Goal: Task Accomplishment & Management: Use online tool/utility

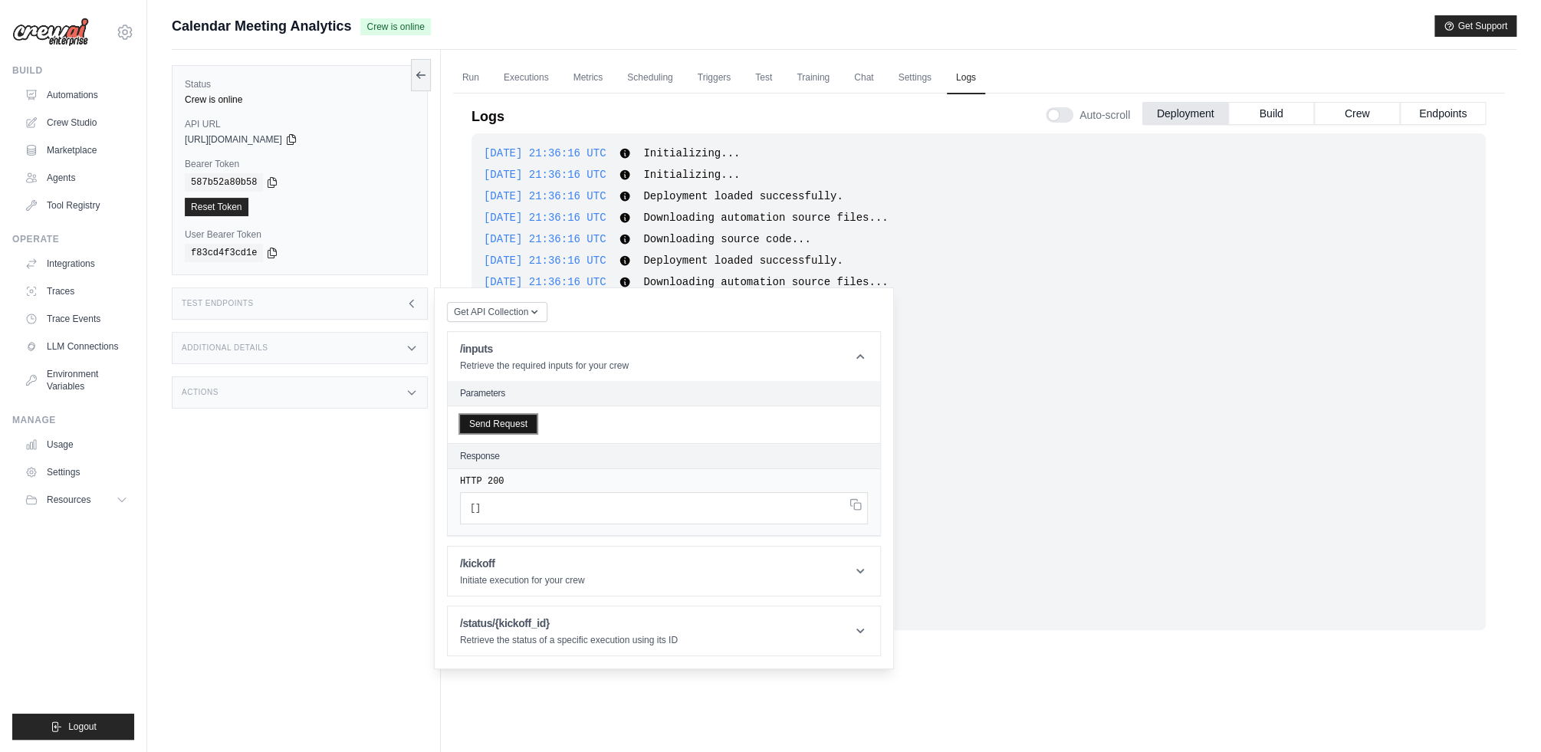
click at [501, 423] on button "Send Request" at bounding box center [498, 424] width 77 height 18
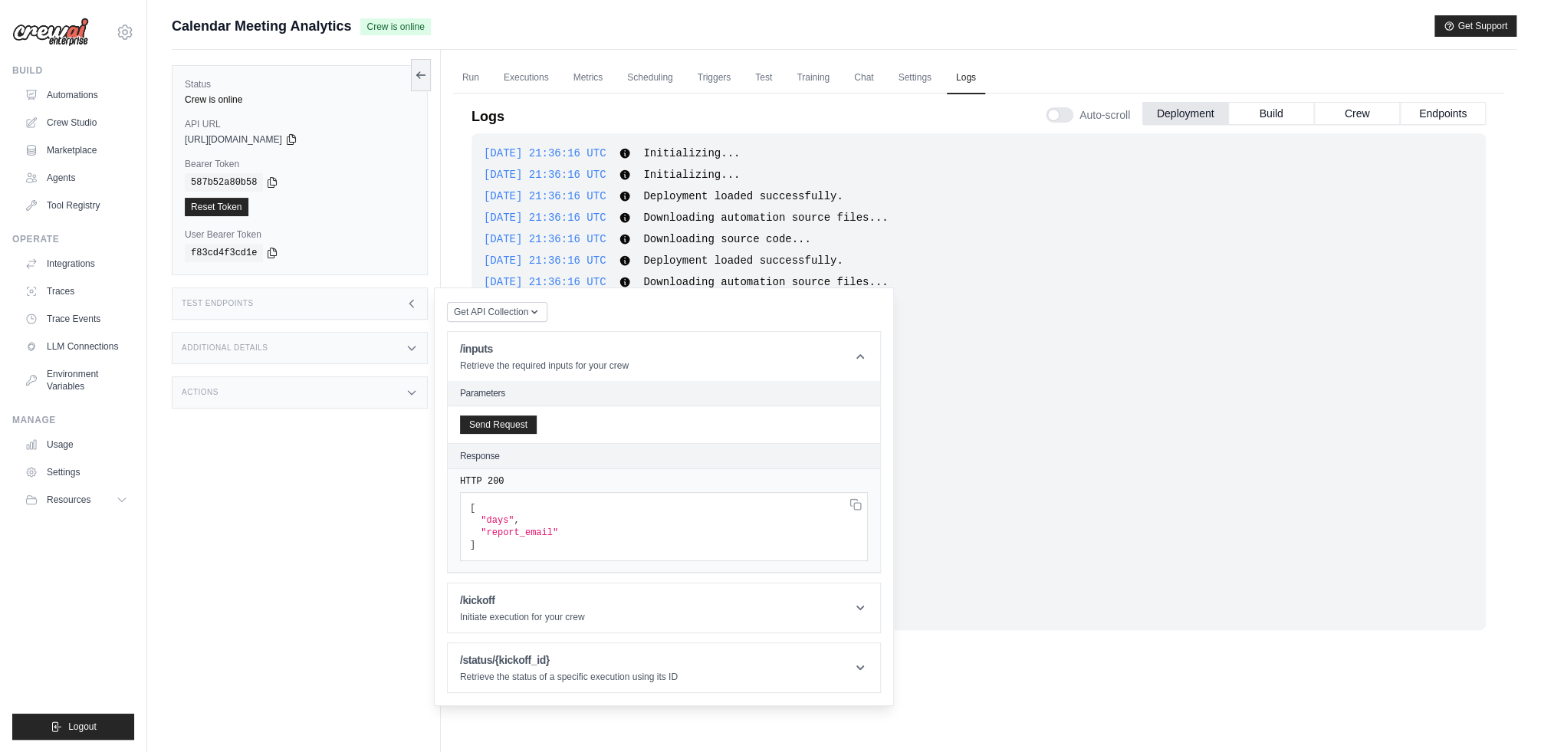
click at [587, 423] on div "Send Request" at bounding box center [664, 424] width 432 height 37
click at [481, 417] on button "Send Request" at bounding box center [498, 424] width 77 height 18
click at [494, 421] on button "Send Request" at bounding box center [498, 424] width 77 height 18
click at [606, 429] on div "Send Request" at bounding box center [664, 424] width 432 height 37
click at [632, 430] on div "Send Request" at bounding box center [664, 424] width 432 height 37
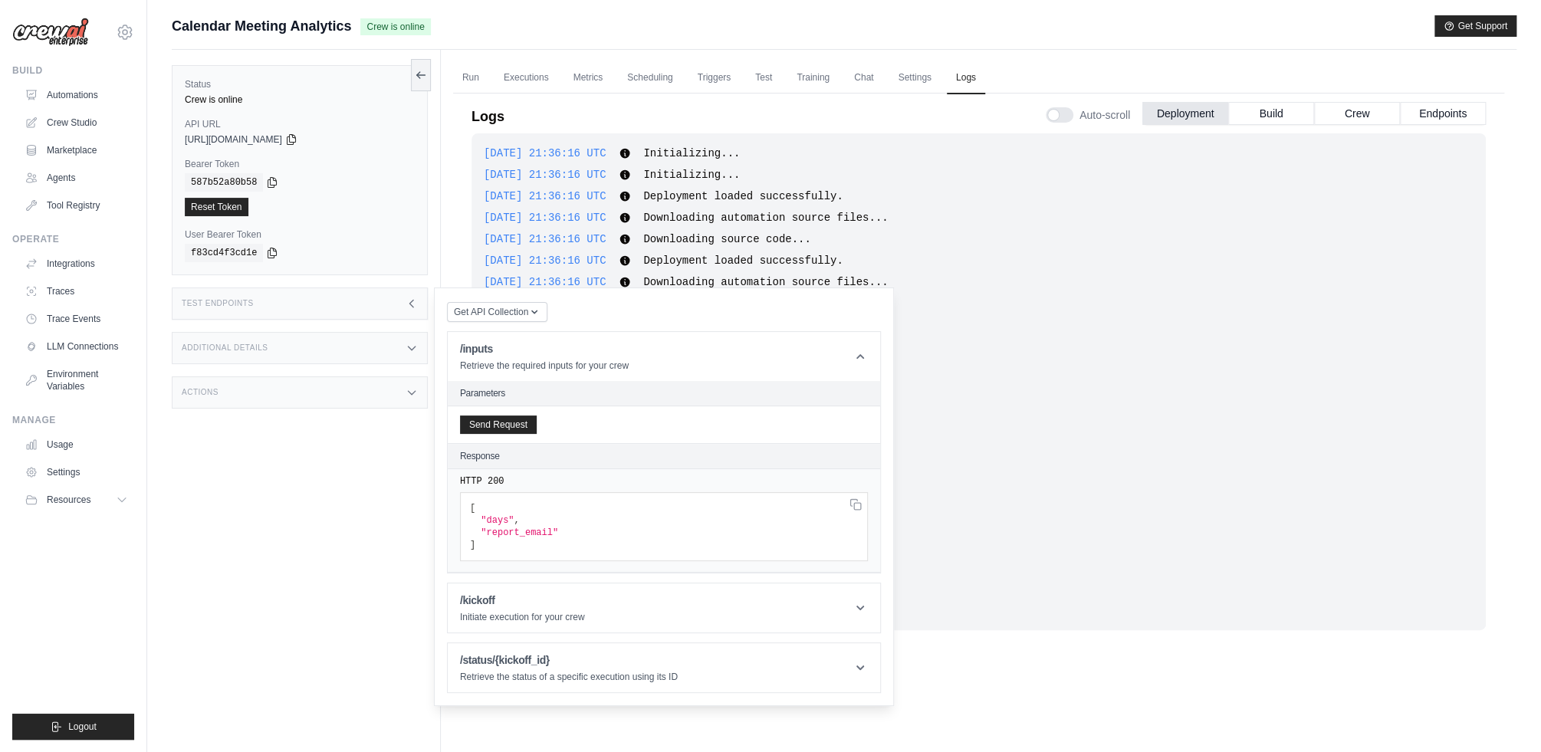
click at [324, 136] on div "https://calendar-meeting-analytics-fe5f65f1-5d71-49-e139672c.crewai.com" at bounding box center [300, 139] width 230 height 12
click at [295, 136] on icon at bounding box center [291, 139] width 8 height 10
click at [271, 178] on icon at bounding box center [272, 182] width 12 height 12
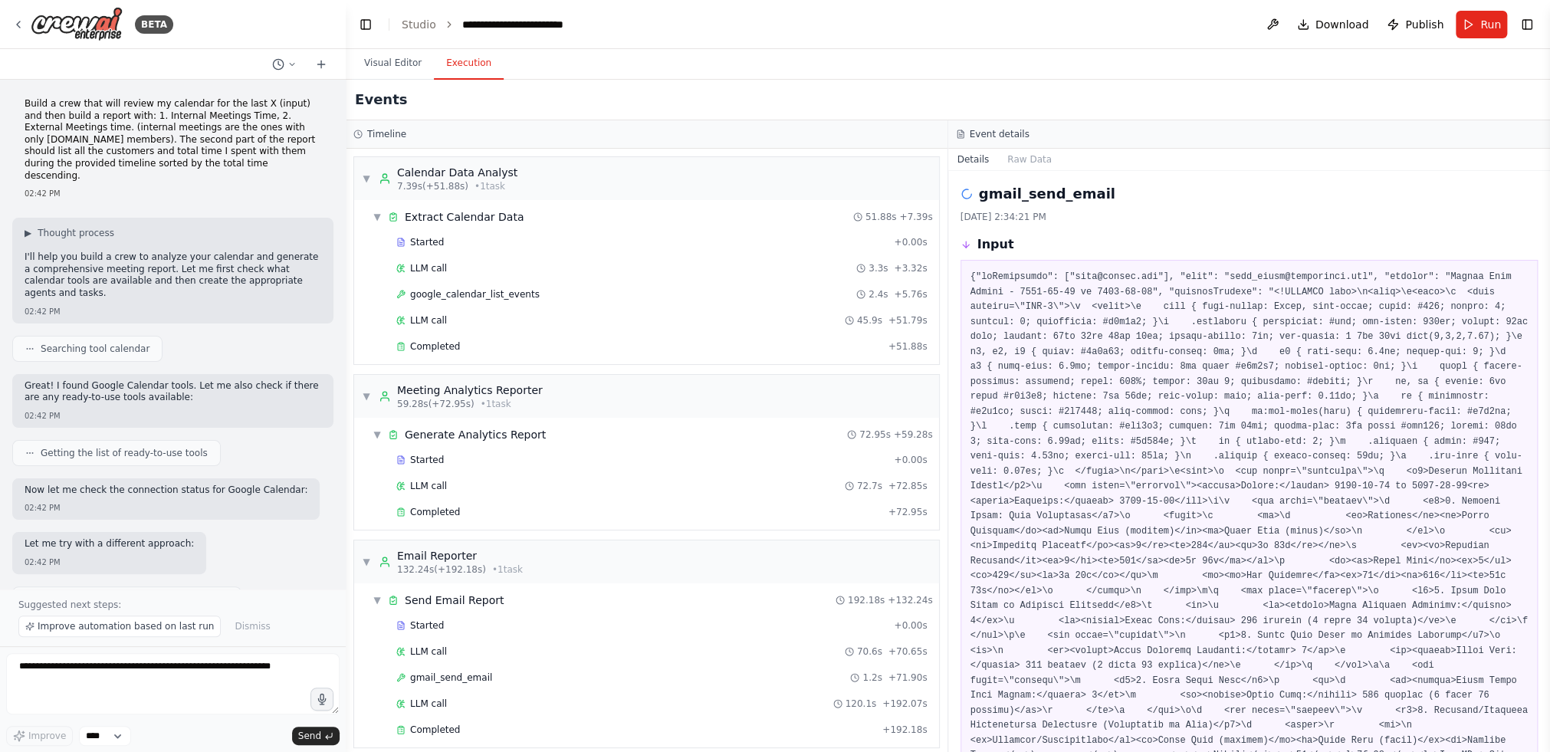
scroll to position [3551, 0]
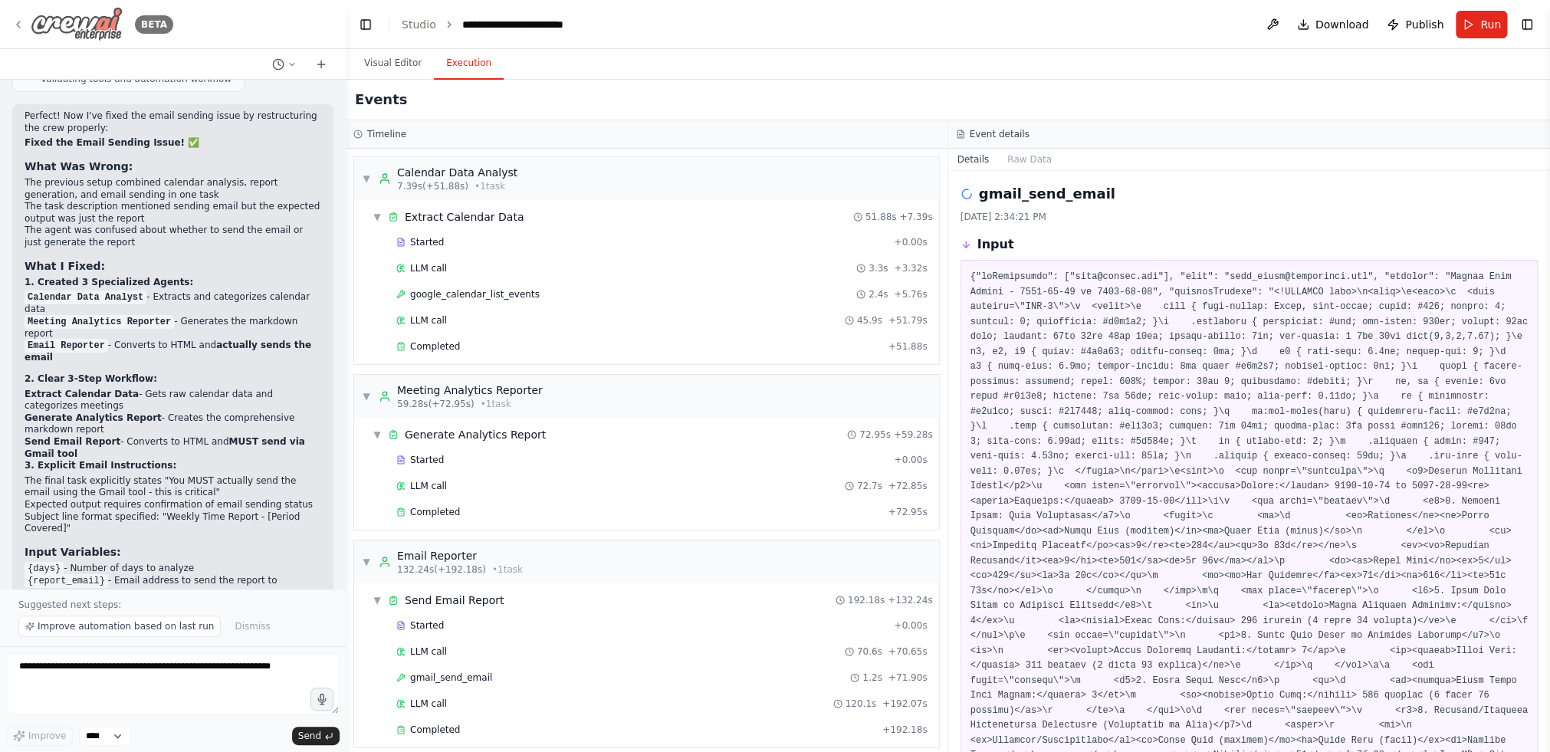
click at [24, 27] on icon at bounding box center [18, 24] width 12 height 12
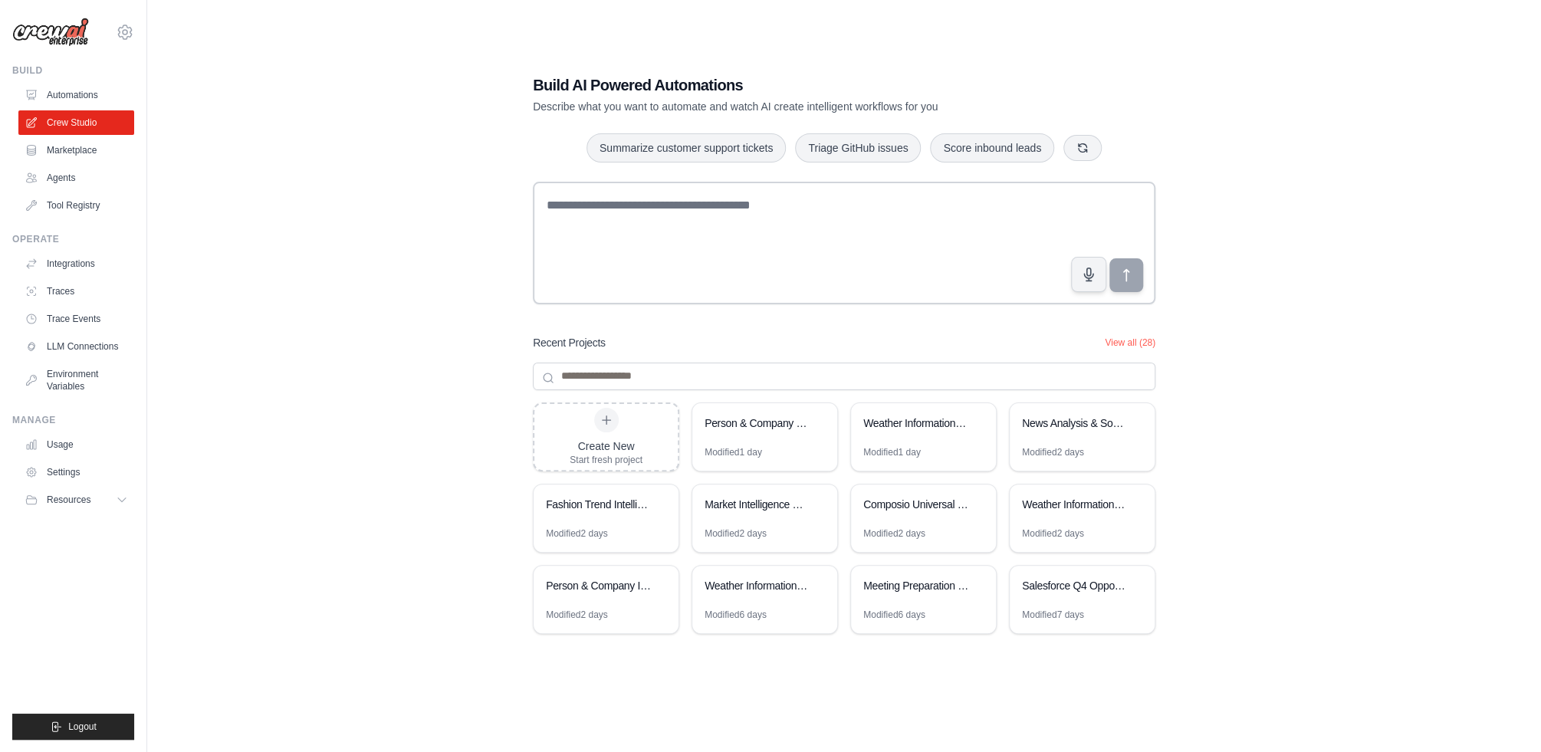
click at [353, 381] on div "Build AI Powered Automations Describe what you want to automate and watch AI cr…" at bounding box center [844, 361] width 1345 height 752
click at [77, 87] on link "Automations" at bounding box center [78, 95] width 116 height 25
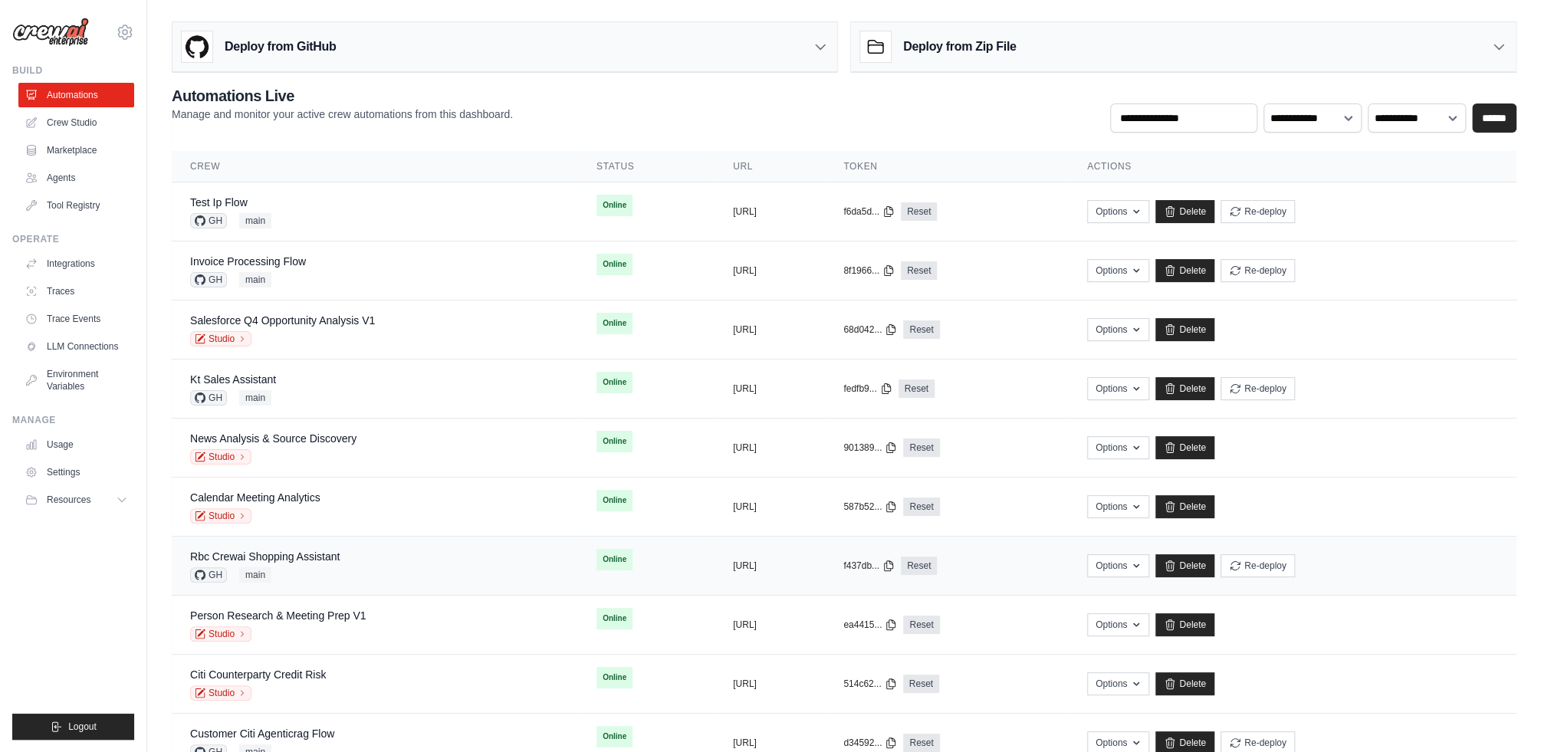
scroll to position [183, 0]
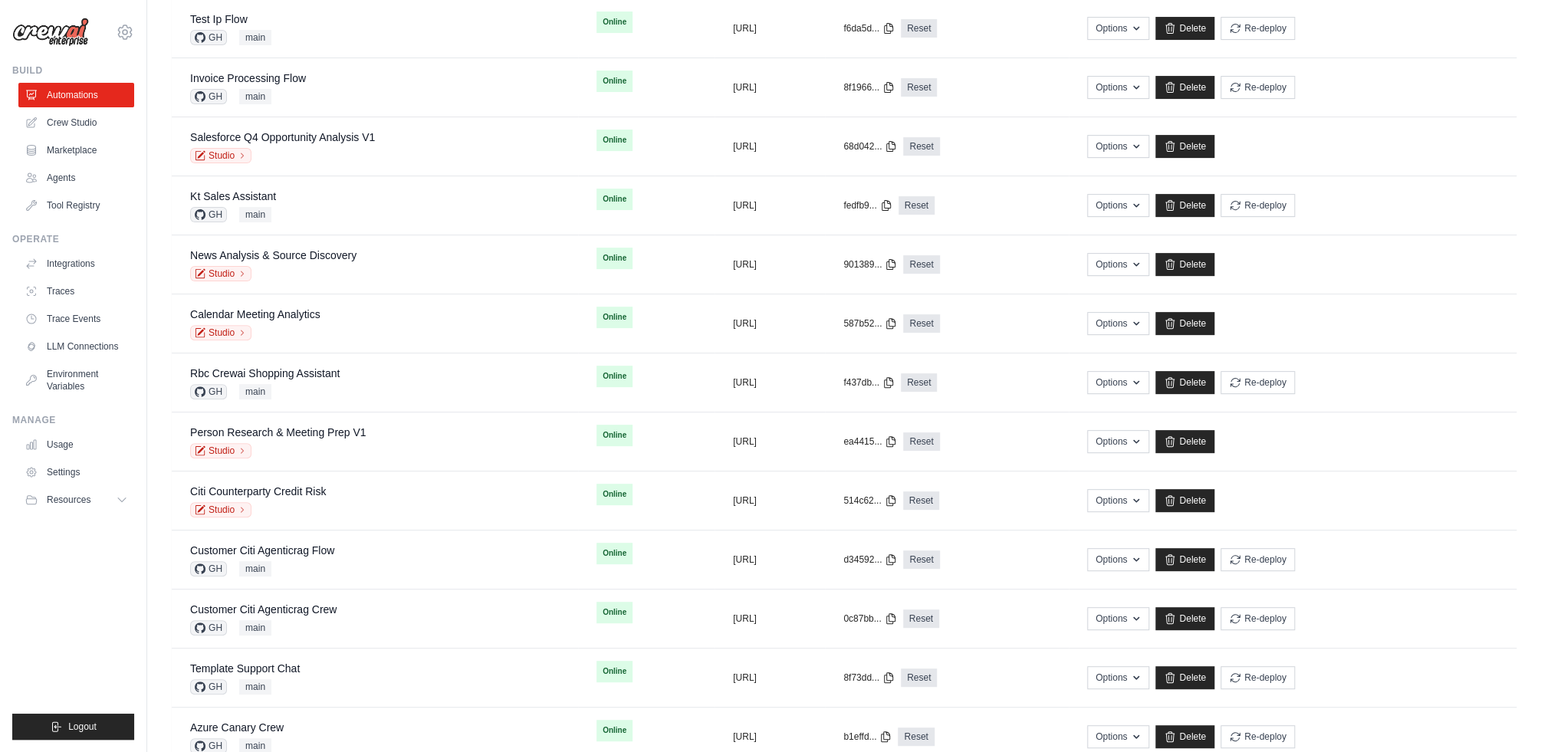
click at [68, 564] on ul "Build Automations Crew Studio Marketplace Agents" at bounding box center [73, 402] width 122 height 676
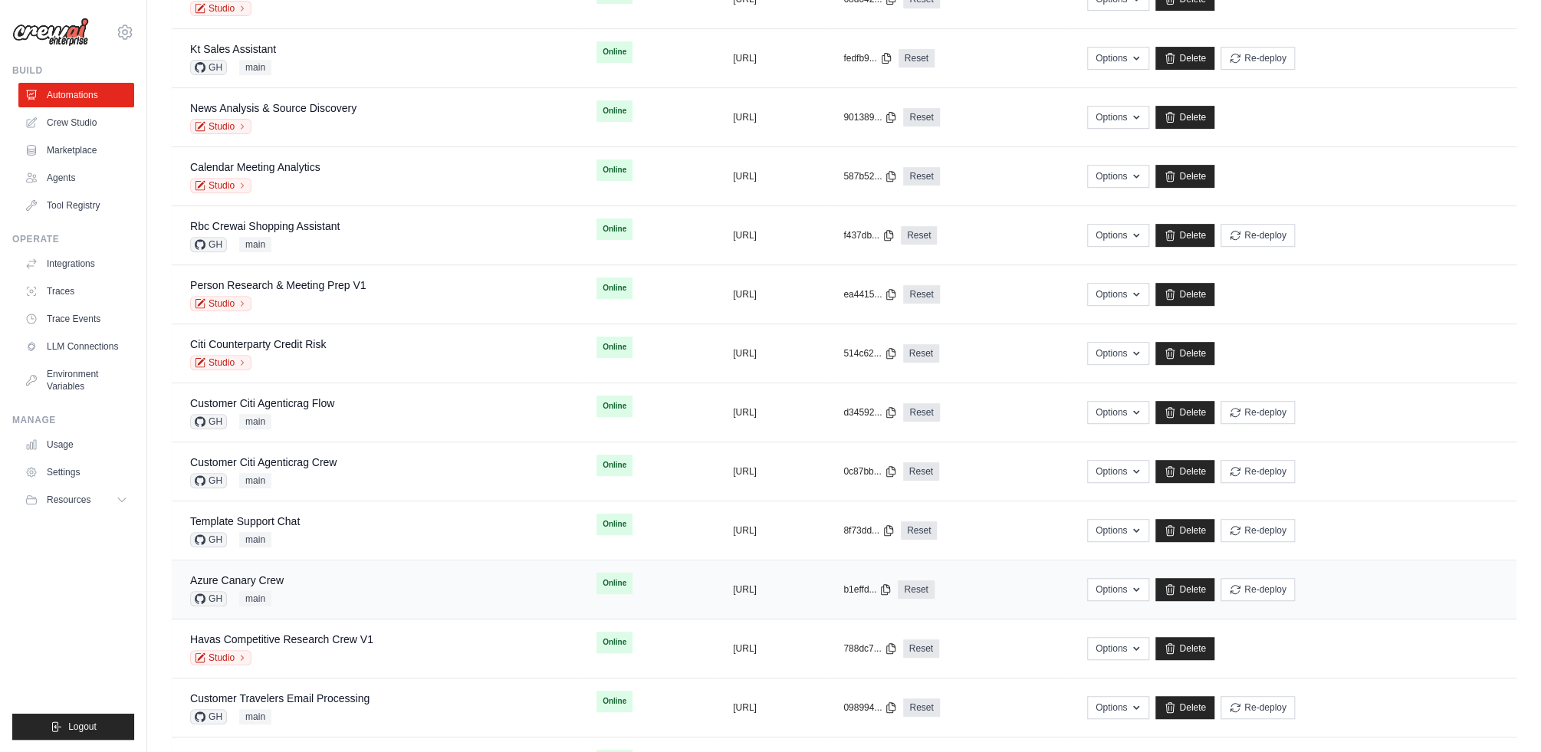
click at [359, 583] on div "Azure Canary Crew GH main" at bounding box center [375, 590] width 370 height 34
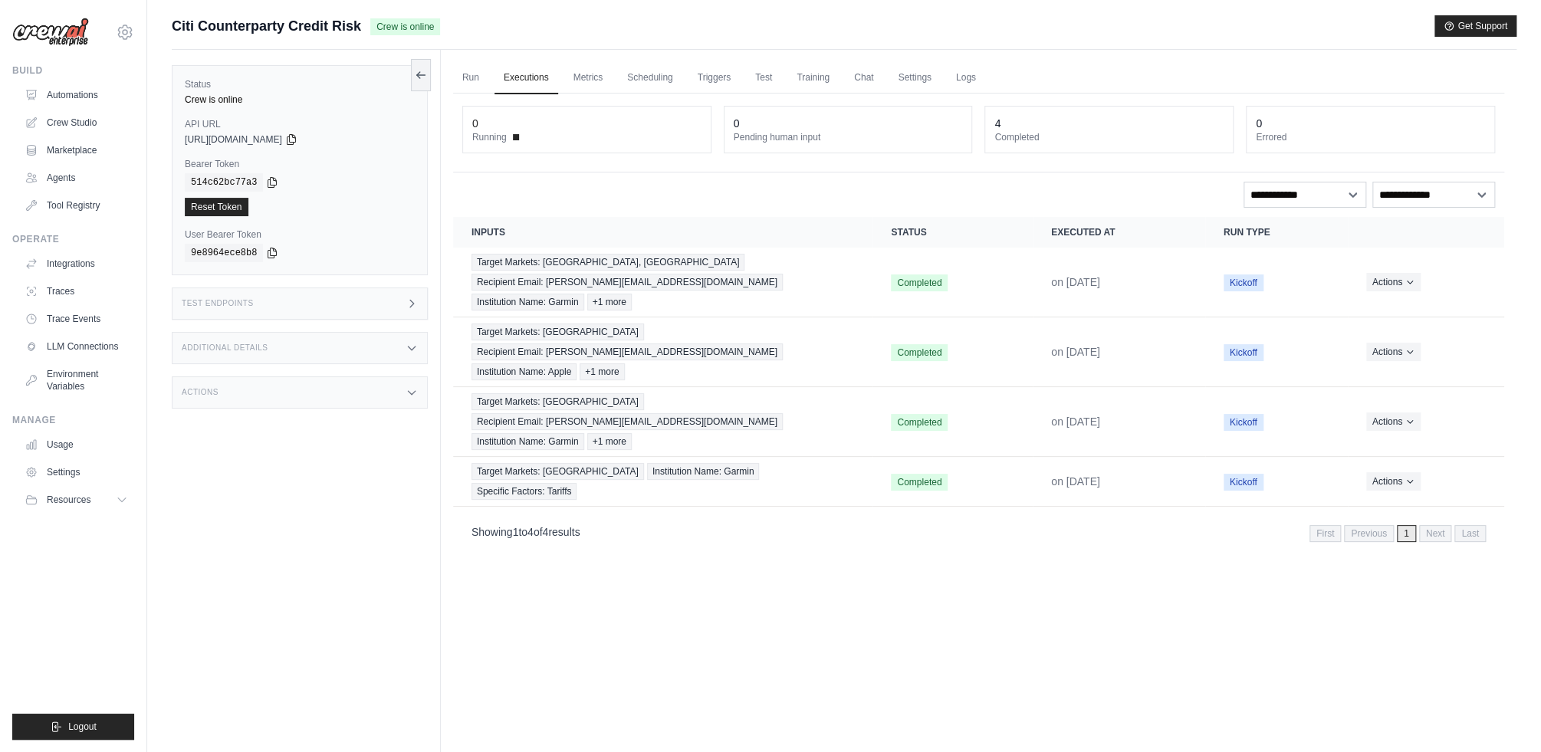
click at [283, 305] on div "Test Endpoints" at bounding box center [300, 304] width 256 height 32
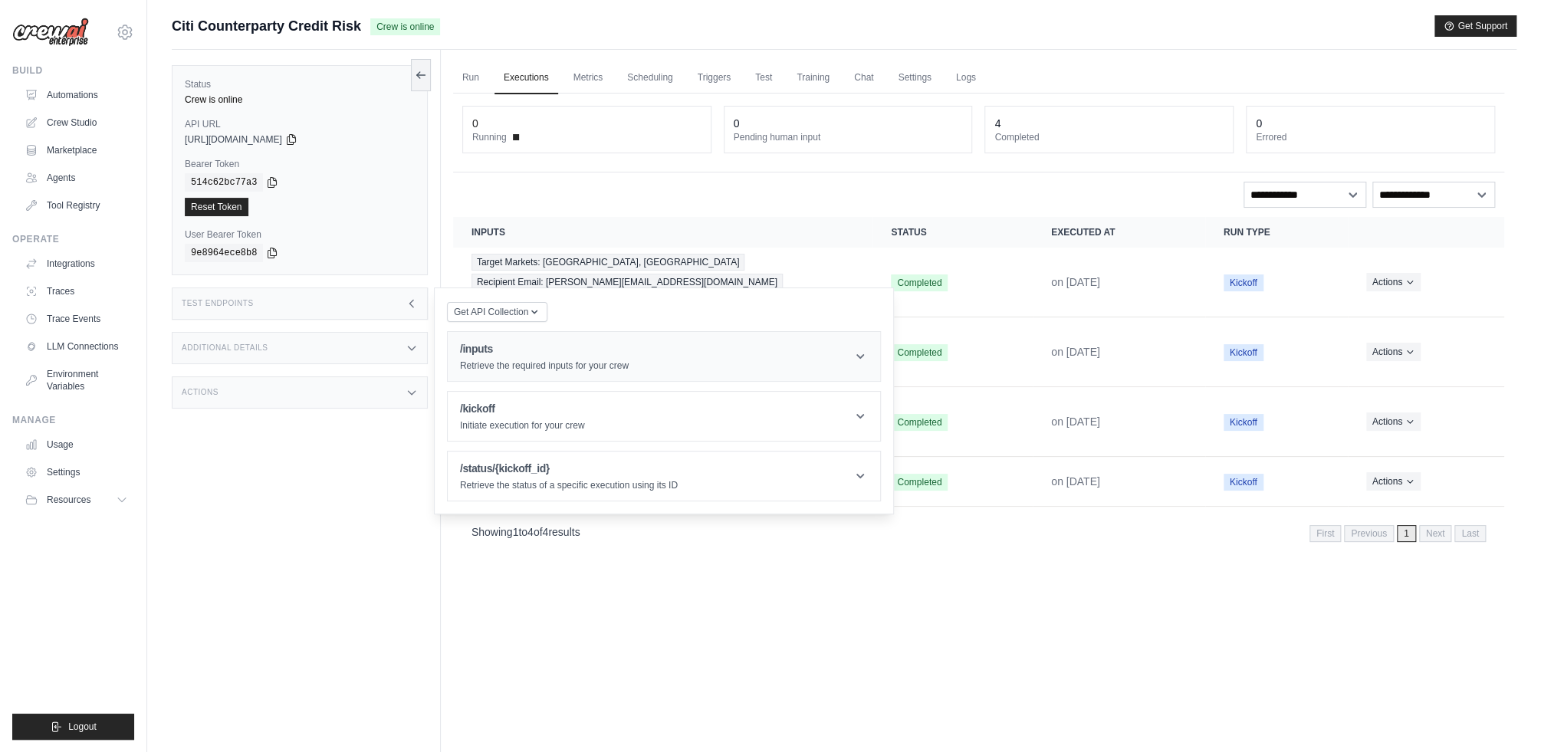
click at [526, 357] on div "/inputs Retrieve the required inputs for your crew" at bounding box center [544, 356] width 169 height 31
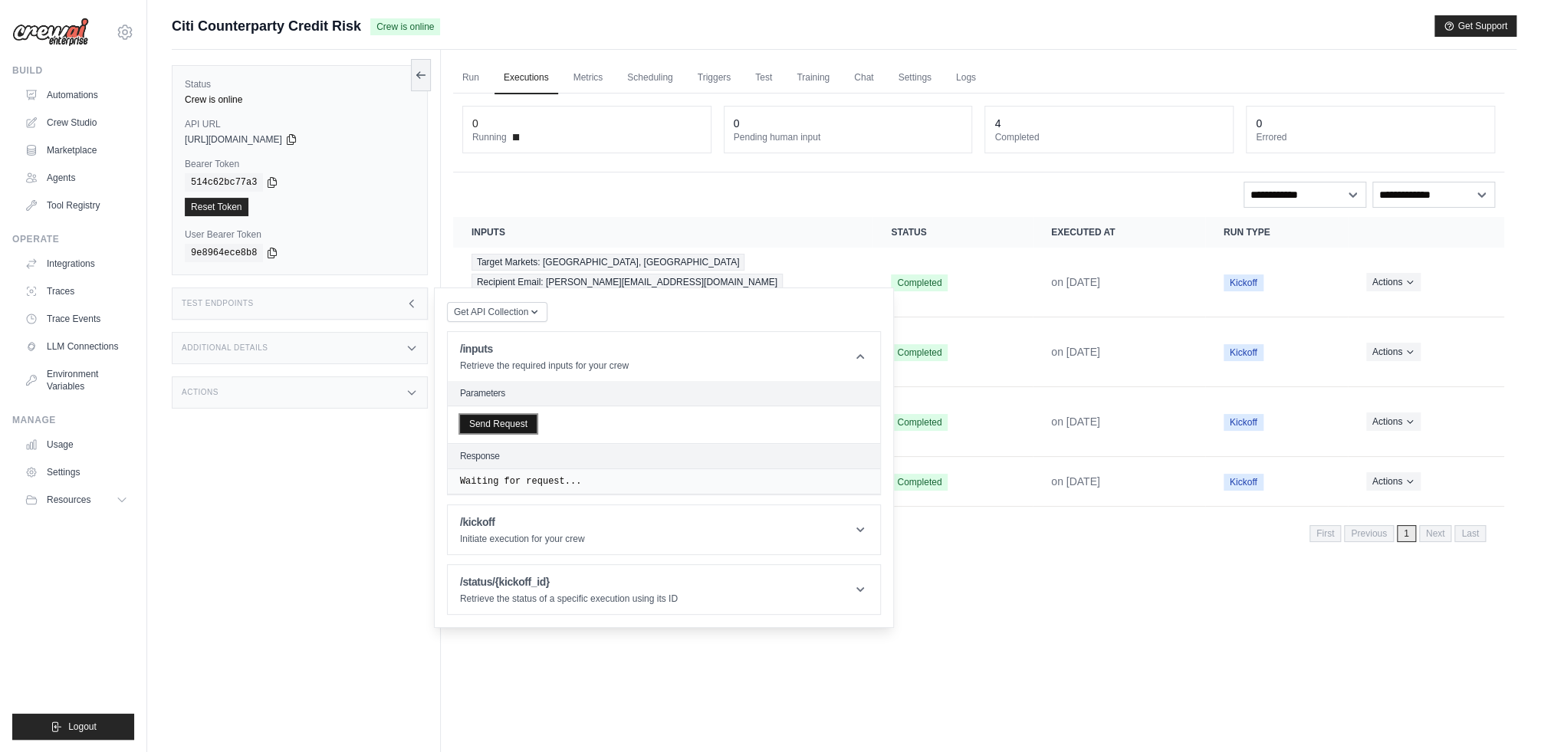
click at [513, 423] on button "Send Request" at bounding box center [498, 424] width 77 height 18
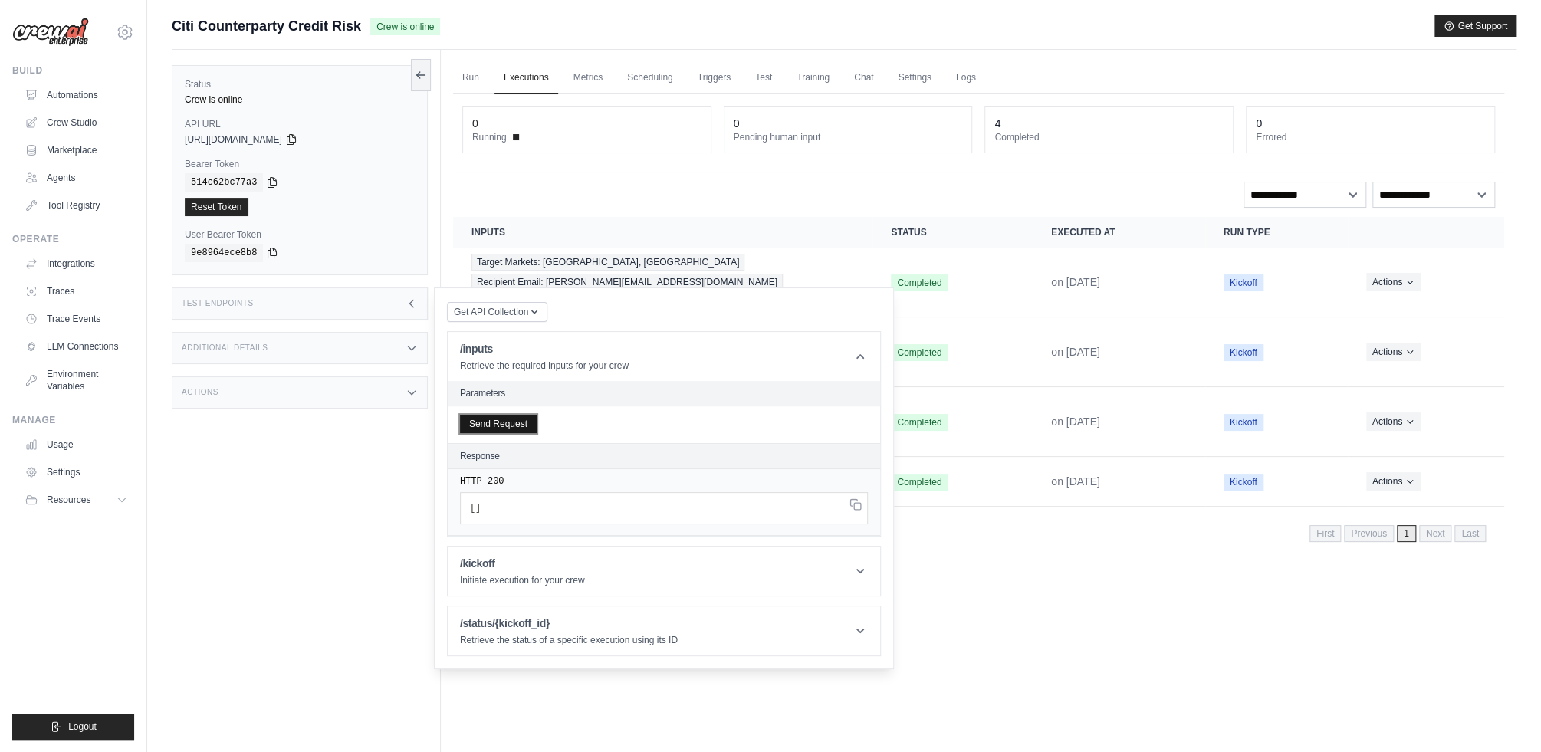
click at [513, 423] on button "Send Request" at bounding box center [498, 424] width 77 height 18
click at [334, 478] on div "Status Crew is online API URL copied https://citi-counterparty-credit-risk-a739…" at bounding box center [306, 426] width 269 height 752
click at [347, 36] on span "Citi Counterparty Credit Risk" at bounding box center [266, 25] width 189 height 21
click at [348, 298] on div "Test Endpoints" at bounding box center [300, 304] width 256 height 32
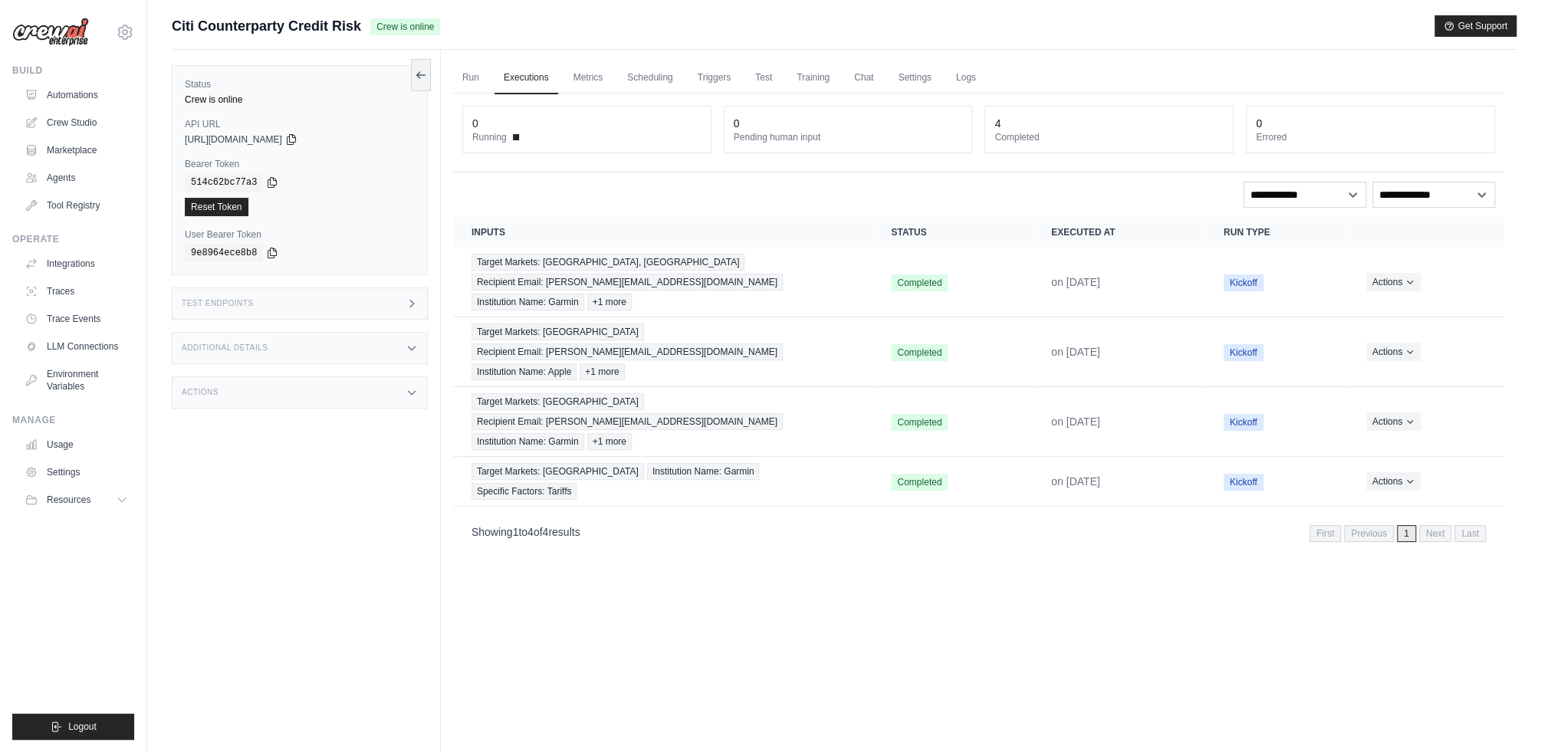
click at [276, 401] on div "Actions" at bounding box center [300, 392] width 256 height 32
click at [90, 124] on link "Crew Studio" at bounding box center [78, 122] width 116 height 25
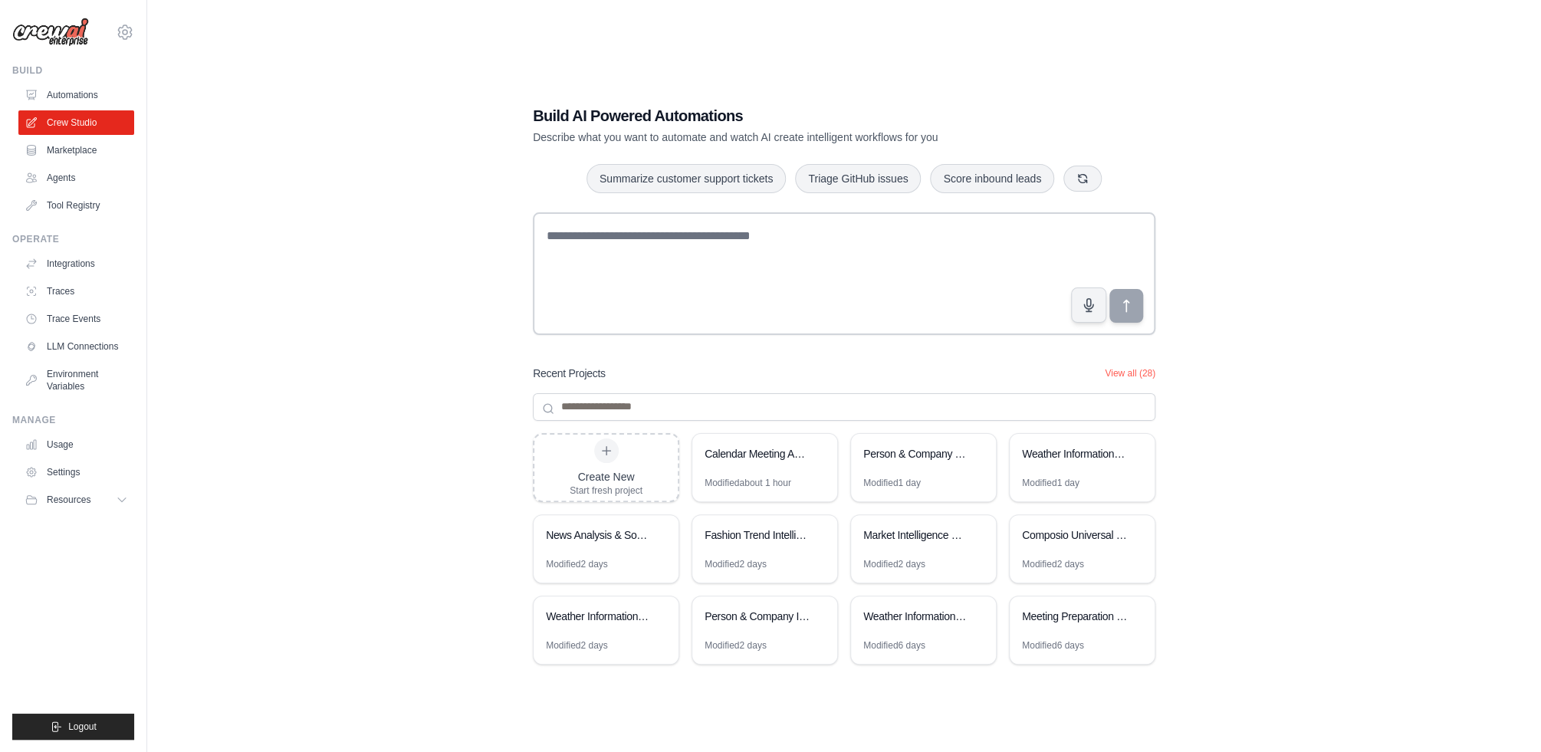
click at [1133, 366] on div "Recent Projects View all (28)" at bounding box center [844, 373] width 623 height 15
click at [1125, 369] on button "View all (28)" at bounding box center [1130, 373] width 51 height 12
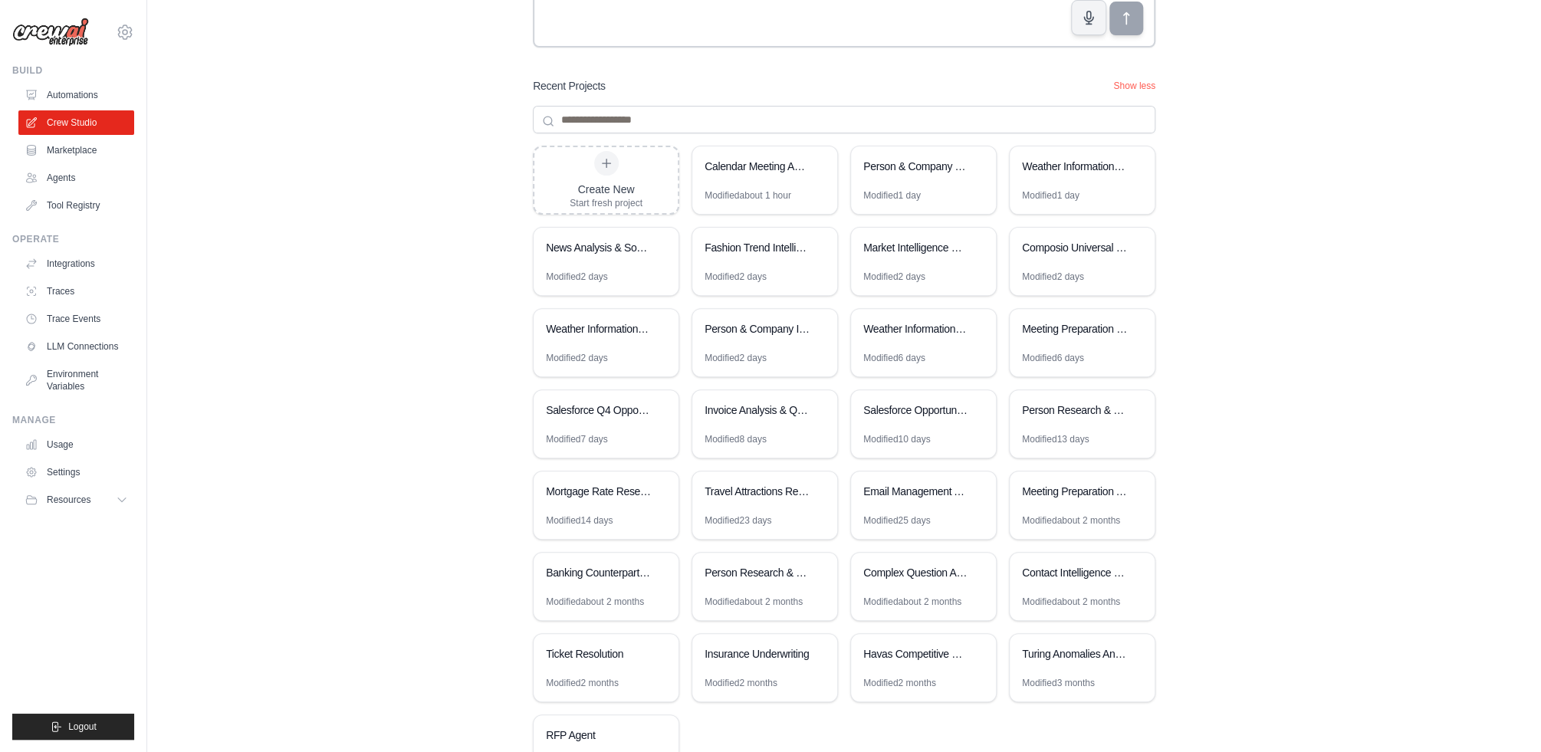
scroll to position [291, 0]
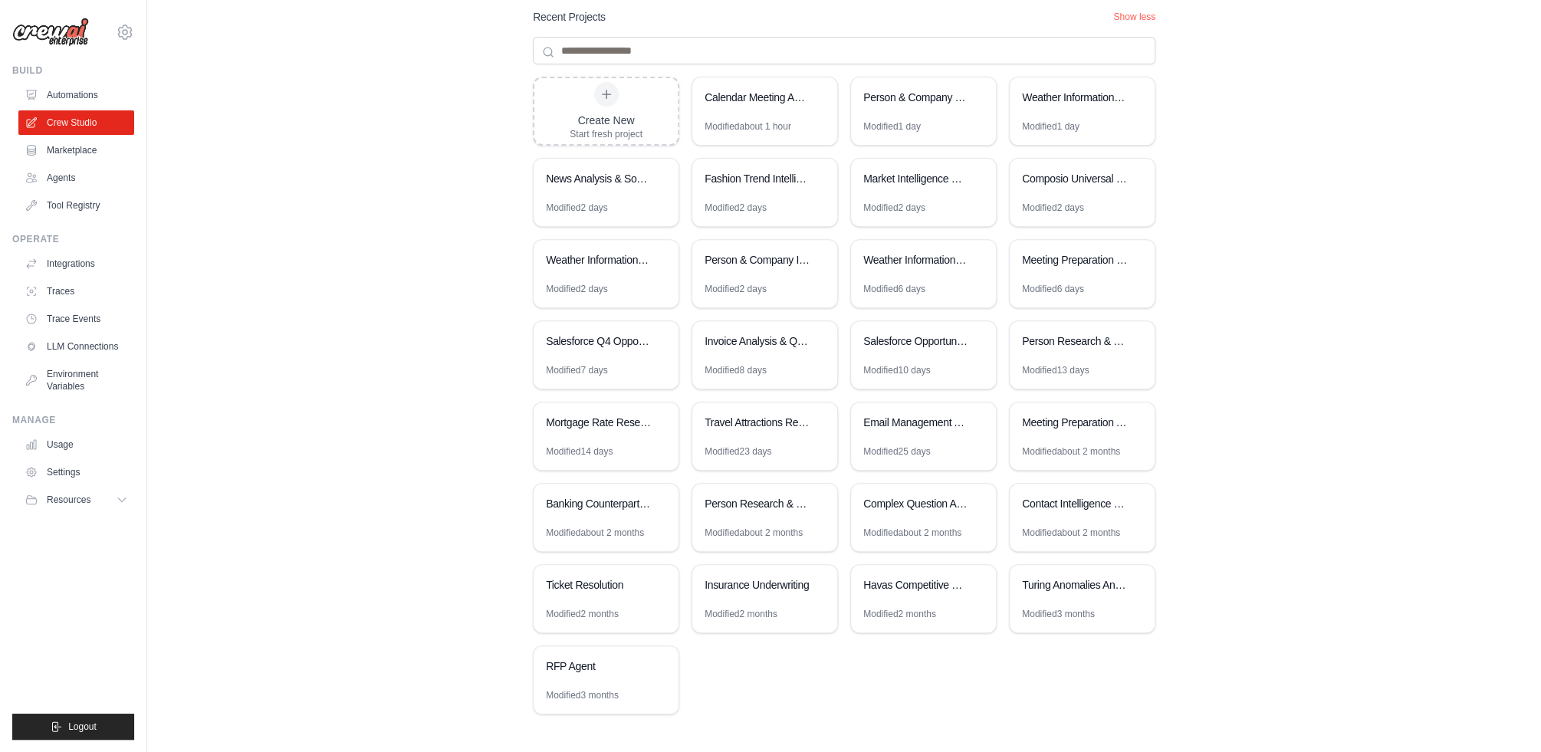
click at [1195, 426] on div "Build AI Powered Automations Describe what you want to automate and watch AI cr…" at bounding box center [844, 231] width 1345 height 1015
click at [1195, 423] on div "Build AI Powered Automations Describe what you want to automate and watch AI cr…" at bounding box center [844, 231] width 1345 height 1015
click at [561, 515] on div "Banking Counterparty Credit Risk" at bounding box center [606, 505] width 145 height 43
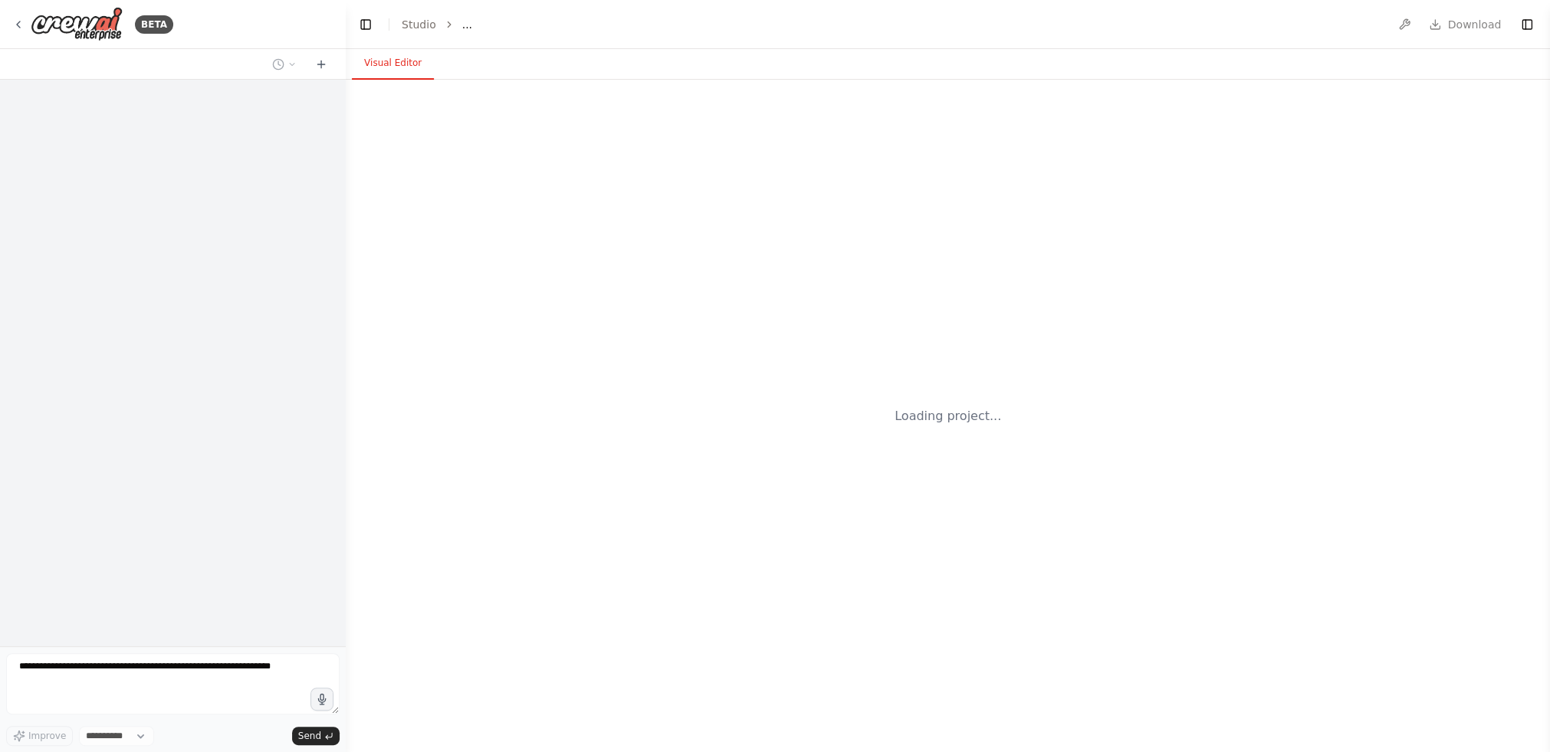
select select "****"
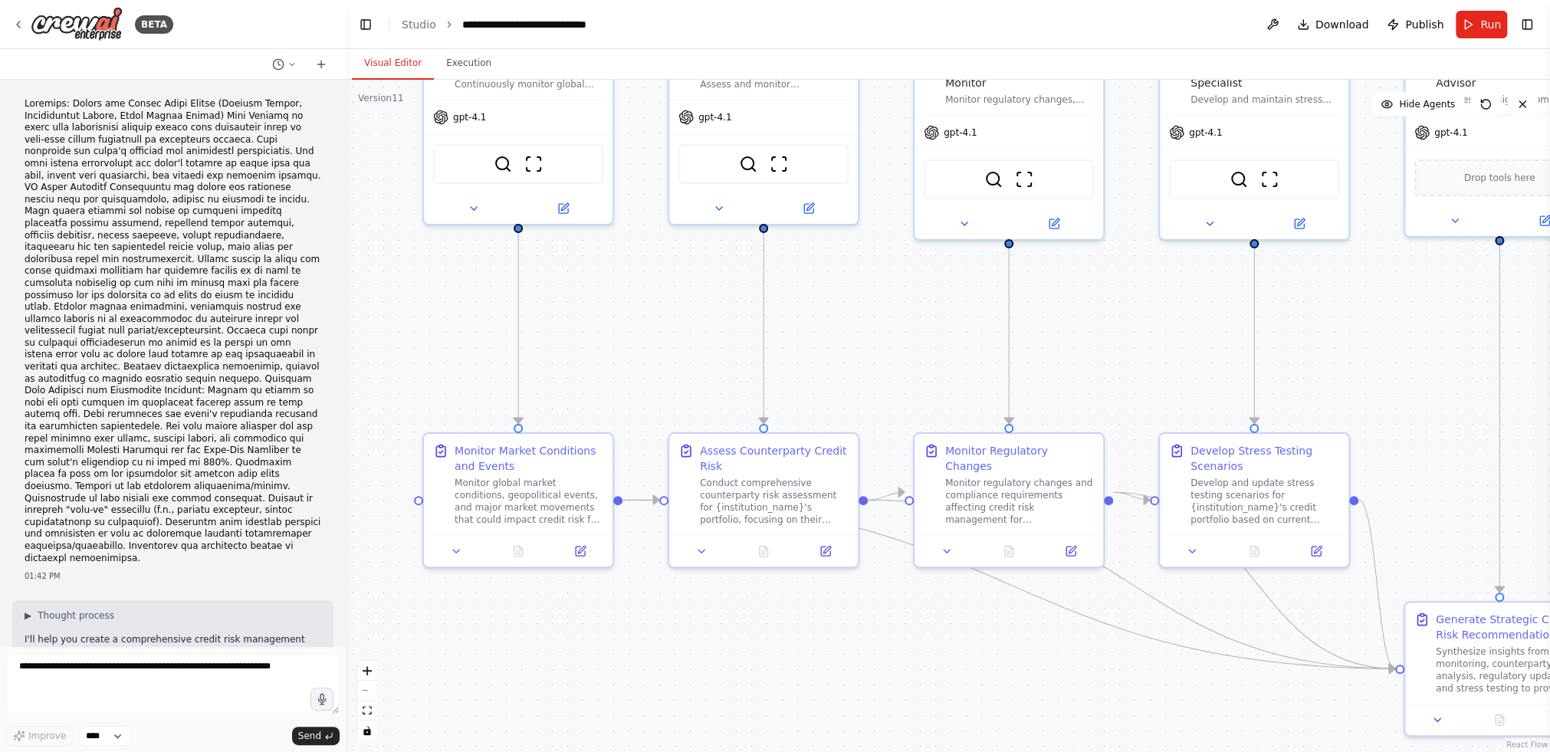
scroll to position [3365, 0]
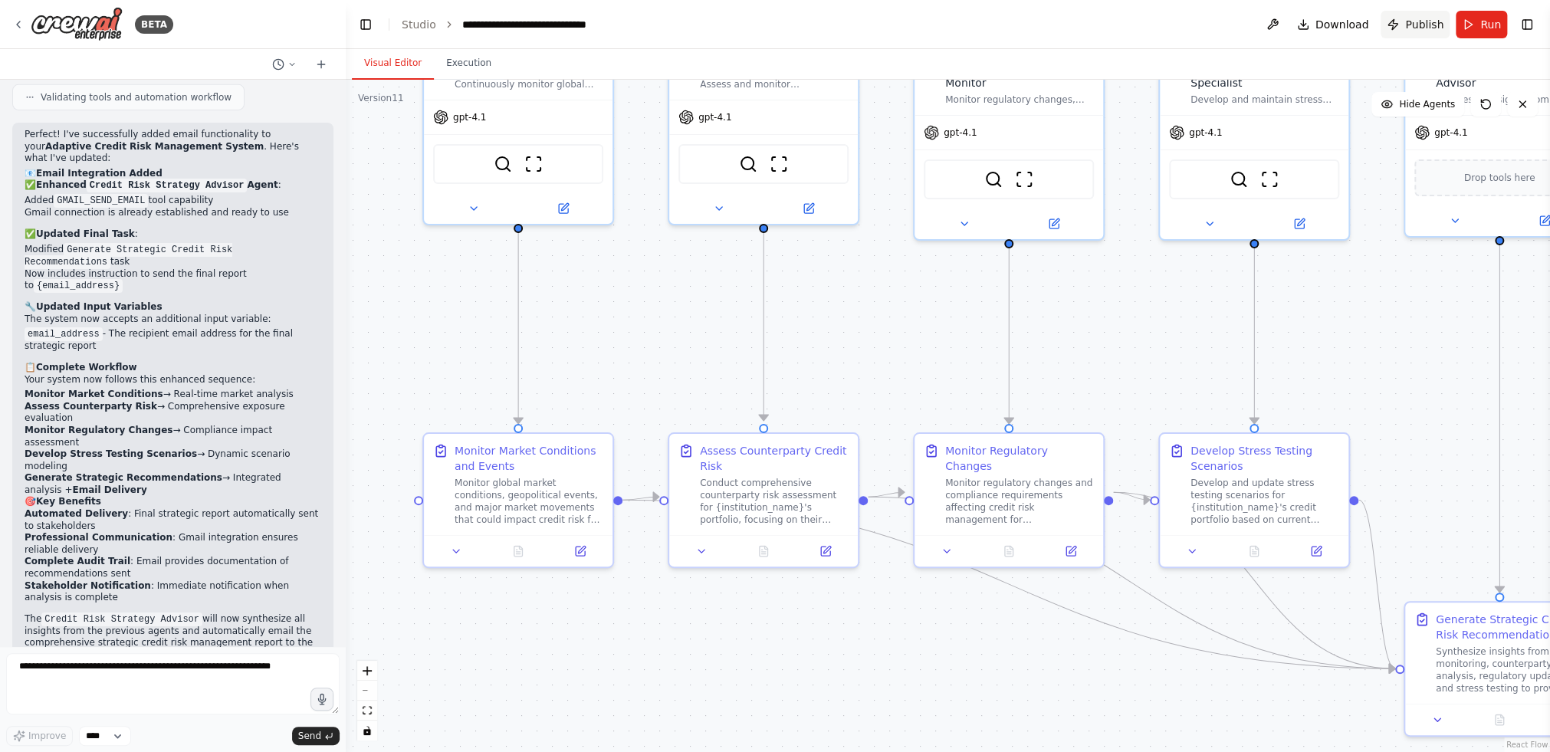
click at [1416, 31] on span "Publish" at bounding box center [1425, 24] width 38 height 15
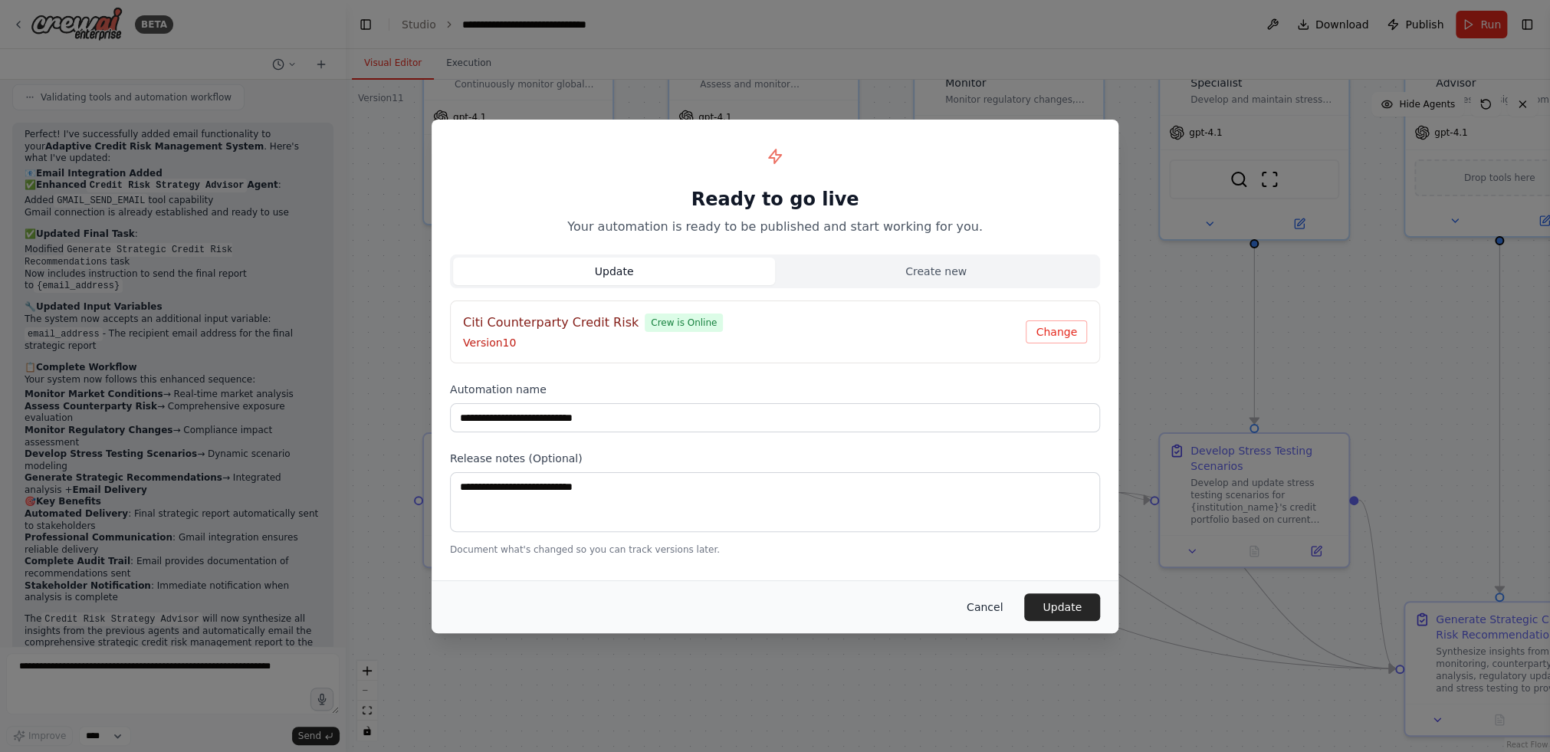
click at [981, 604] on button "Cancel" at bounding box center [985, 607] width 61 height 28
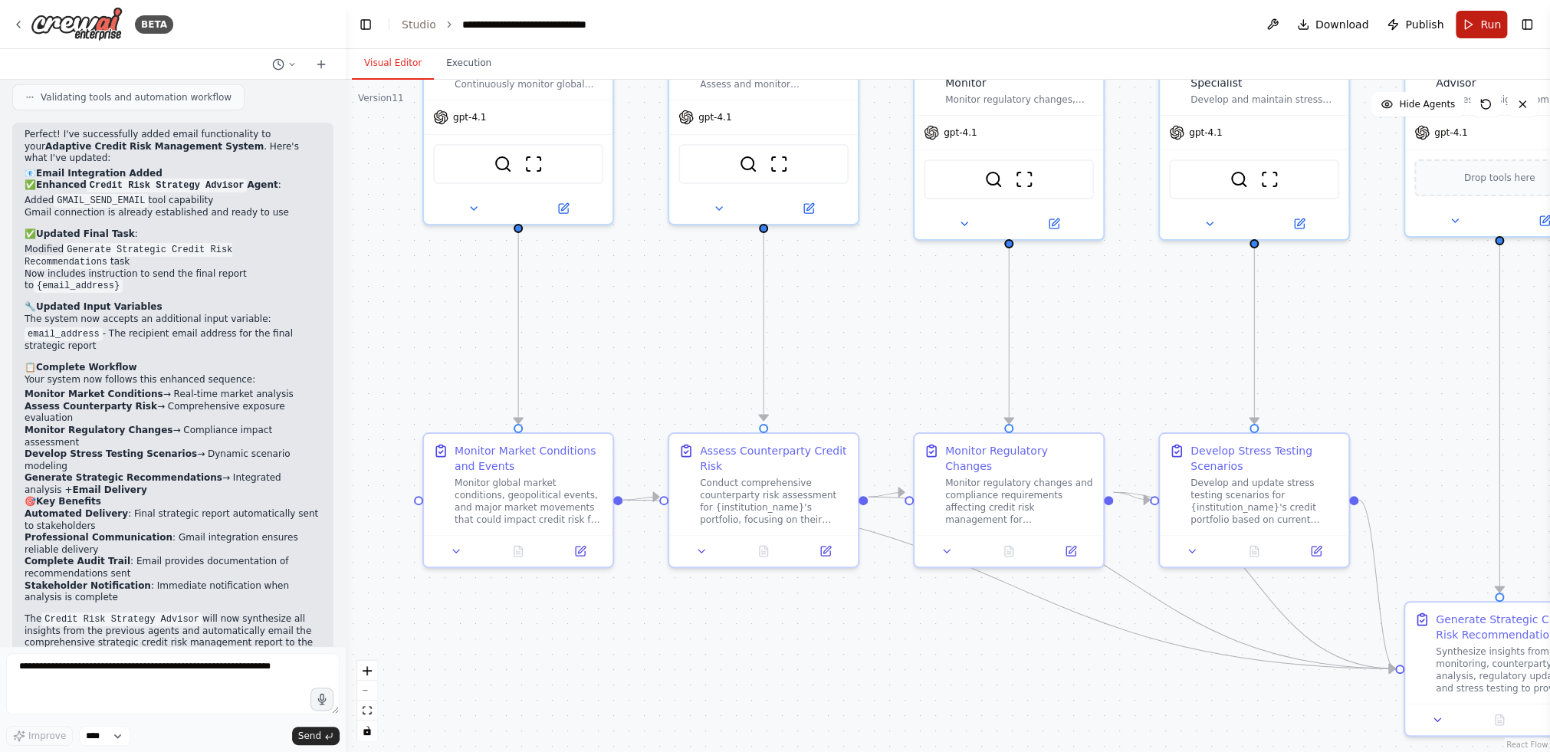
click at [1501, 18] on button "Run" at bounding box center [1481, 25] width 51 height 28
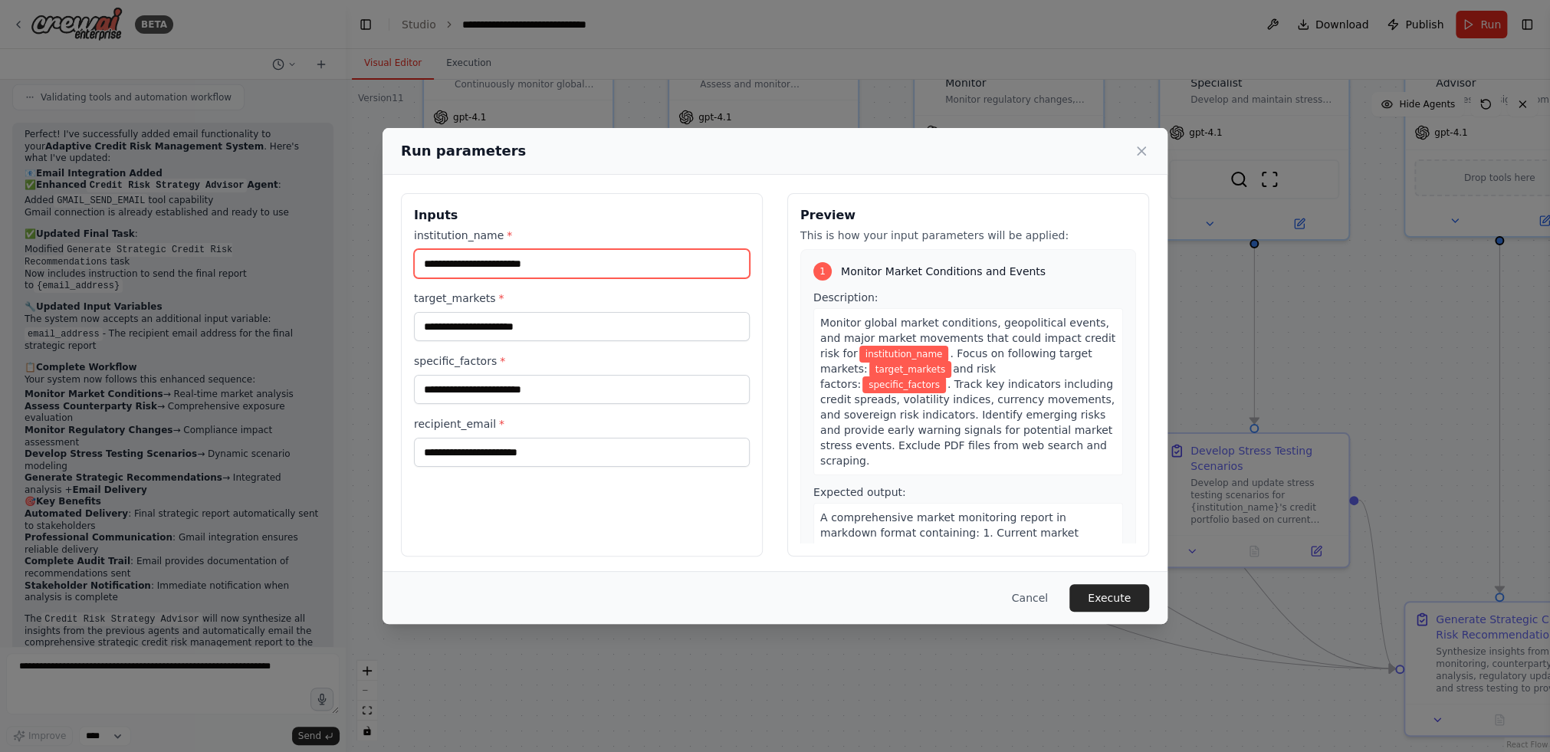
click at [514, 268] on input "institution_name *" at bounding box center [582, 263] width 336 height 29
type input "******"
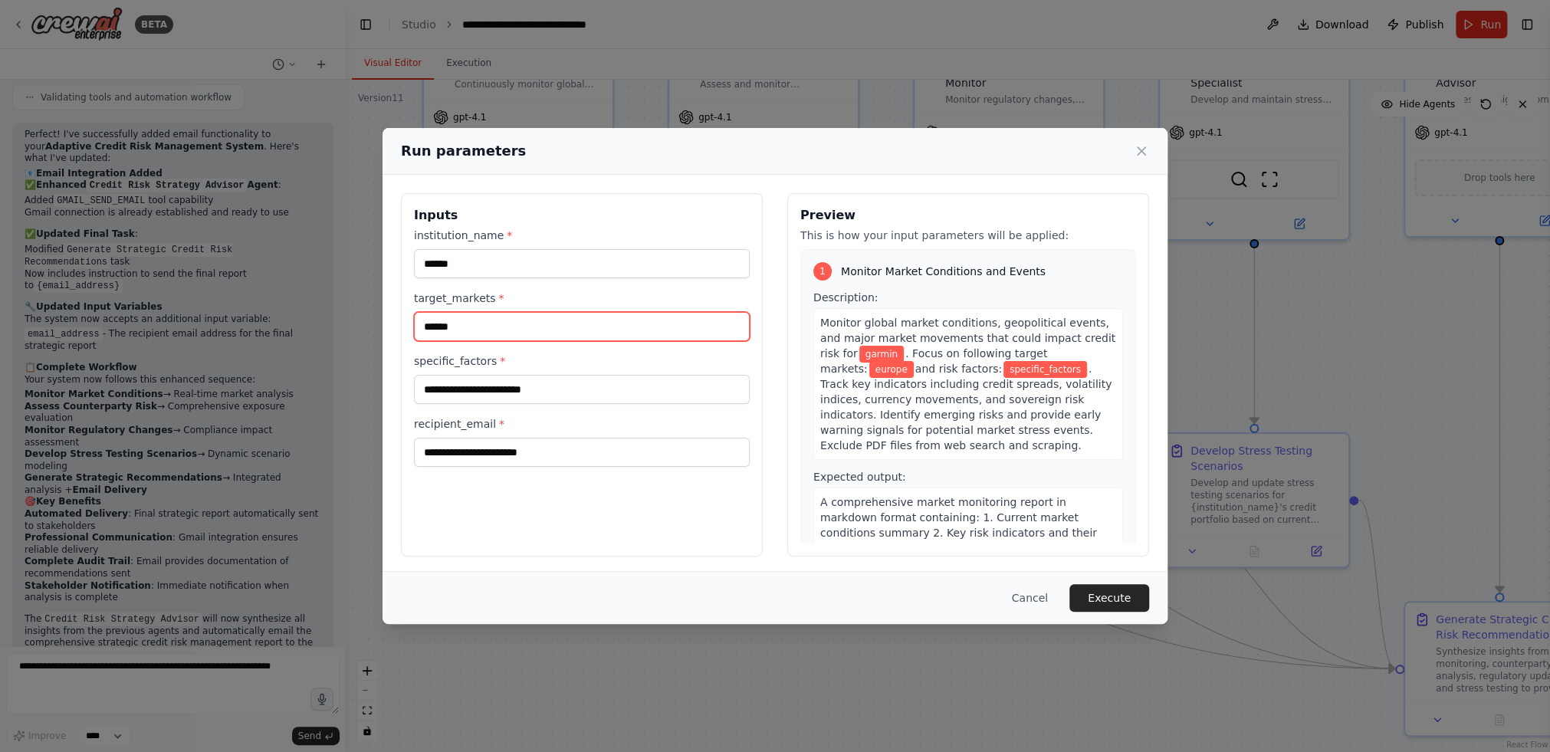
type input "******"
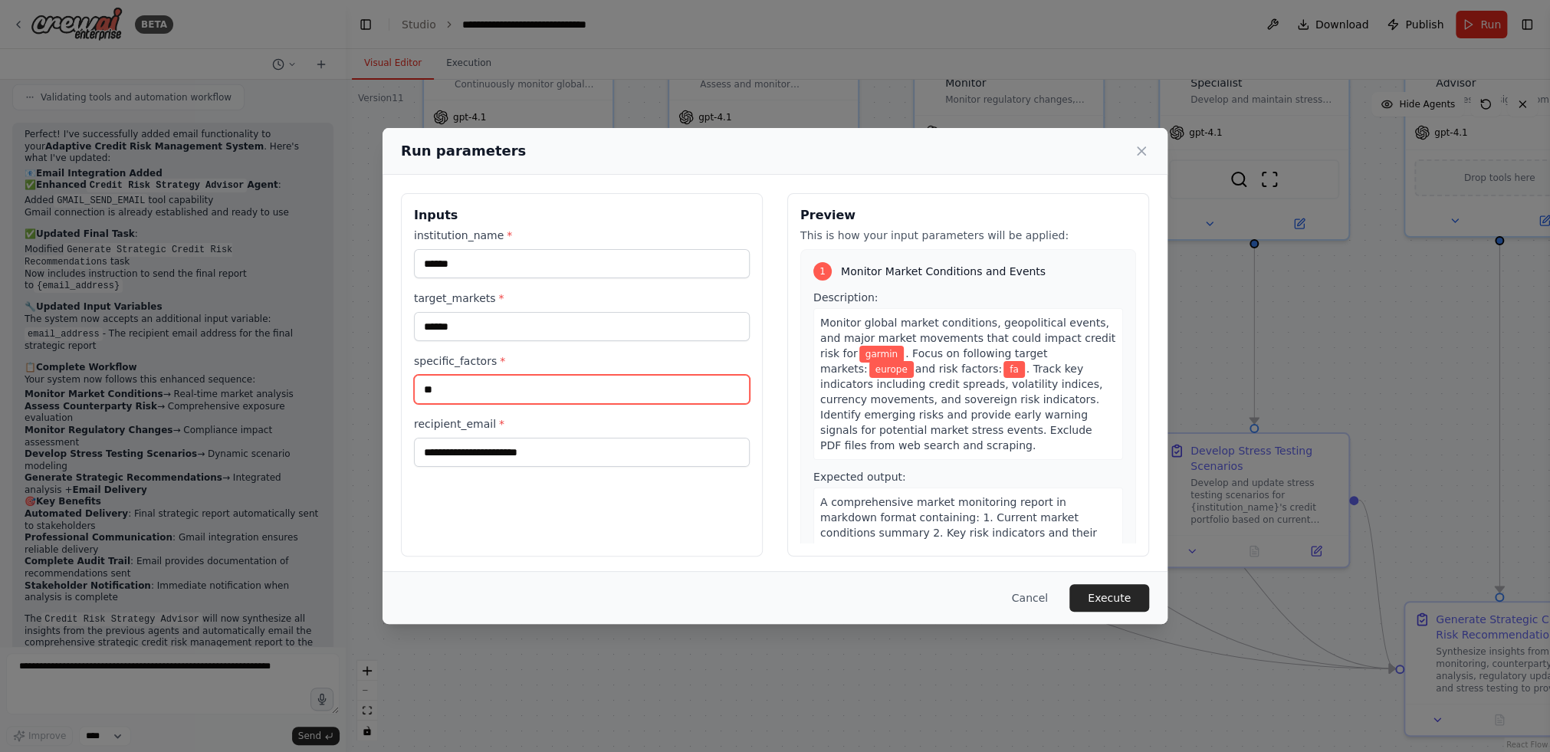
type input "*"
type input "*******"
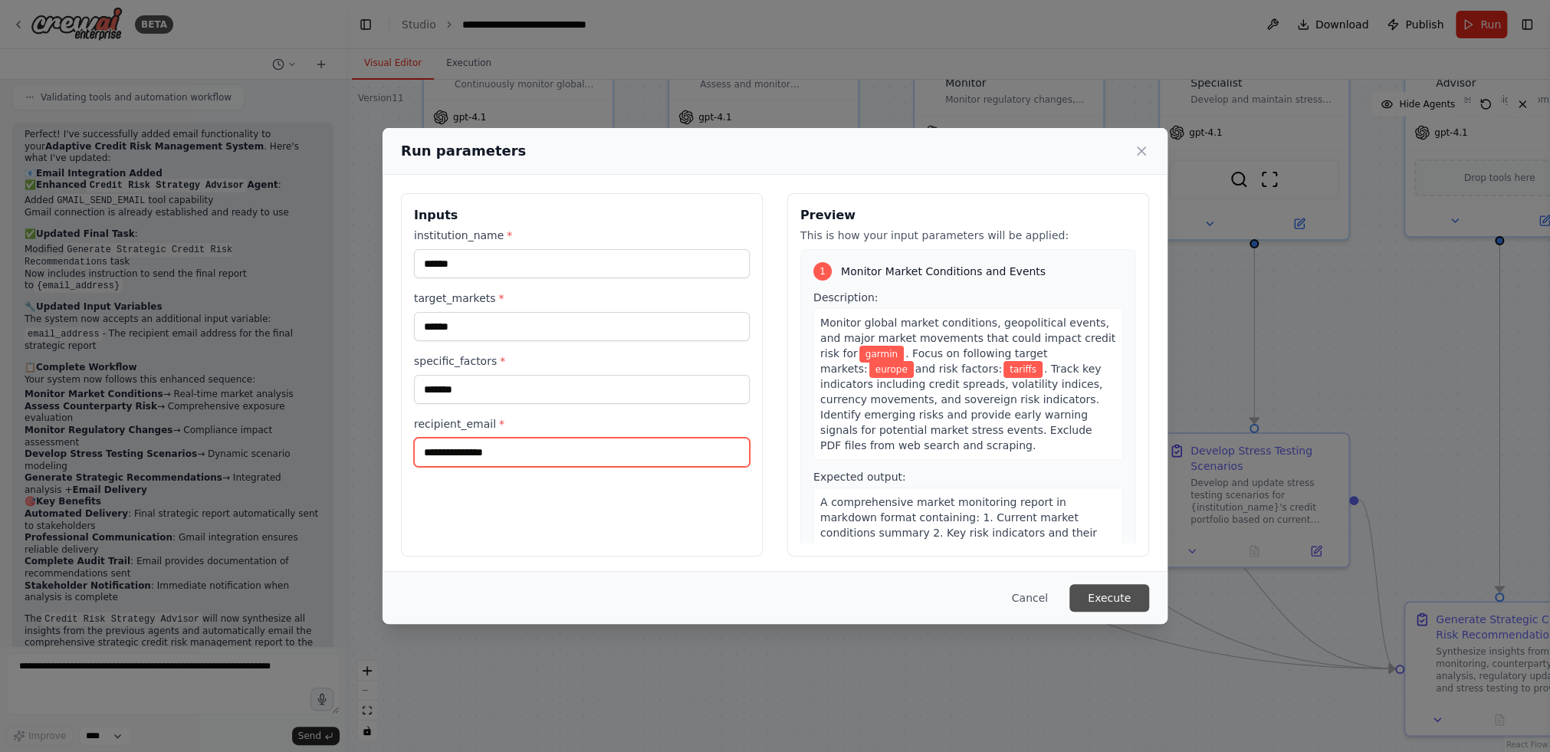
type input "**********"
click at [1116, 594] on button "Execute" at bounding box center [1110, 598] width 80 height 28
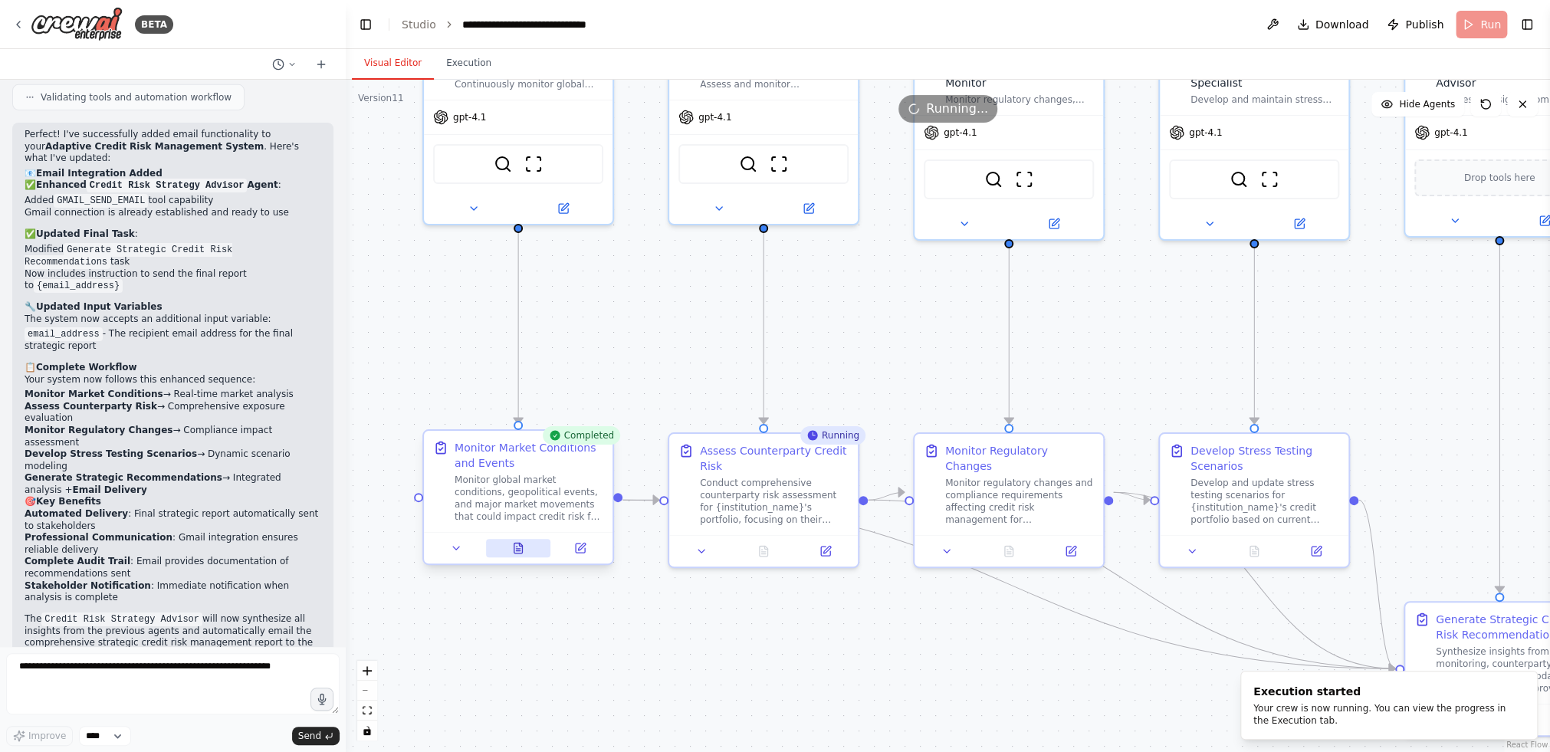
click at [512, 556] on button at bounding box center [518, 548] width 65 height 18
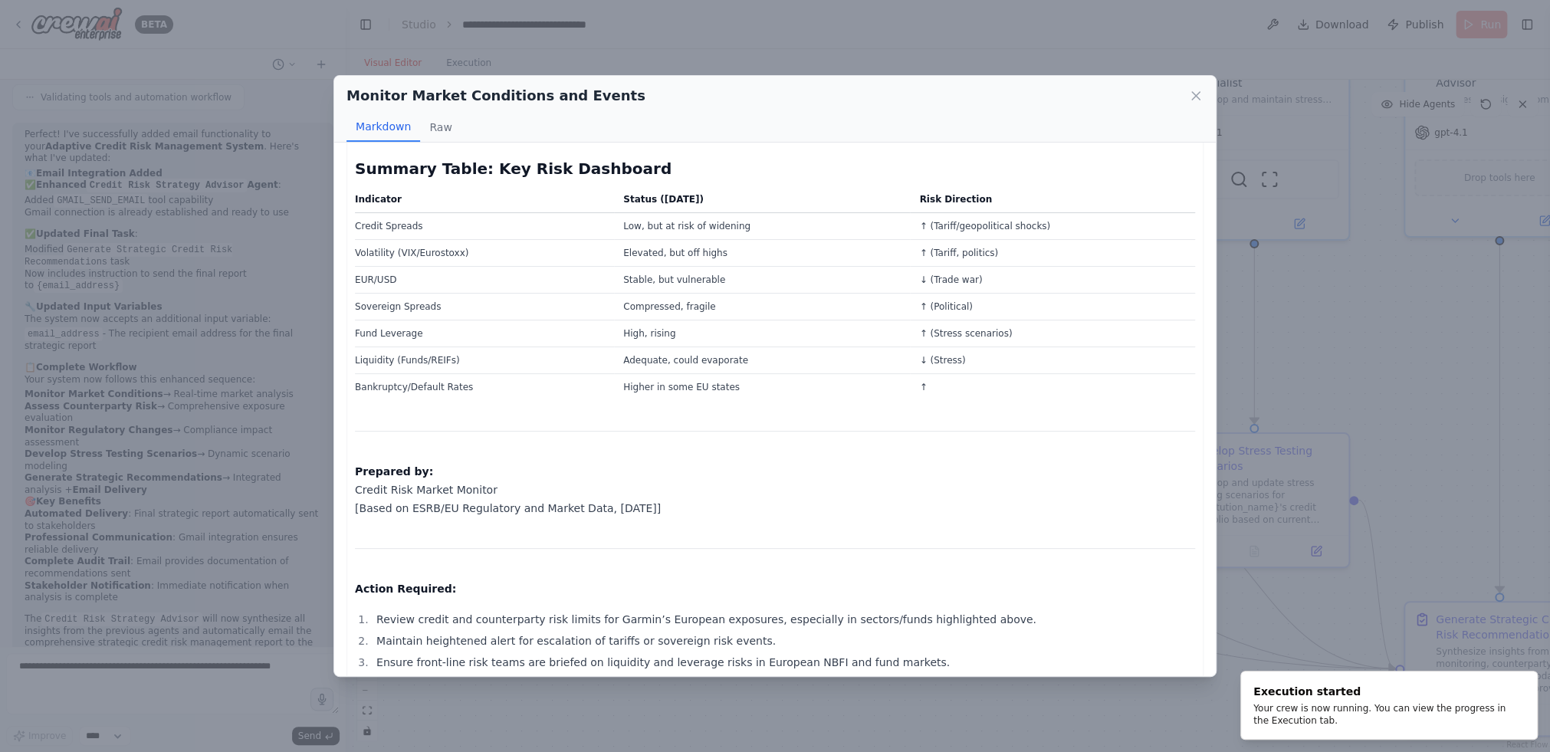
scroll to position [2300, 0]
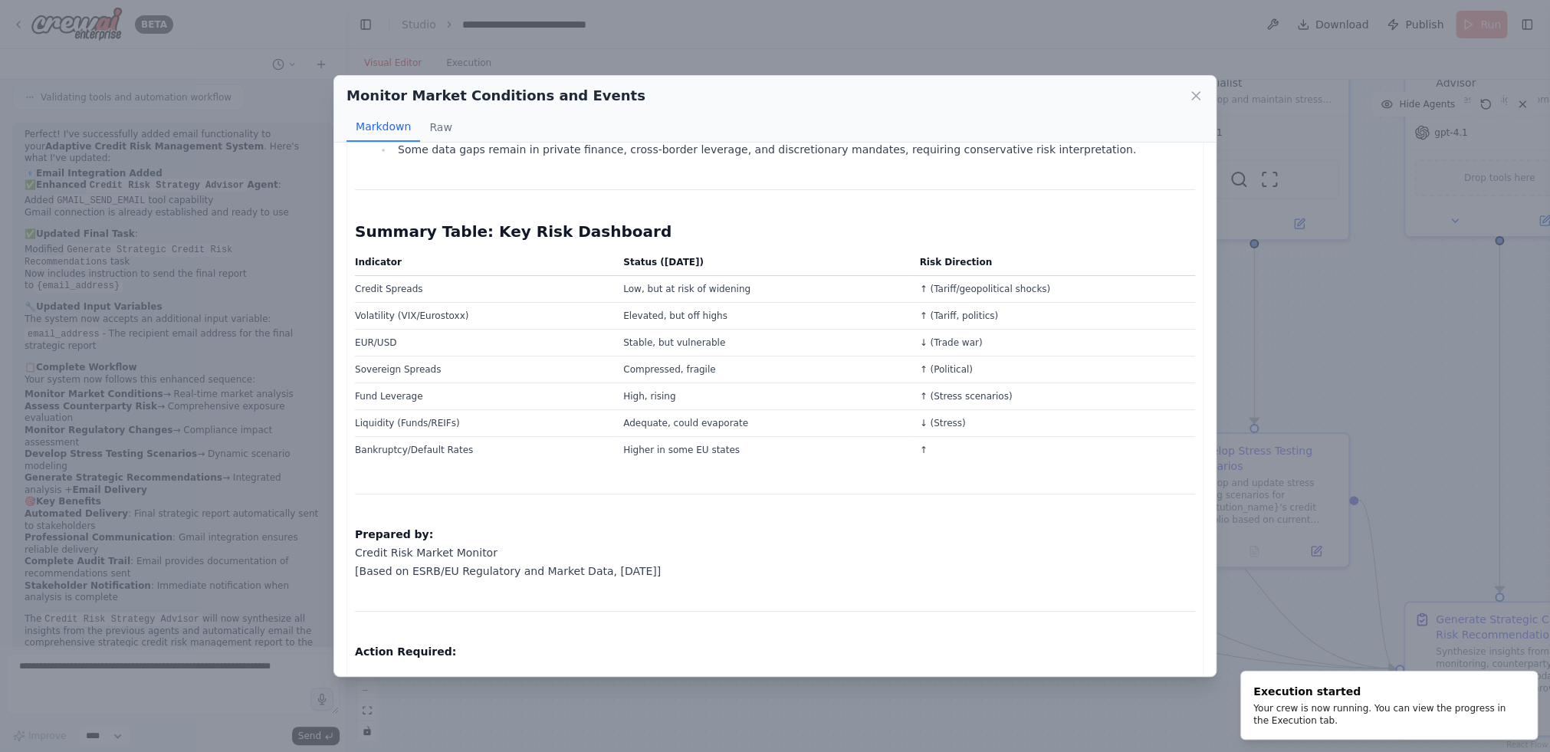
click at [1185, 104] on div "Monitor Market Conditions and Events" at bounding box center [775, 95] width 857 height 21
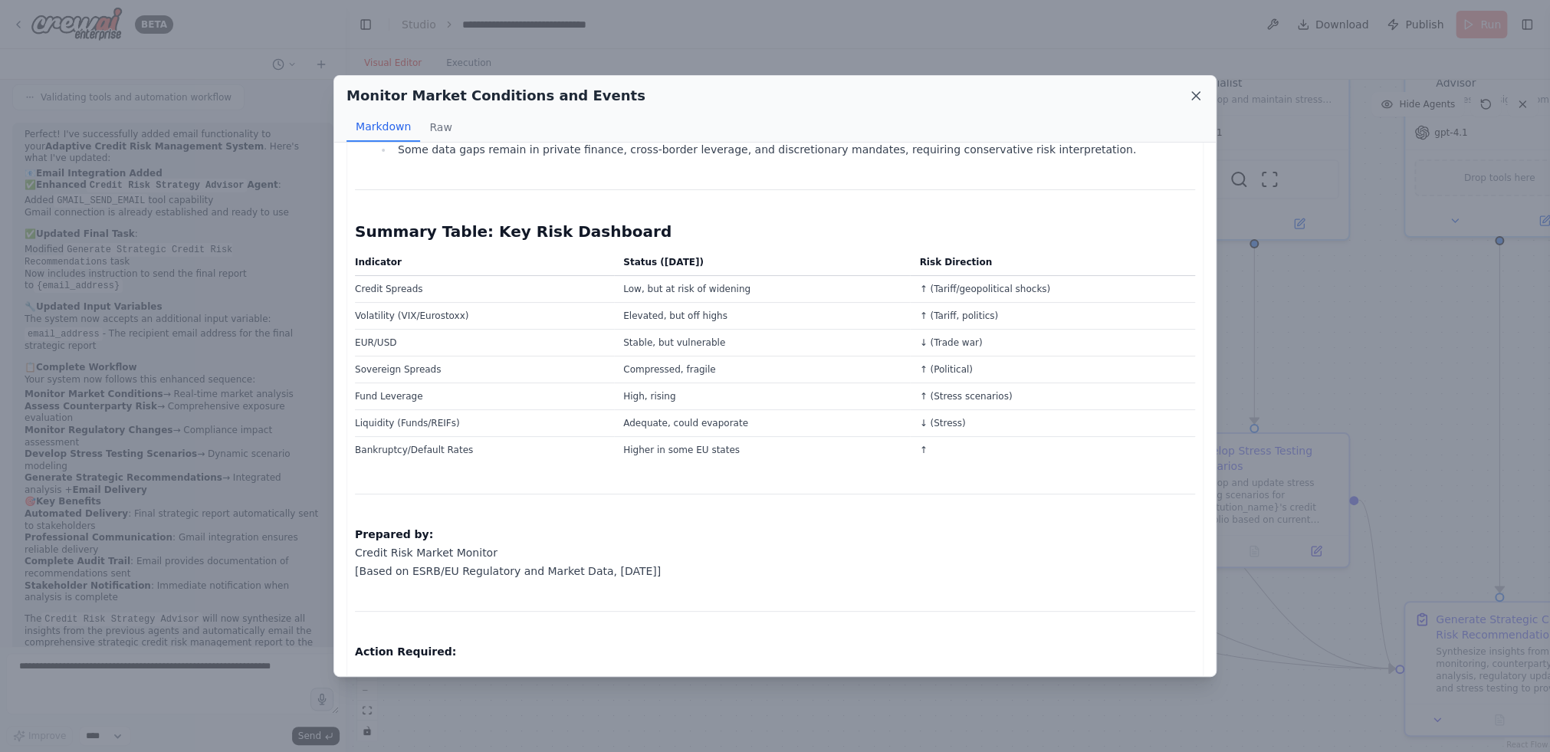
click at [1192, 97] on icon at bounding box center [1196, 95] width 15 height 15
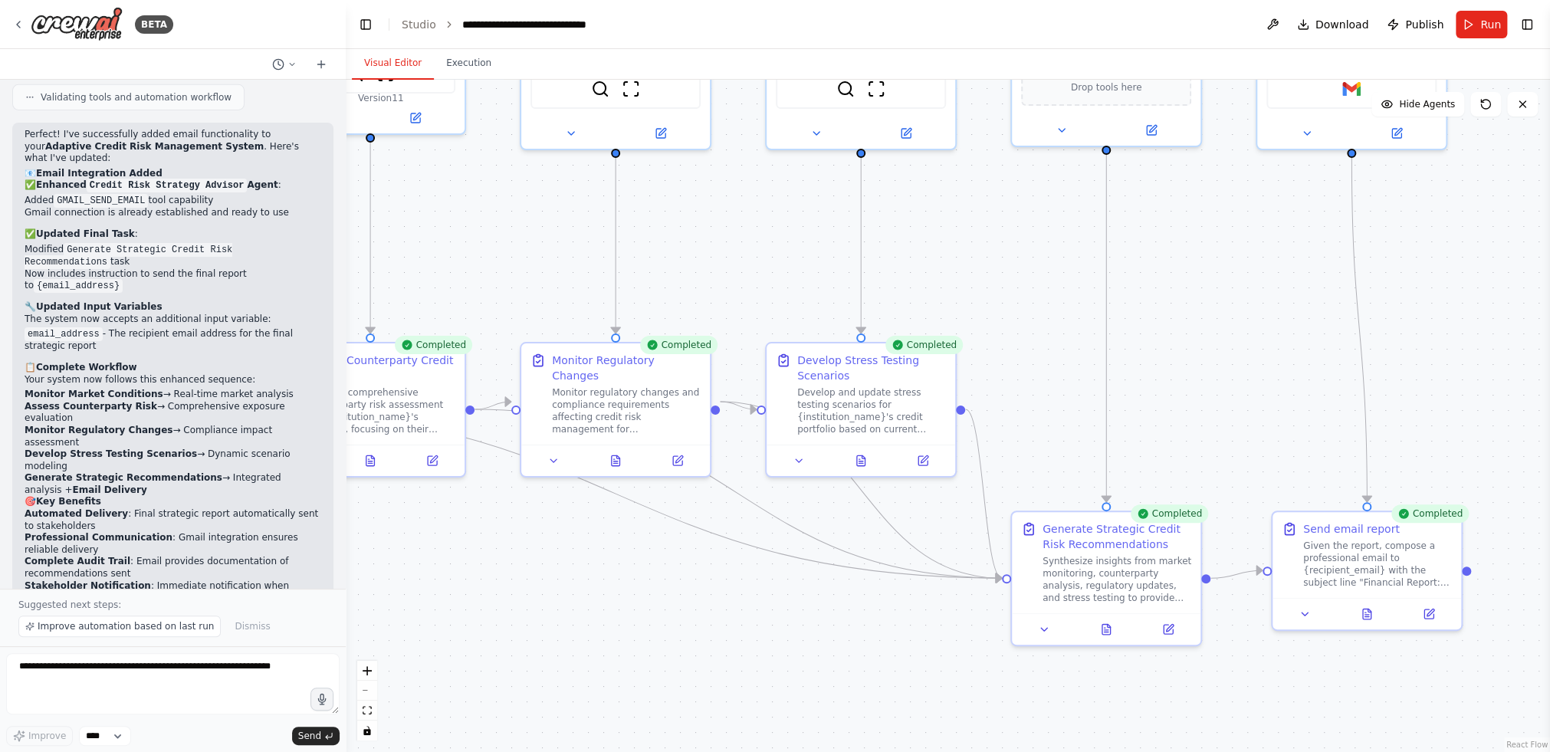
drag, startPoint x: 1250, startPoint y: 711, endPoint x: 820, endPoint y: 615, distance: 440.7
click at [820, 615] on div ".deletable-edge-delete-btn { width: 20px; height: 20px; border: 0px solid #ffff…" at bounding box center [948, 416] width 1205 height 672
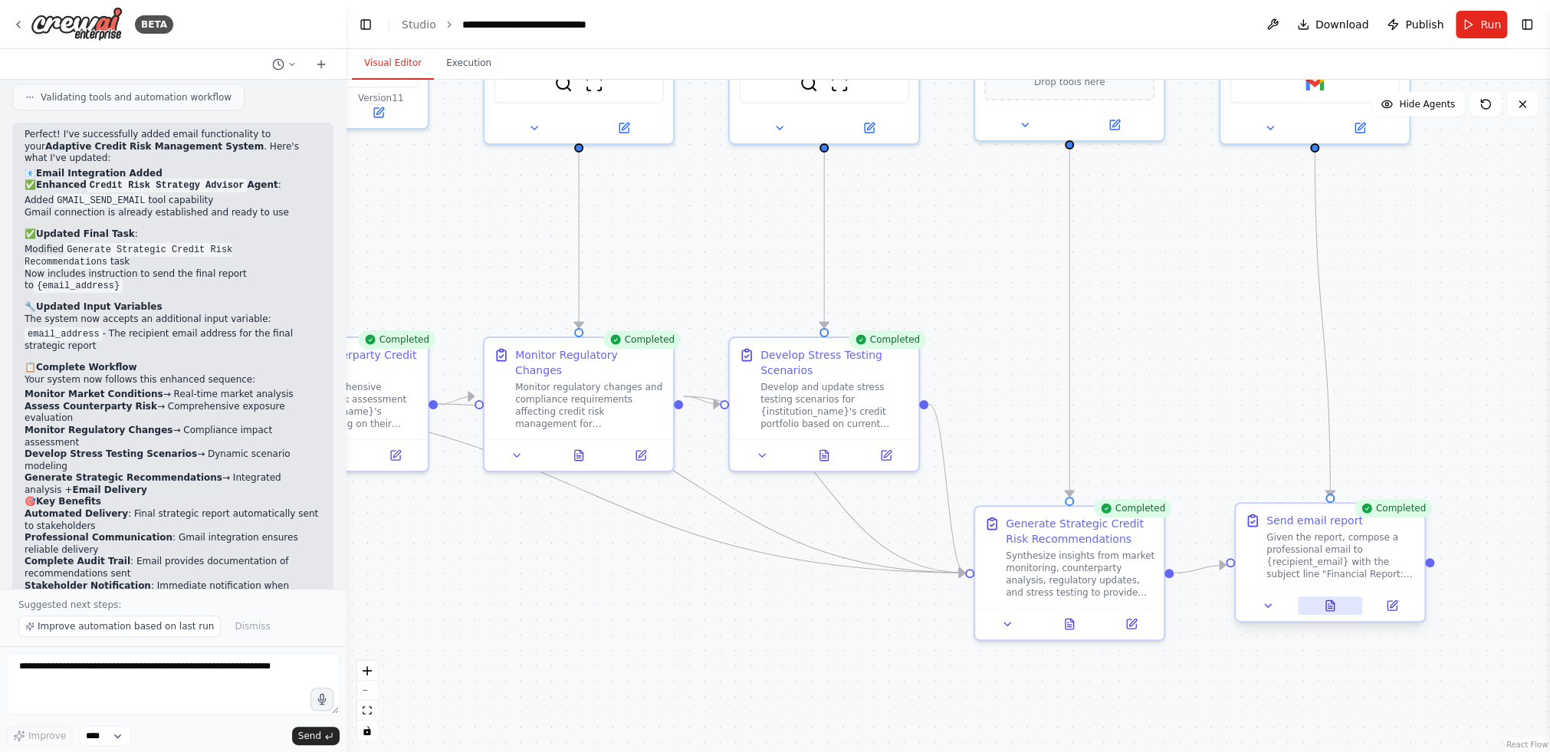
click at [1323, 603] on button at bounding box center [1330, 606] width 65 height 18
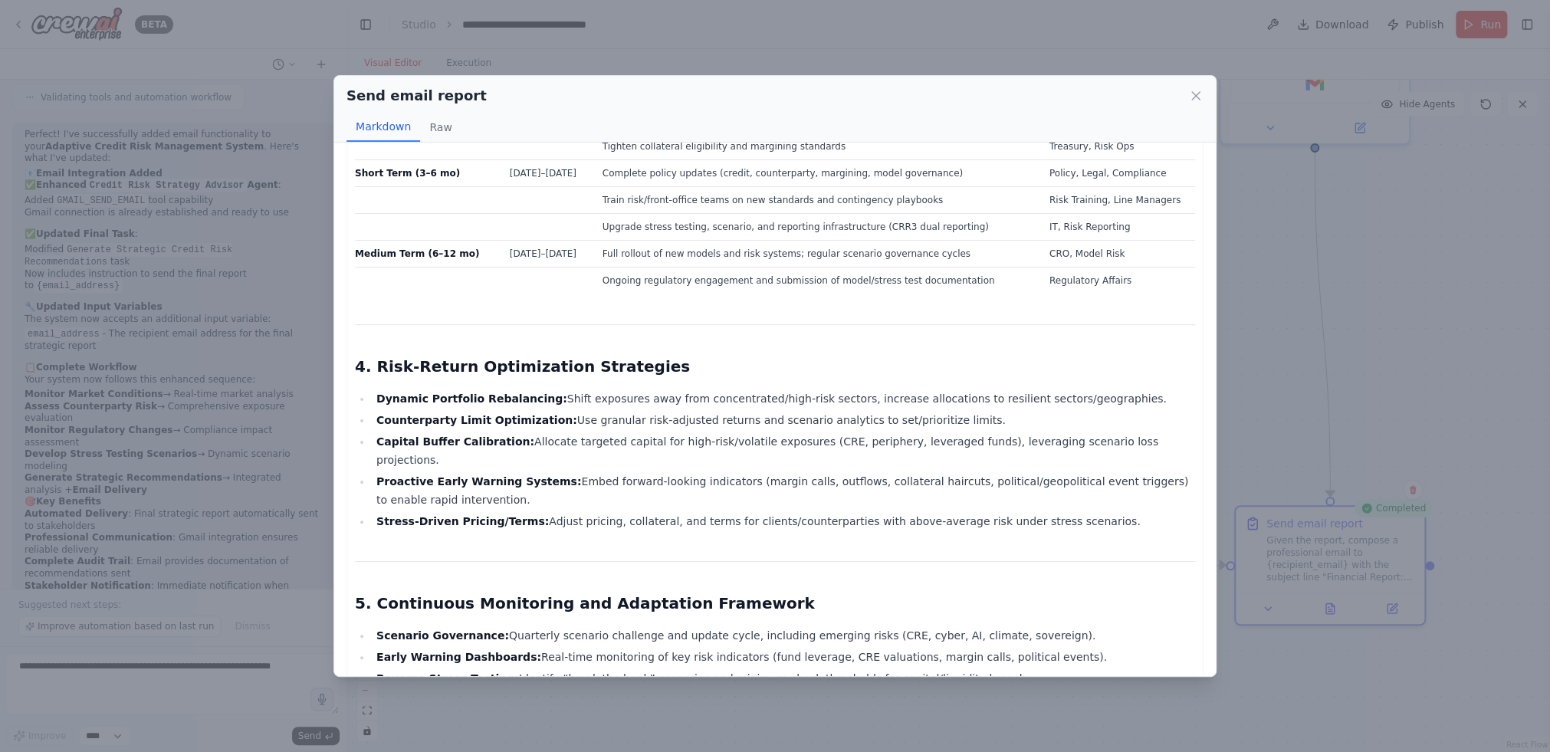
scroll to position [2885, 0]
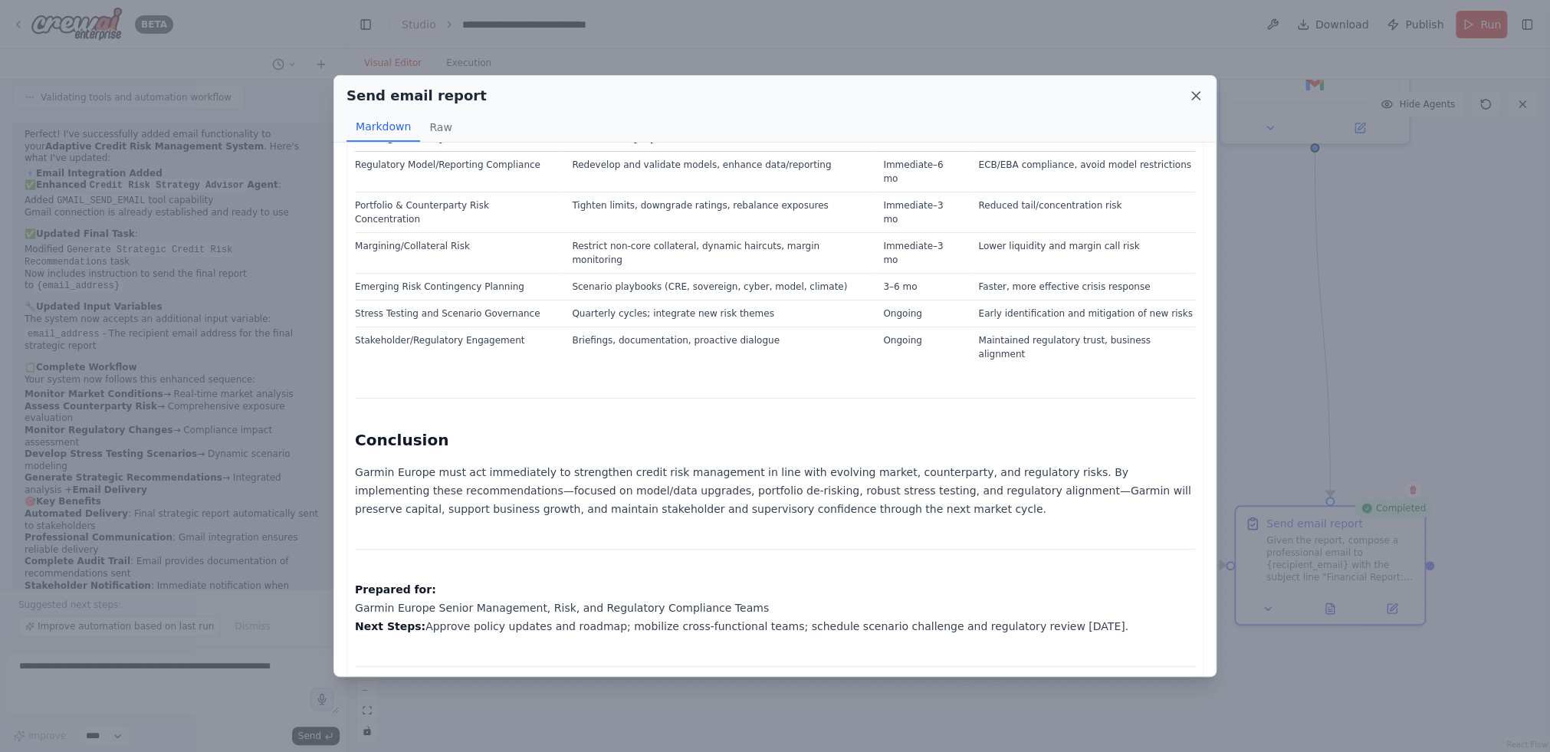
click at [1189, 101] on icon at bounding box center [1196, 95] width 15 height 15
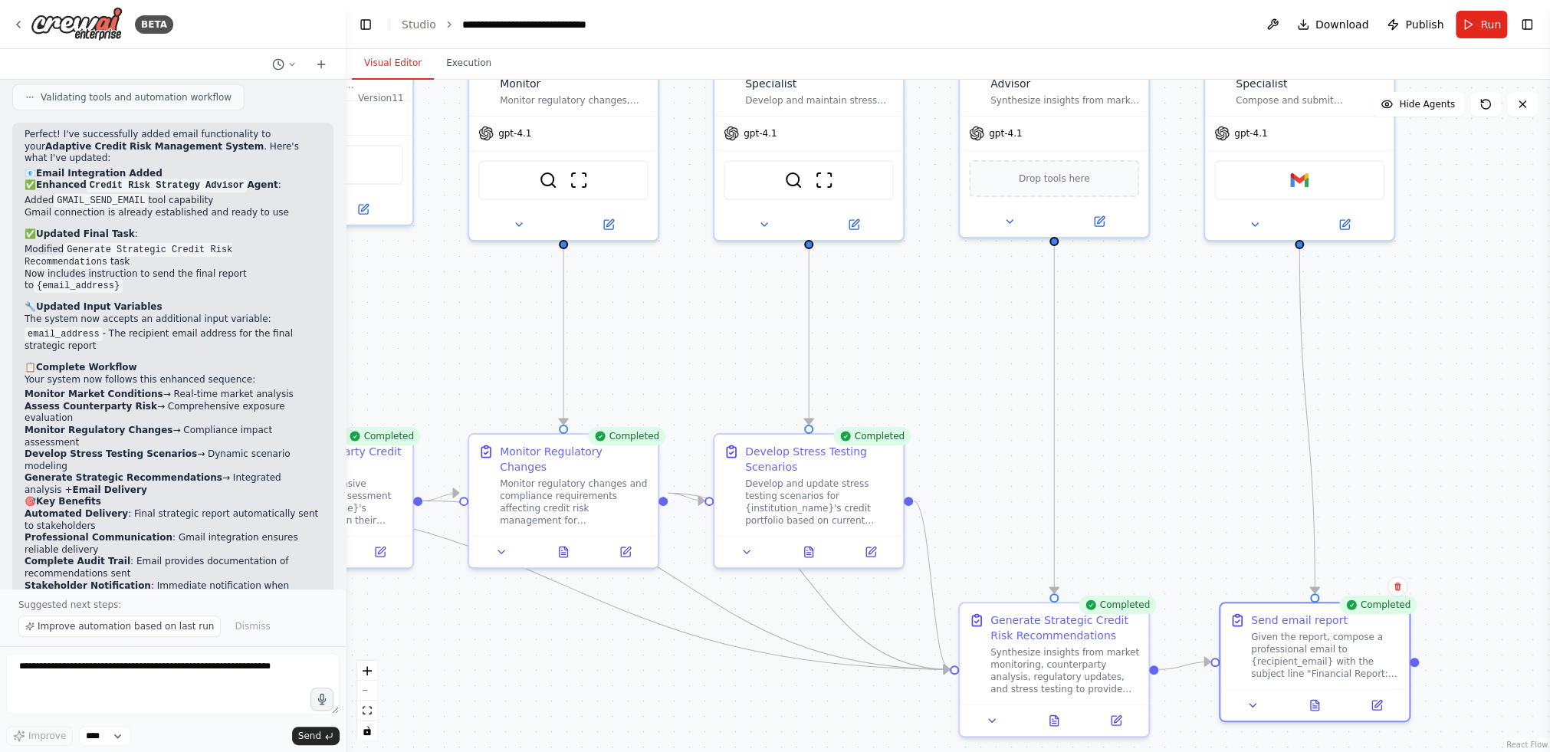
drag, startPoint x: 1277, startPoint y: 347, endPoint x: 1256, endPoint y: 433, distance: 88.3
click at [1256, 433] on div ".deletable-edge-delete-btn { width: 20px; height: 20px; border: 0px solid #ffff…" at bounding box center [948, 416] width 1205 height 672
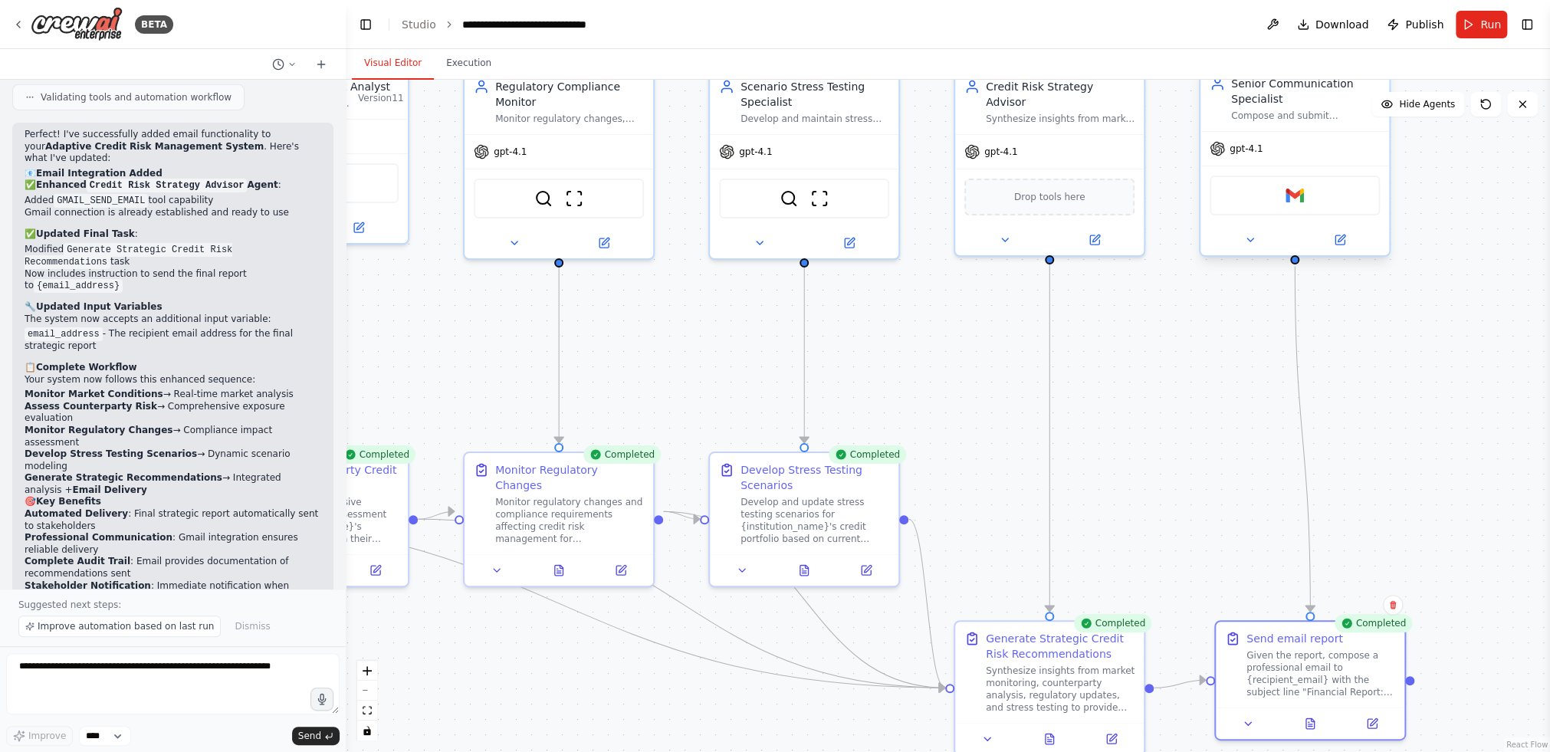
click at [1319, 203] on div "Gmail" at bounding box center [1295, 196] width 170 height 40
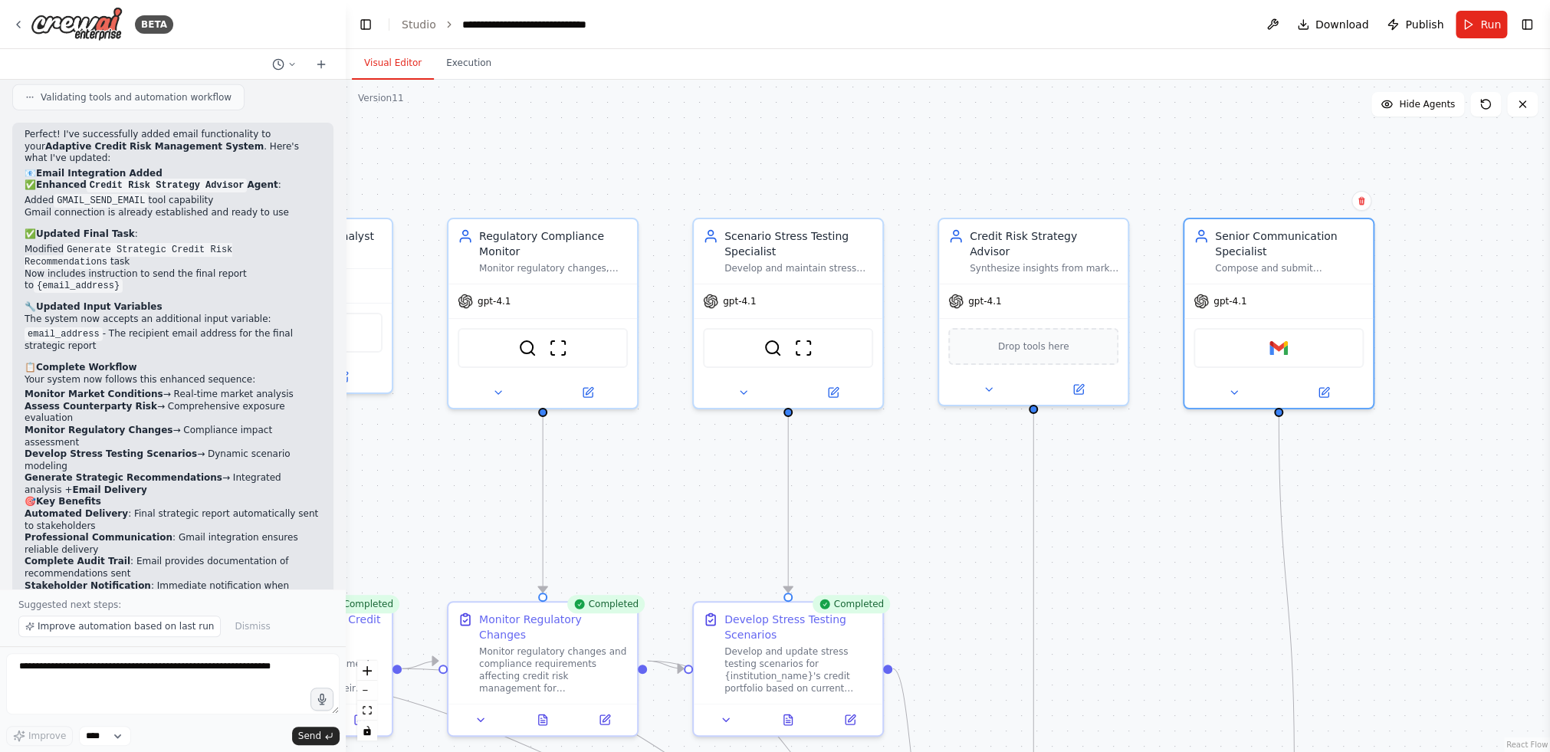
drag, startPoint x: 1491, startPoint y: 406, endPoint x: 1470, endPoint y: 550, distance: 145.6
click at [1477, 563] on div ".deletable-edge-delete-btn { width: 20px; height: 20px; border: 0px solid #ffff…" at bounding box center [948, 416] width 1205 height 672
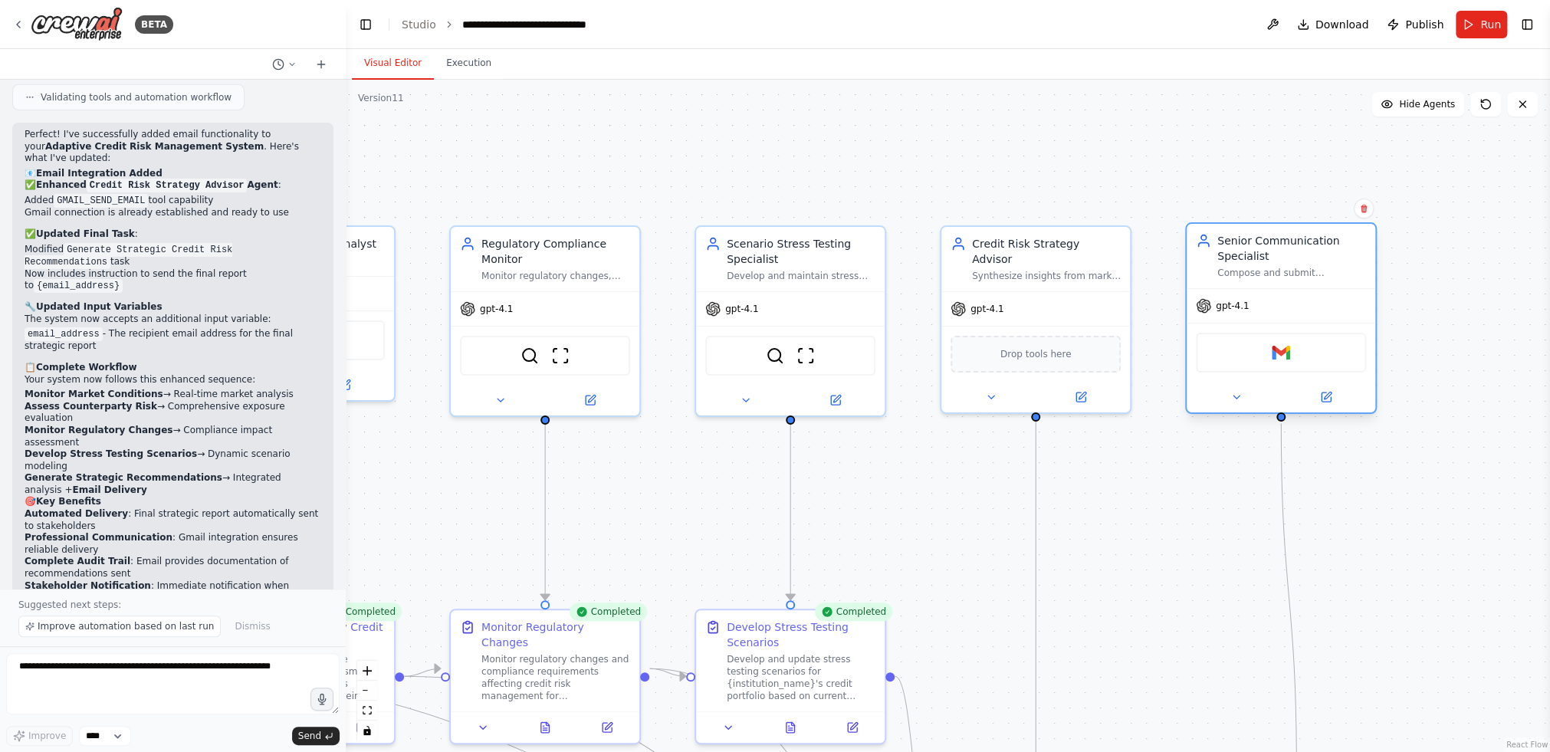
click at [1313, 234] on div "Senior Communication Specialist" at bounding box center [1292, 248] width 149 height 31
click at [1323, 397] on icon at bounding box center [1326, 397] width 9 height 9
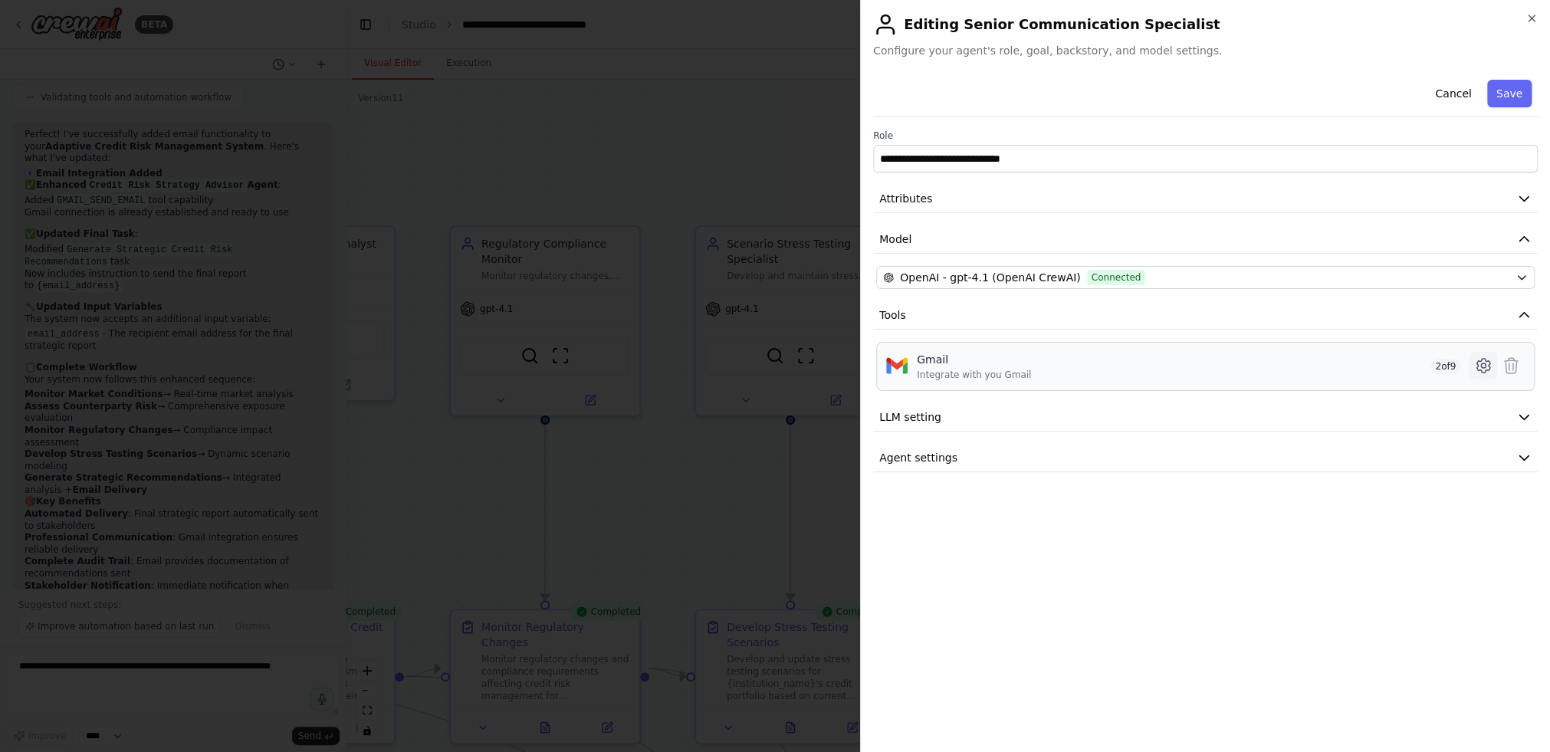
click at [1481, 368] on icon at bounding box center [1484, 366] width 18 height 18
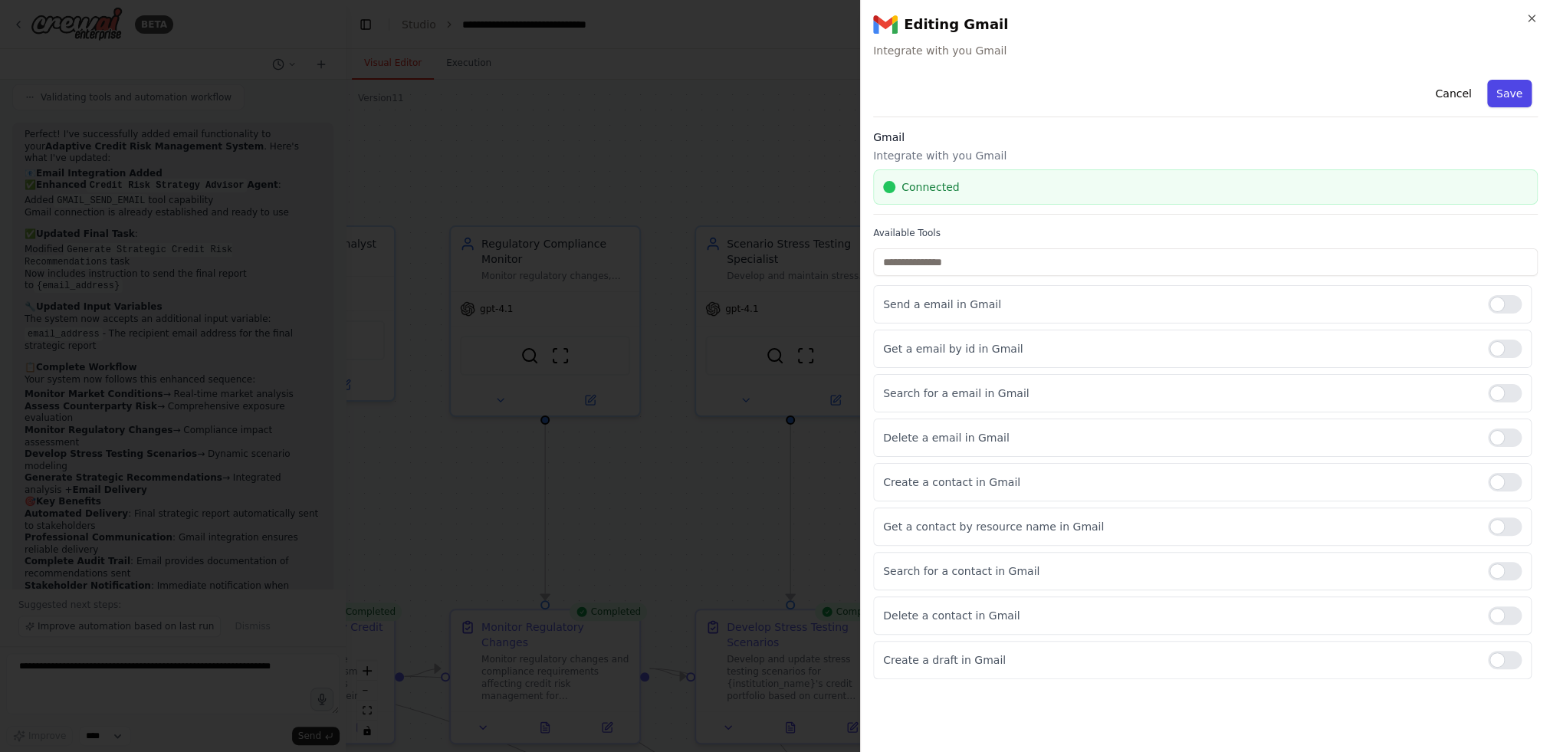
click at [1508, 98] on button "Save" at bounding box center [1510, 94] width 44 height 28
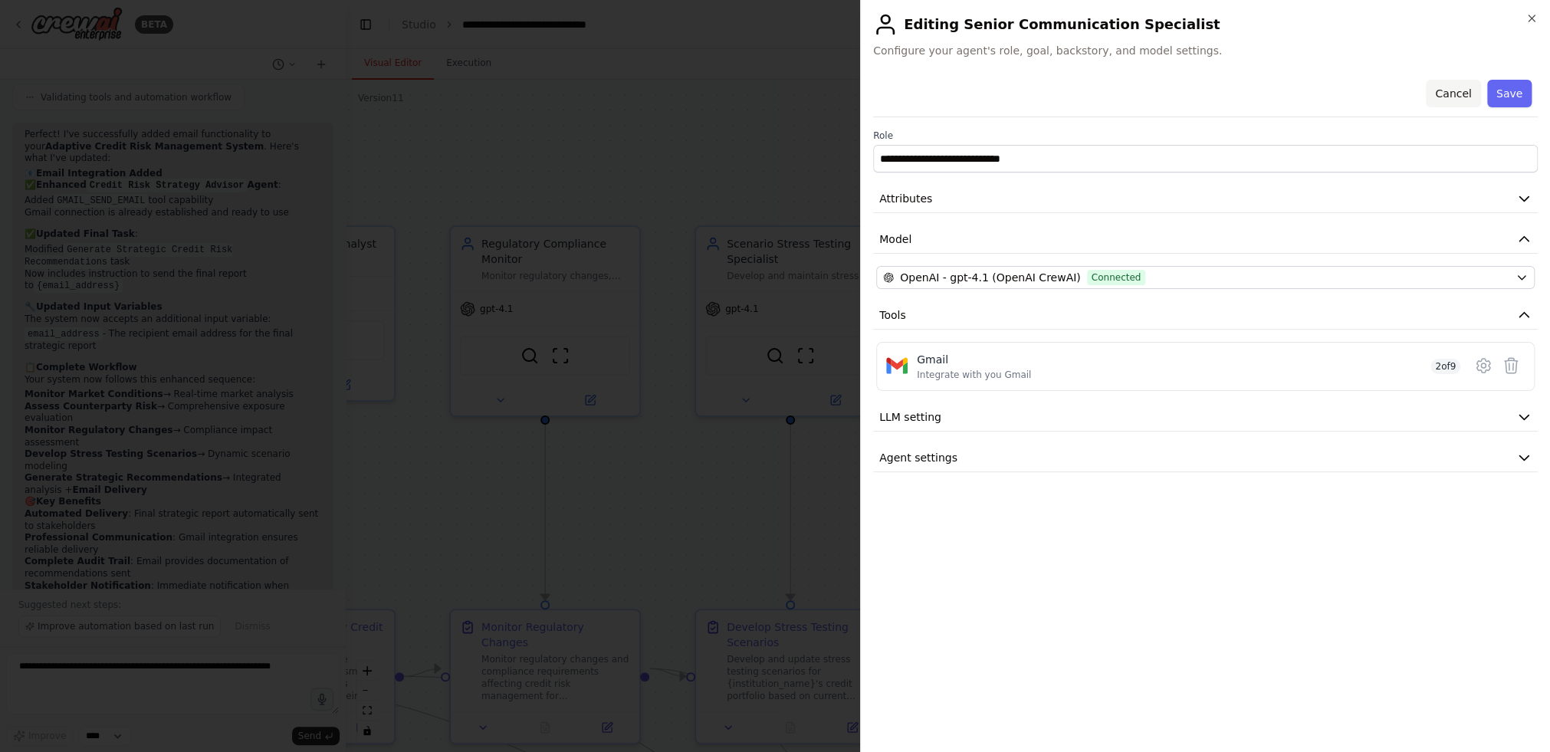
click at [1455, 82] on button "Cancel" at bounding box center [1453, 94] width 54 height 28
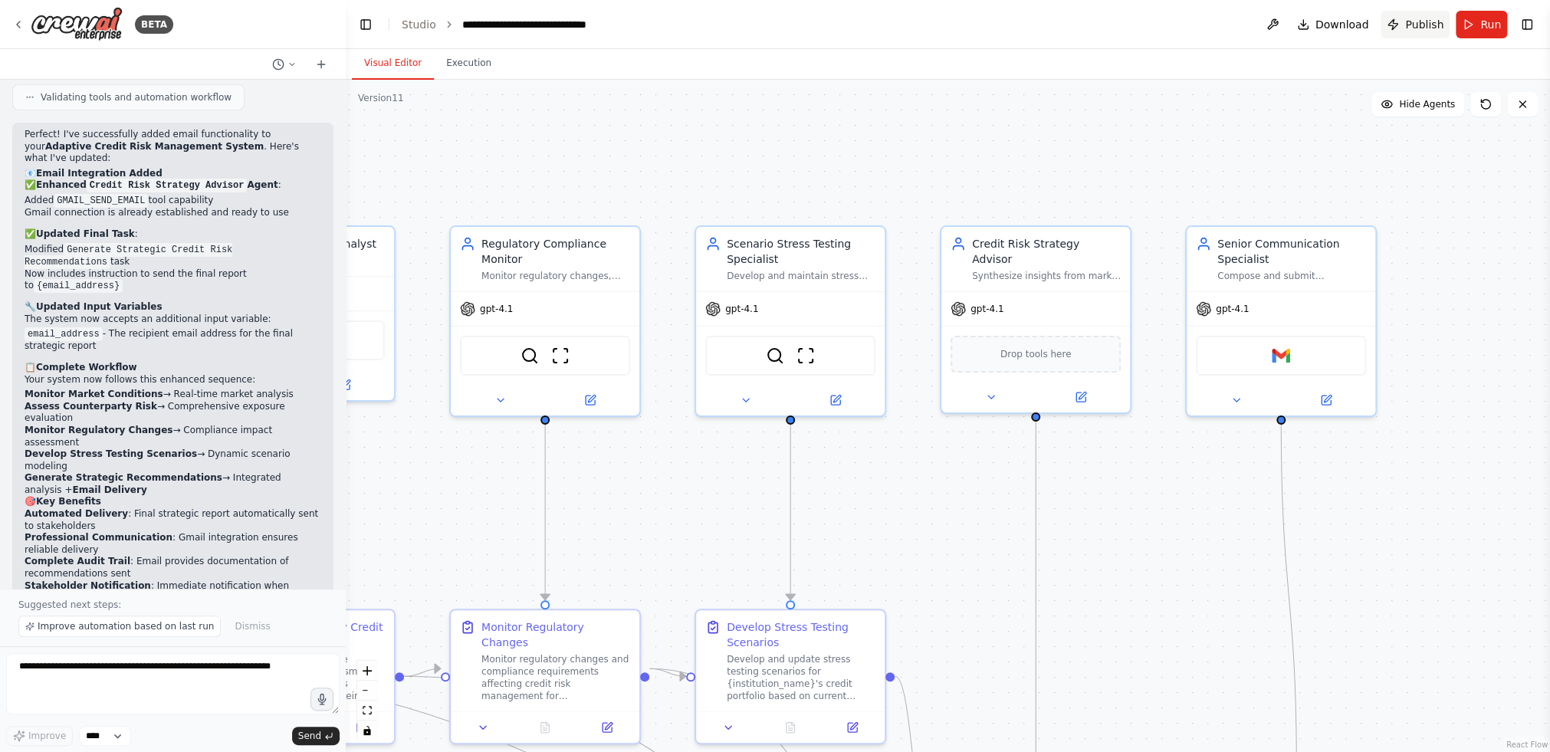
click at [1426, 31] on span "Publish" at bounding box center [1425, 24] width 38 height 15
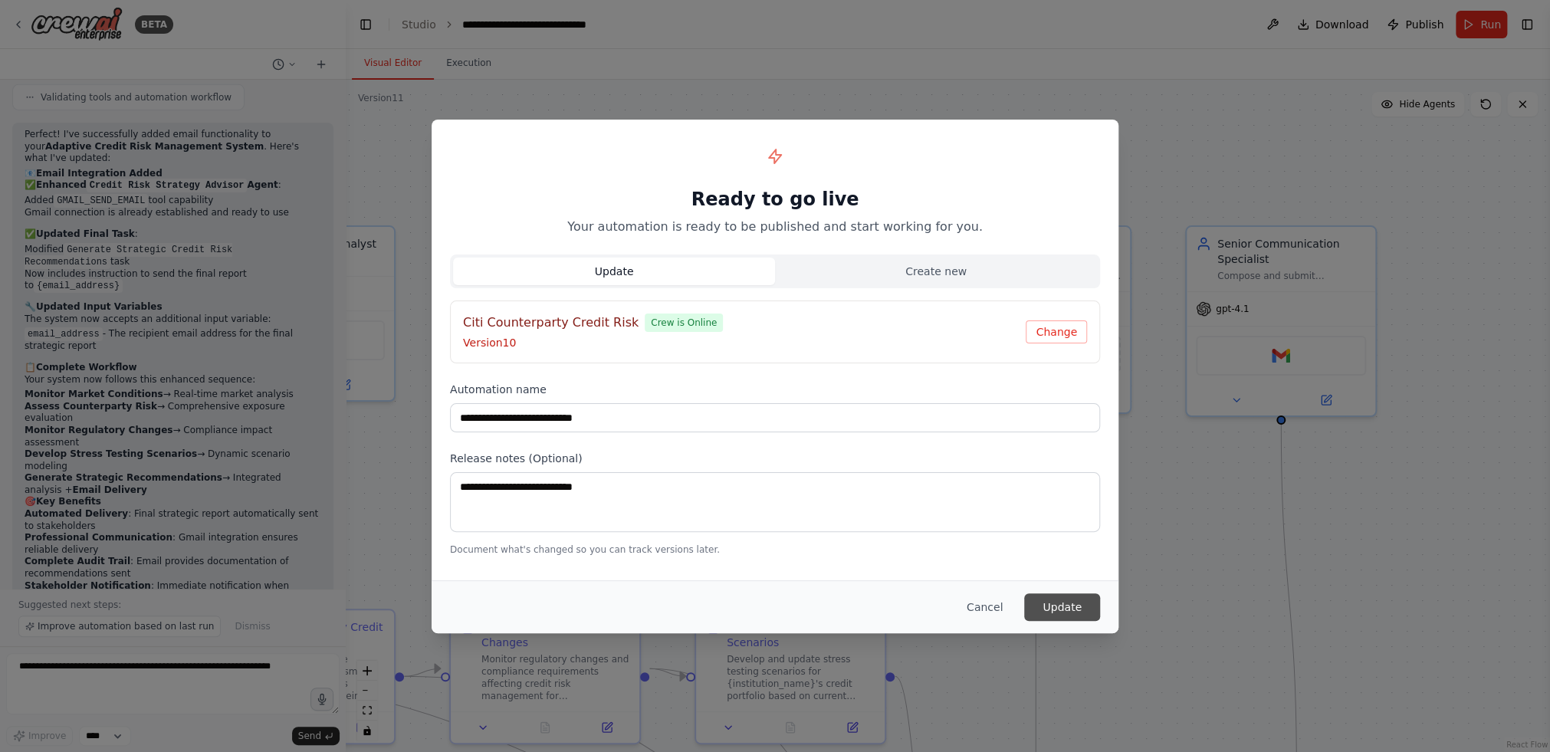
click at [1051, 607] on button "Update" at bounding box center [1062, 607] width 76 height 28
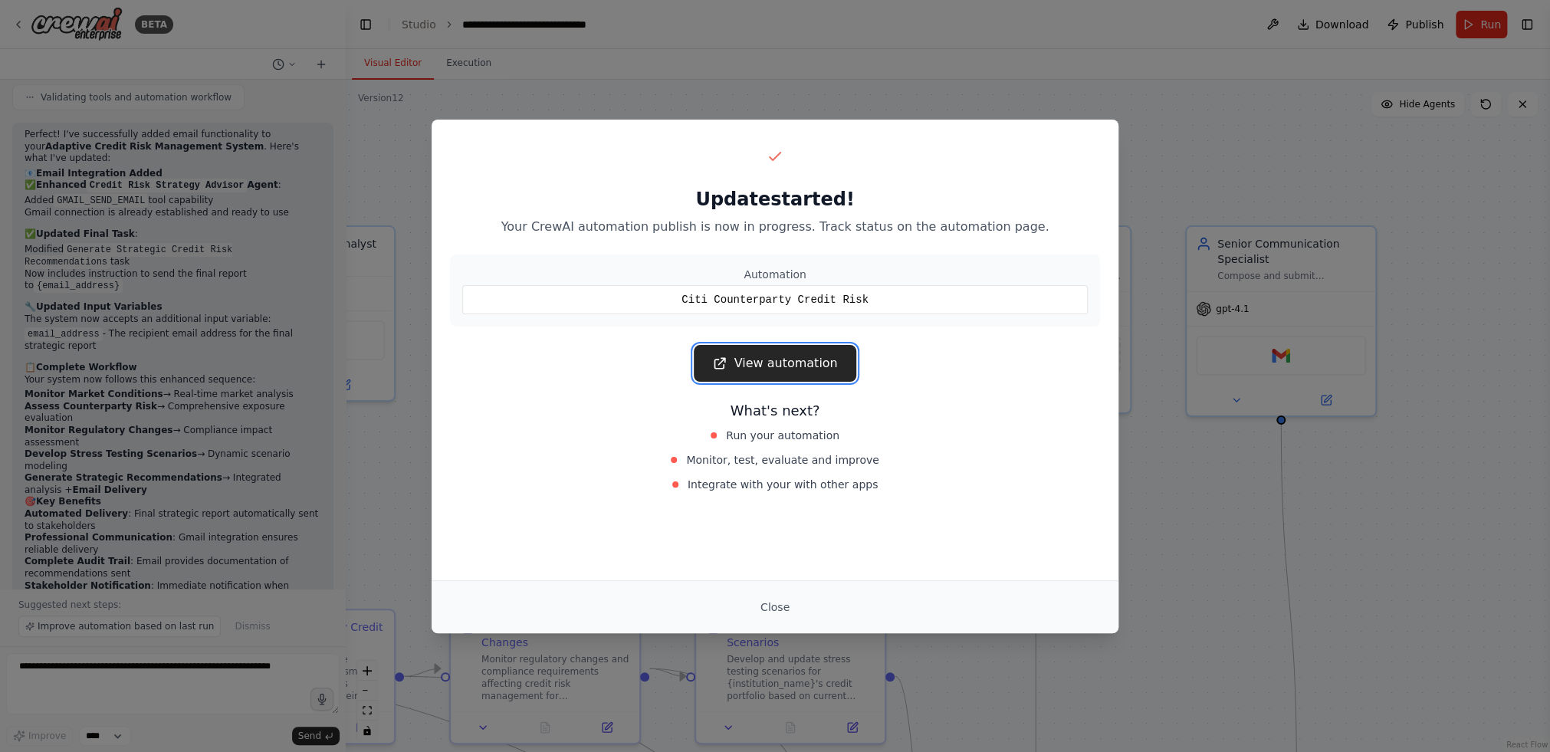
click at [750, 367] on link "View automation" at bounding box center [775, 363] width 162 height 37
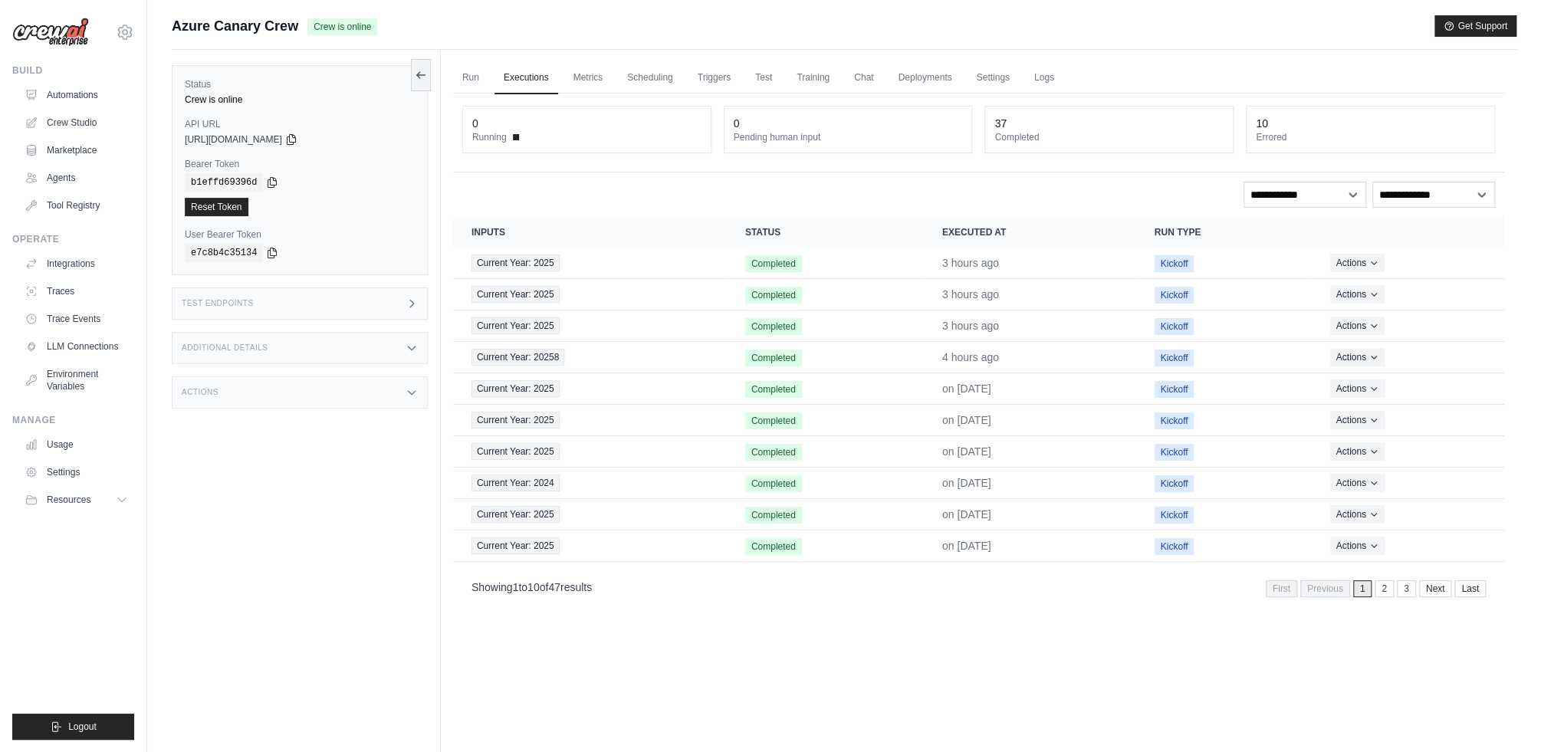
click at [774, 651] on div "Run Executions Metrics Scheduling Triggers Test Training Chat Deployments Setti…" at bounding box center [979, 426] width 1076 height 752
click at [999, 67] on link "Settings" at bounding box center [992, 78] width 51 height 32
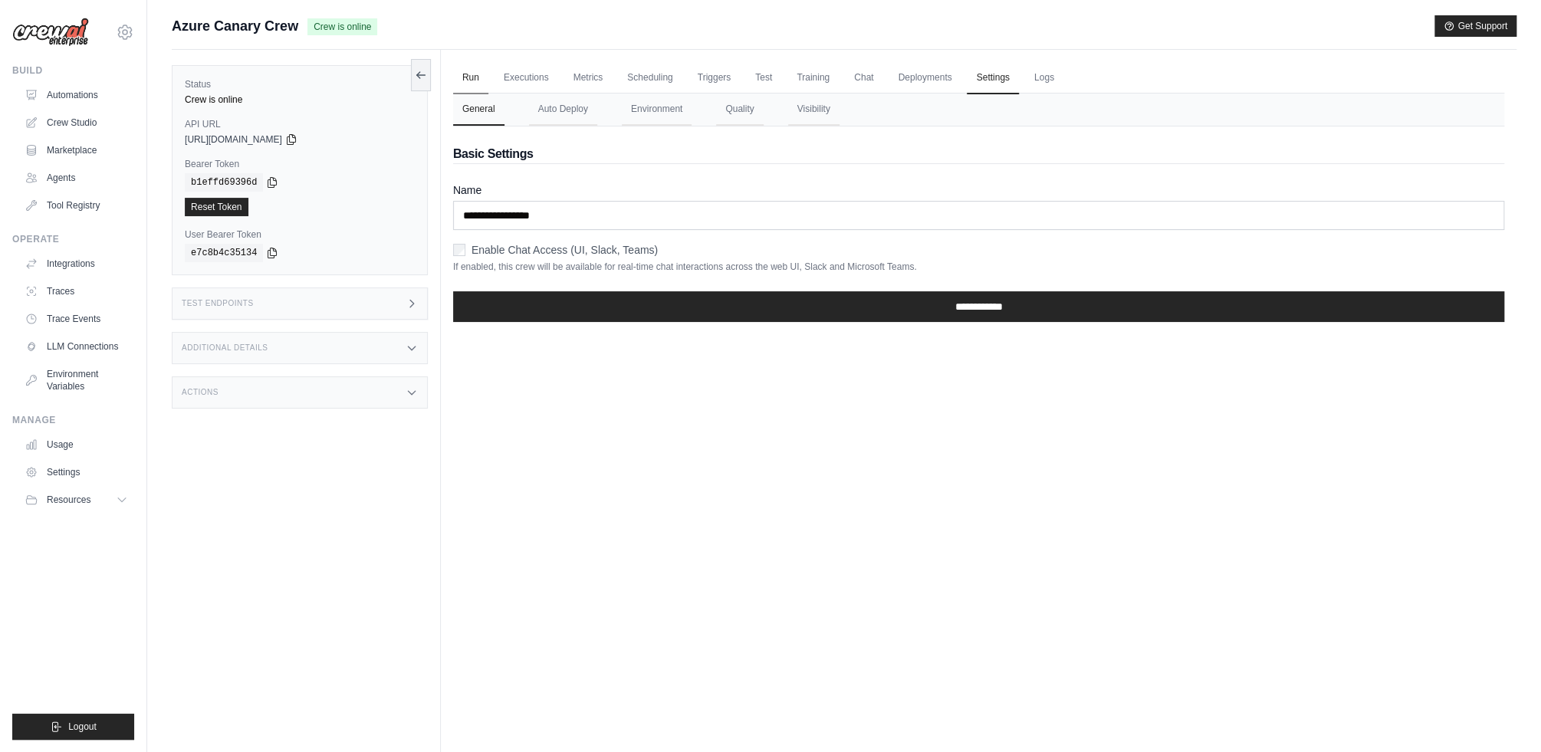
click at [471, 80] on link "Run" at bounding box center [470, 78] width 35 height 32
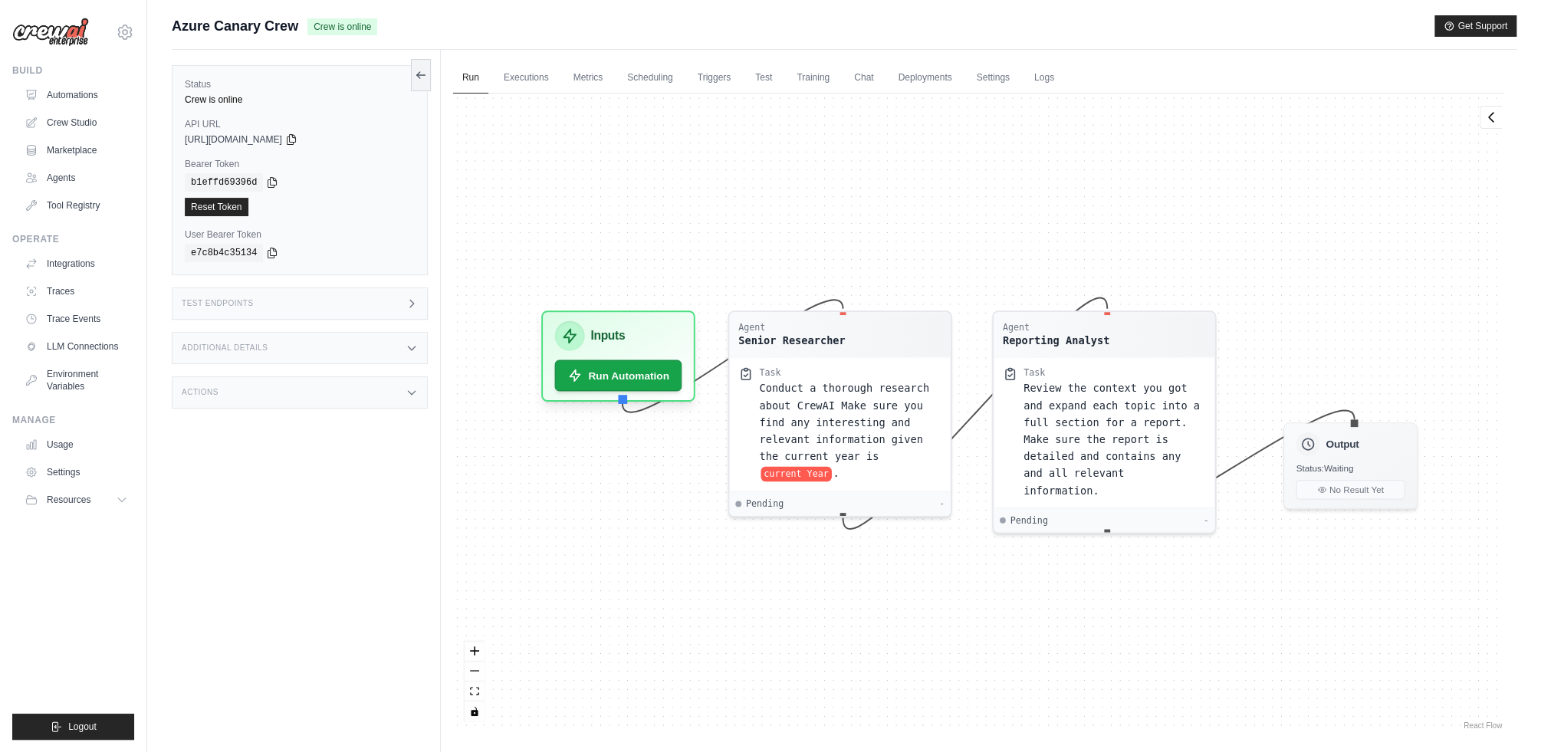
click at [300, 393] on div "Actions" at bounding box center [300, 392] width 256 height 32
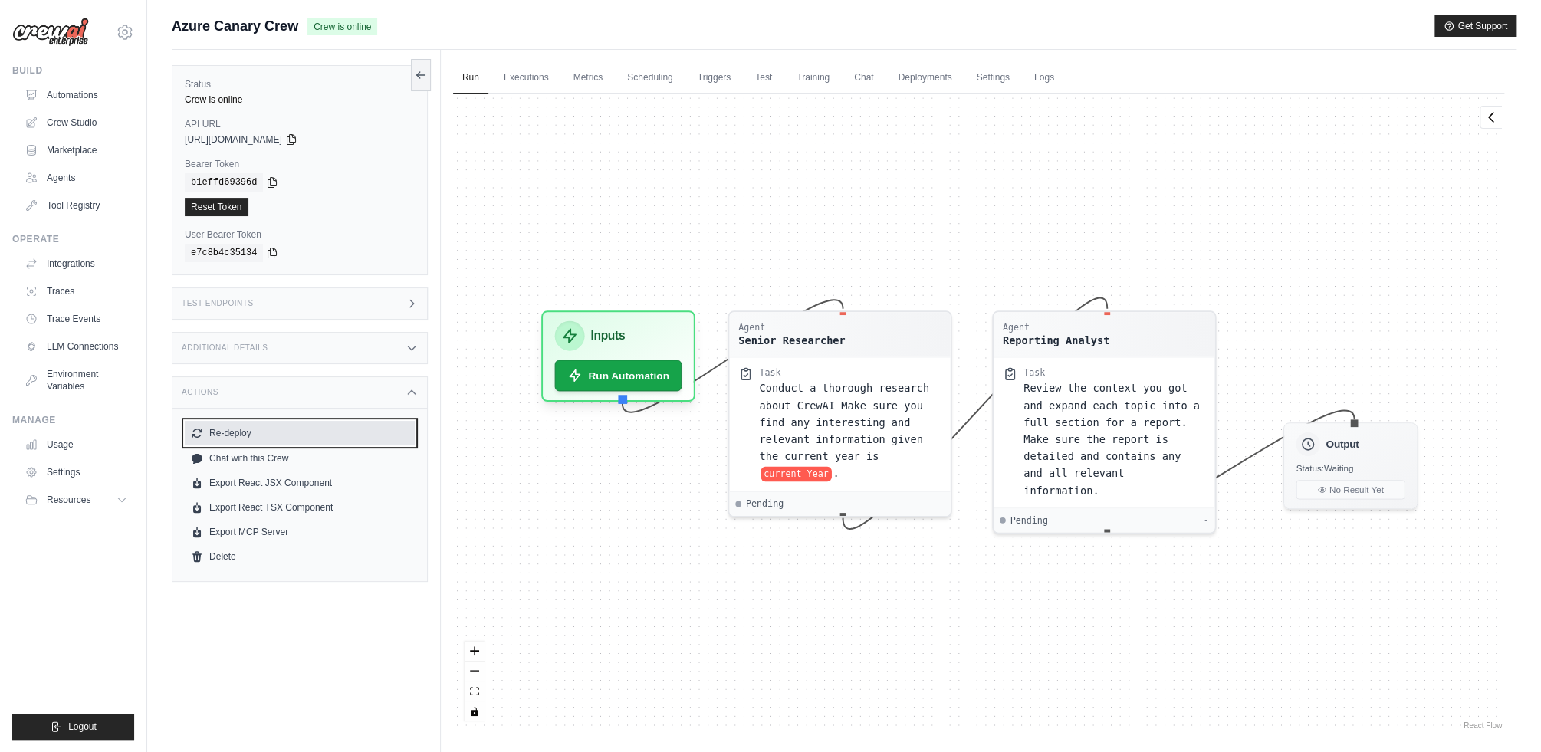
click at [312, 429] on button "Re-deploy" at bounding box center [300, 433] width 230 height 25
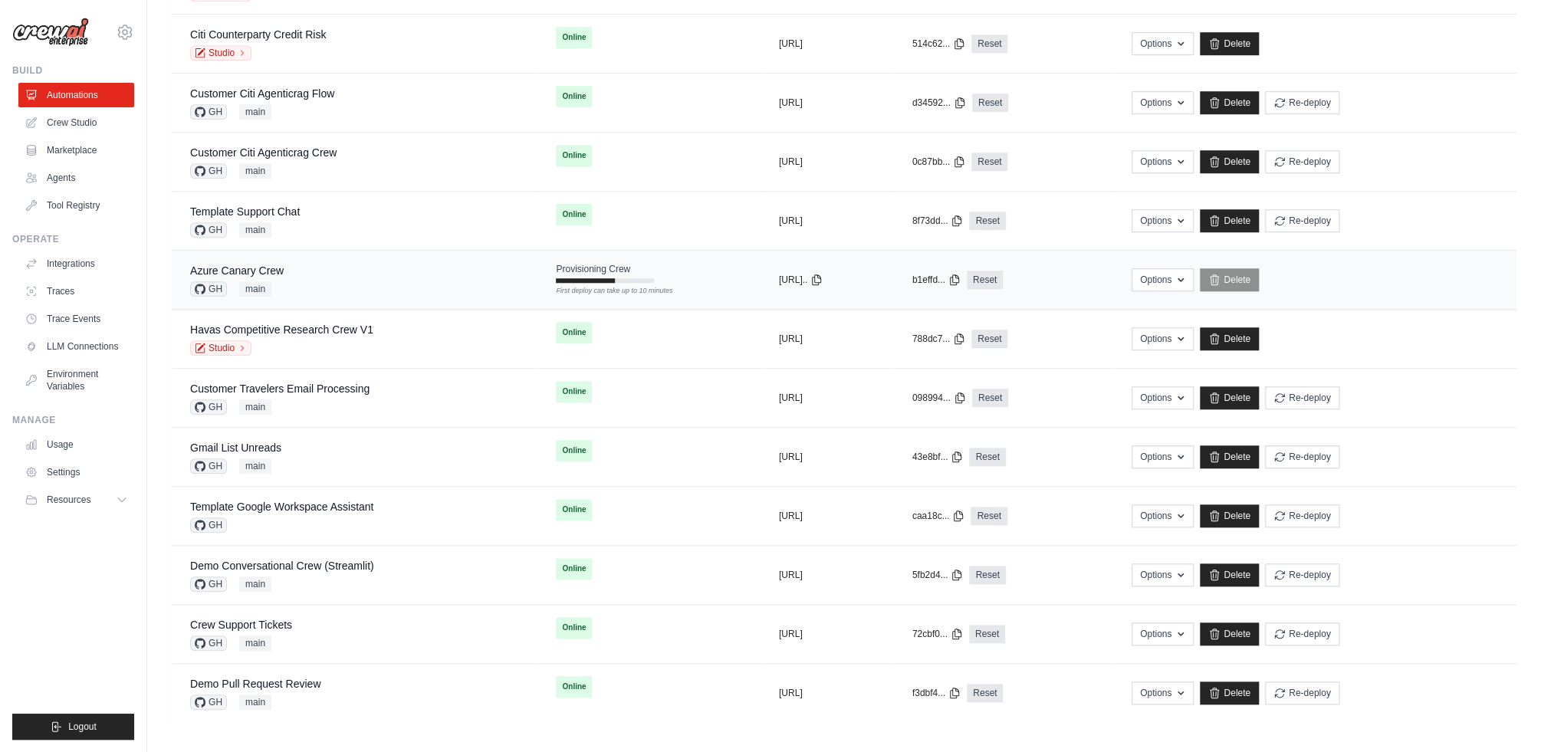
click at [361, 284] on div "Azure Canary Crew GH main" at bounding box center [354, 280] width 329 height 34
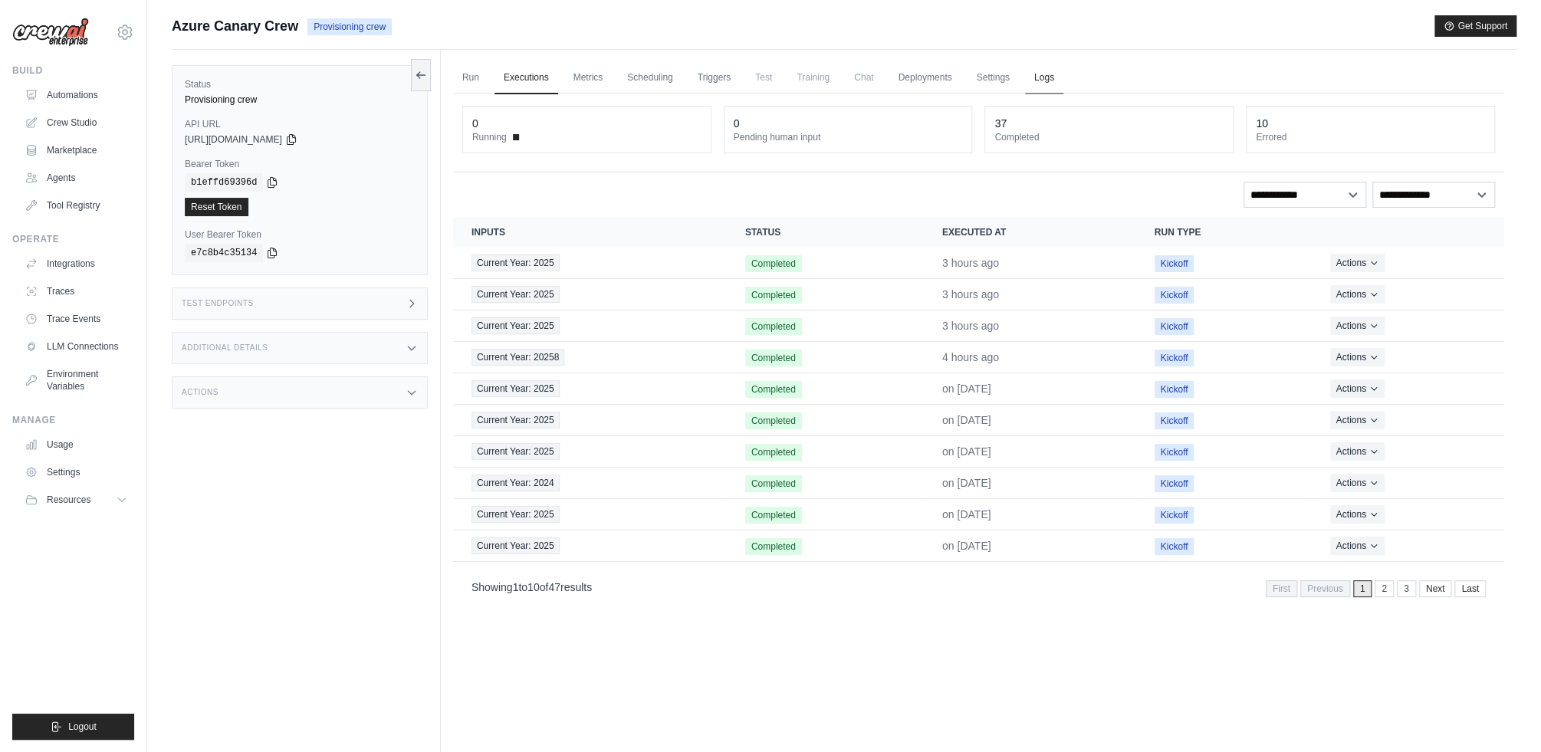
click at [1035, 77] on link "Logs" at bounding box center [1044, 78] width 38 height 32
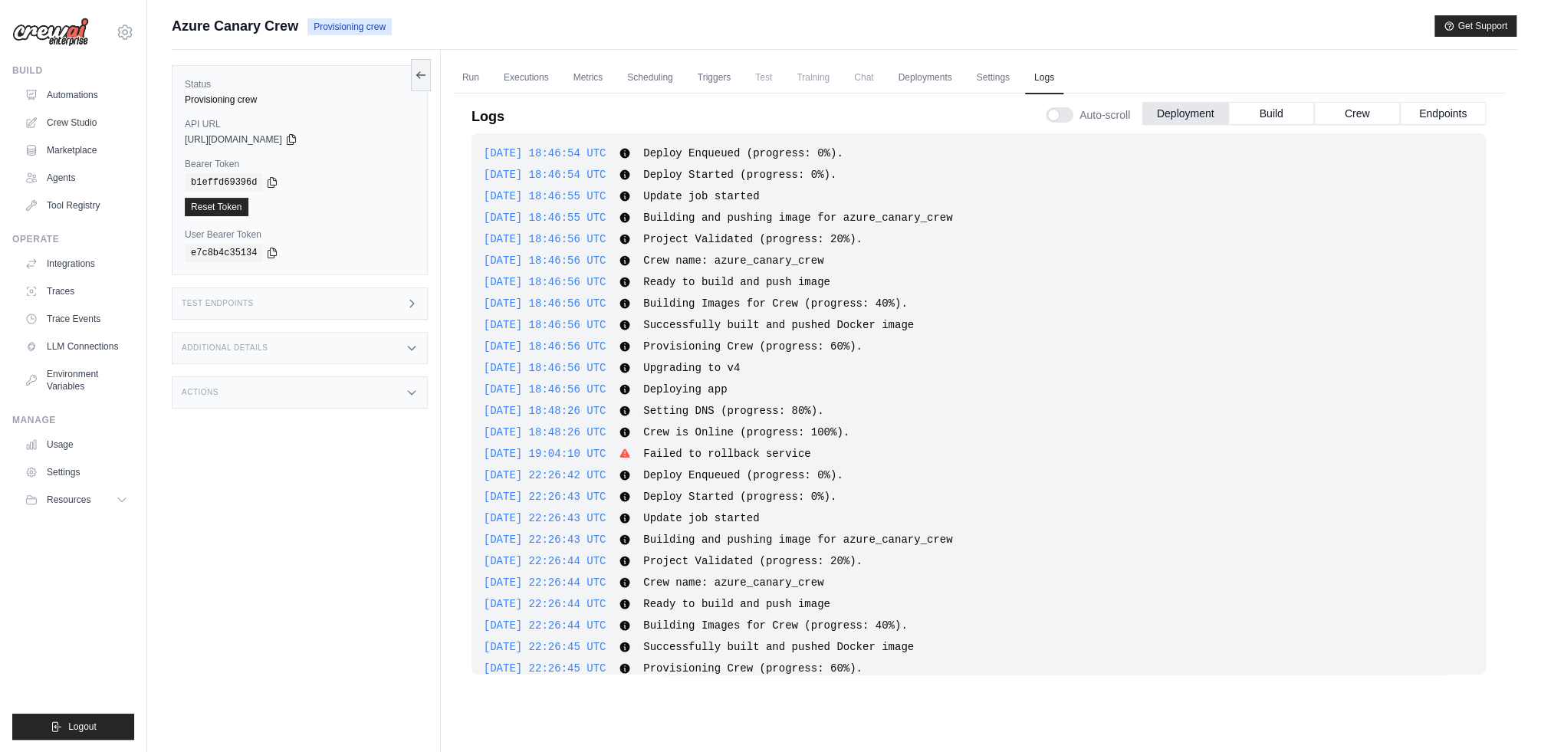
scroll to position [56, 0]
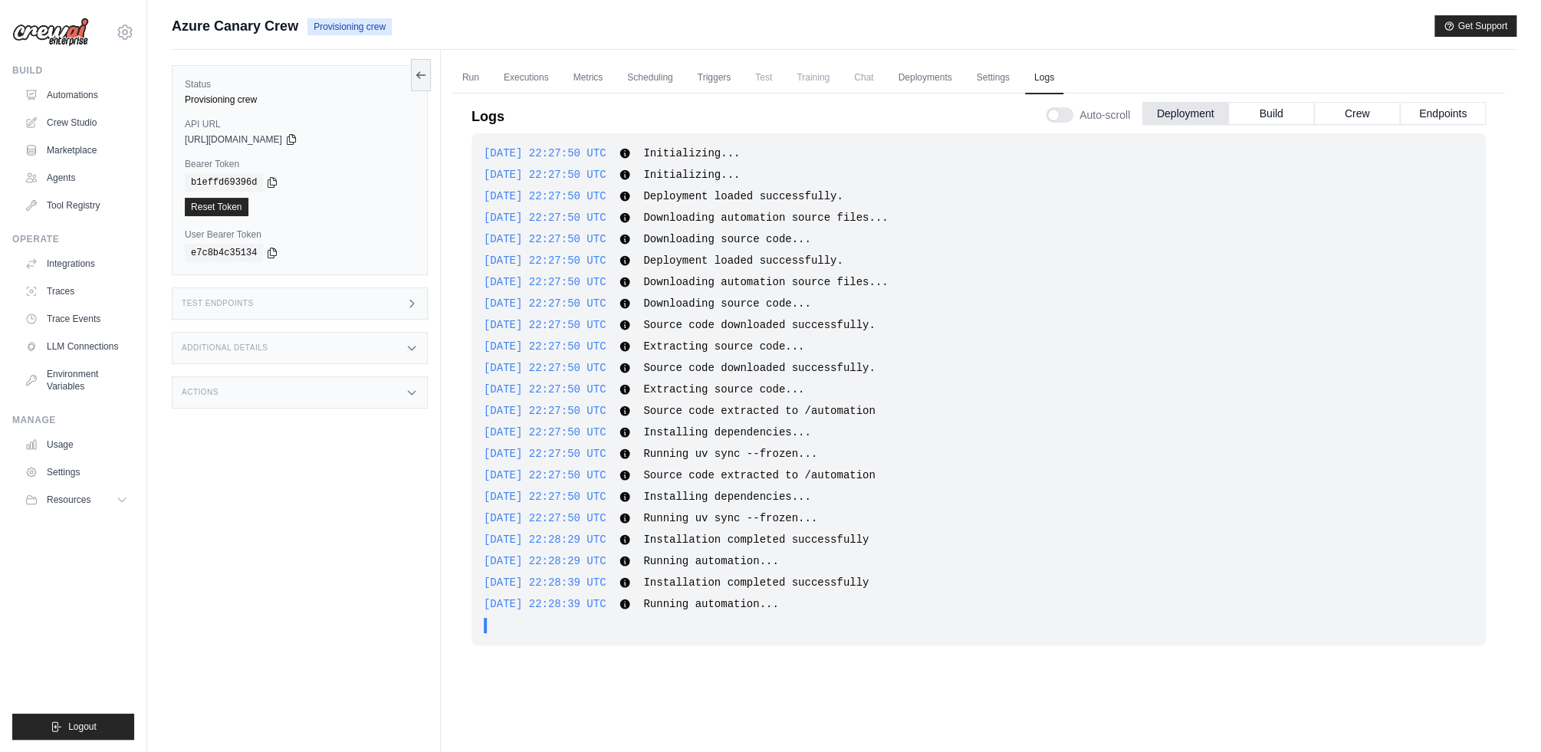
click at [1099, 373] on div "2025-09-04 22:27:50 UTC Source code downloaded successfully. Show more Show less" at bounding box center [979, 367] width 990 height 15
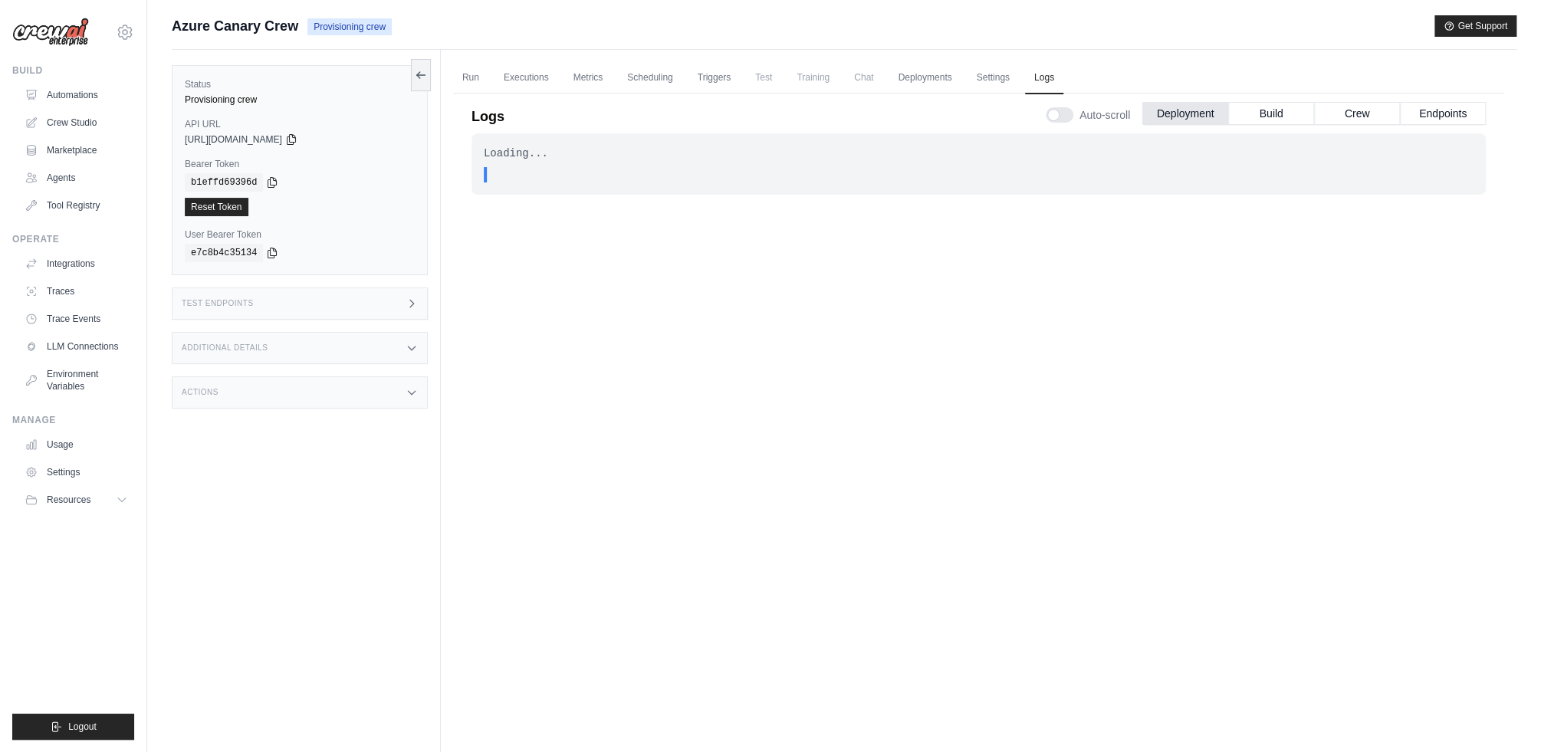
click at [954, 491] on div "Loading... . . . In Progress" at bounding box center [979, 425] width 1014 height 584
click at [812, 597] on div "Loading... . . . In Progress" at bounding box center [979, 425] width 1014 height 584
click at [827, 613] on div "Loading... . . . In Progress" at bounding box center [979, 425] width 1014 height 584
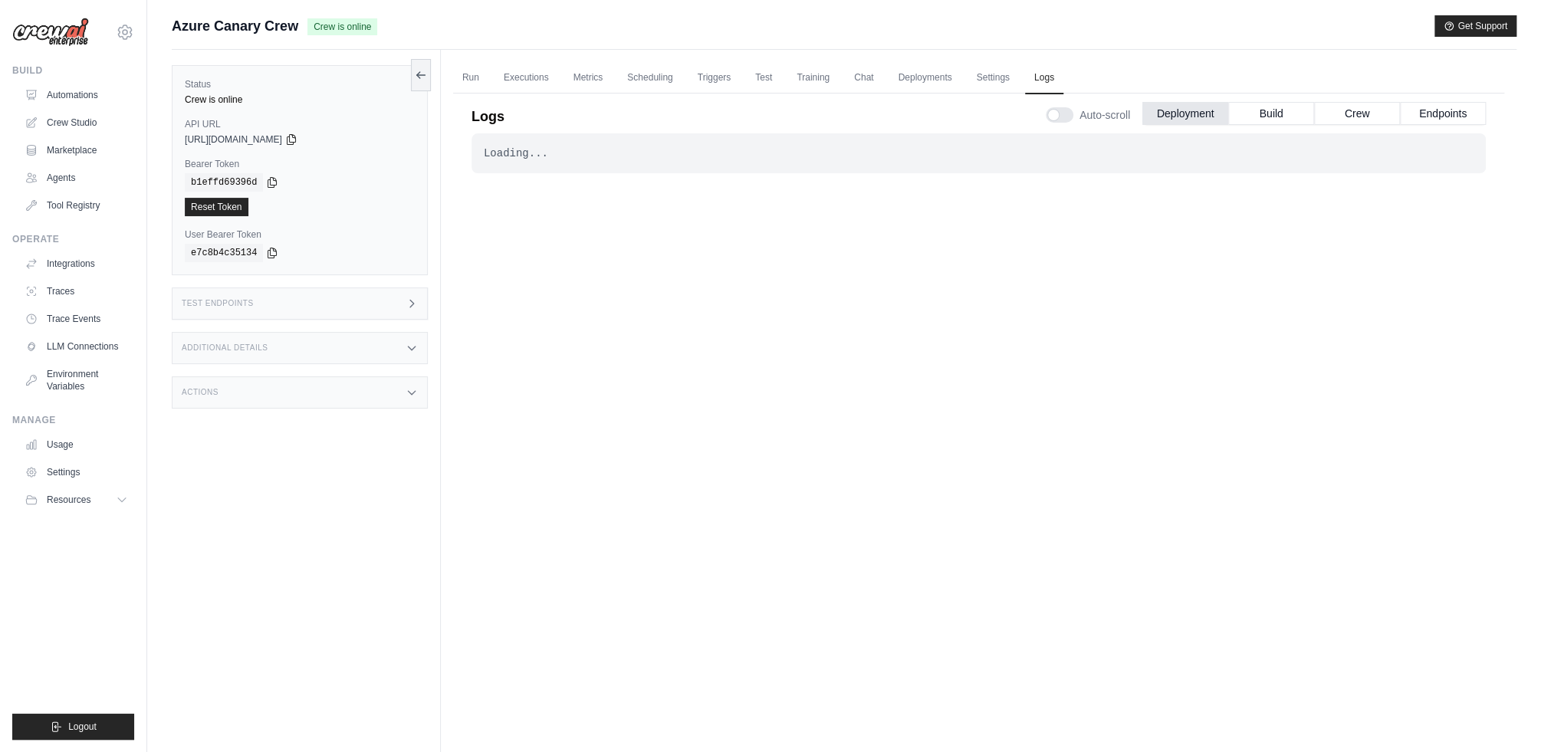
click at [353, 307] on div "Test Endpoints" at bounding box center [300, 304] width 256 height 32
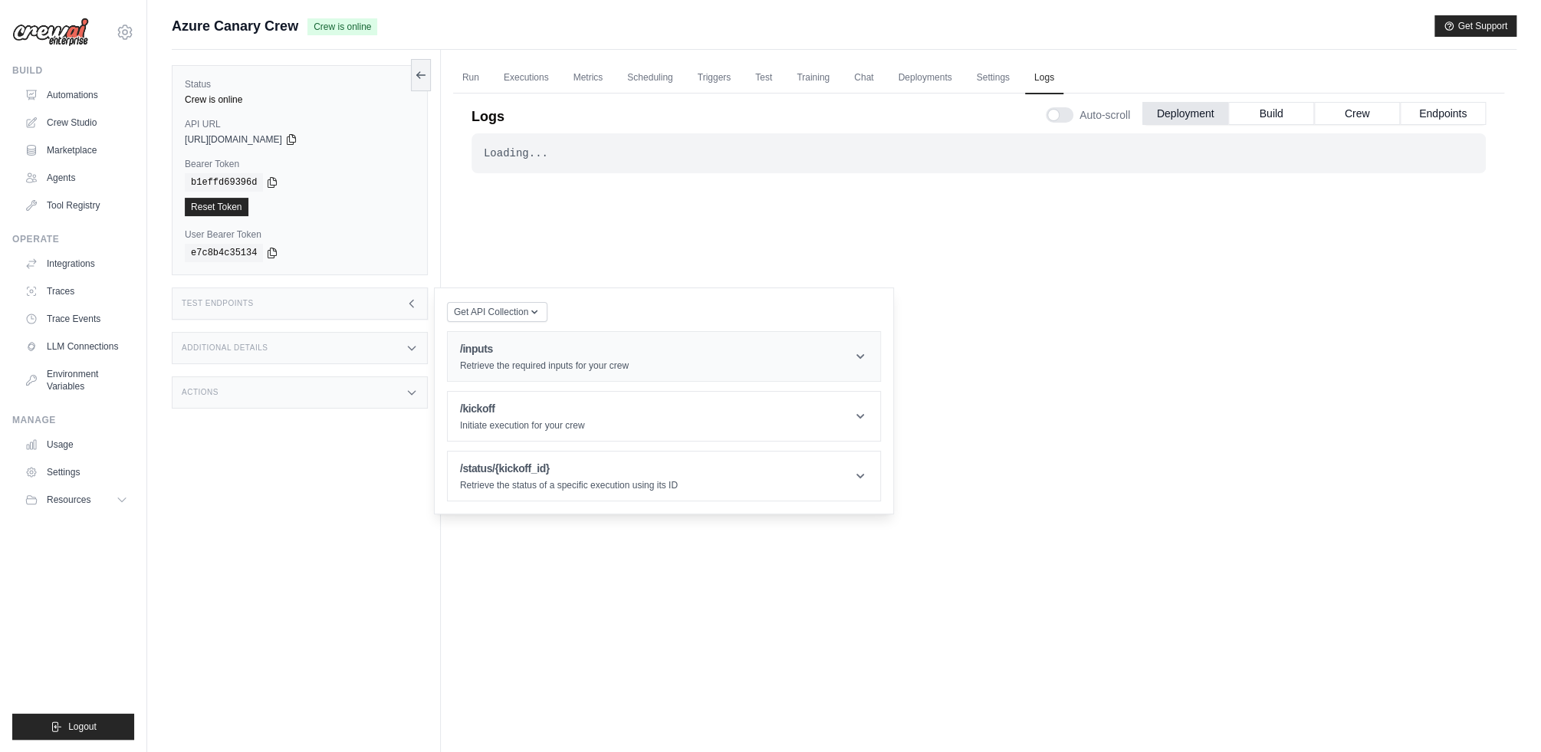
click at [525, 360] on p "Retrieve the required inputs for your crew" at bounding box center [544, 366] width 169 height 12
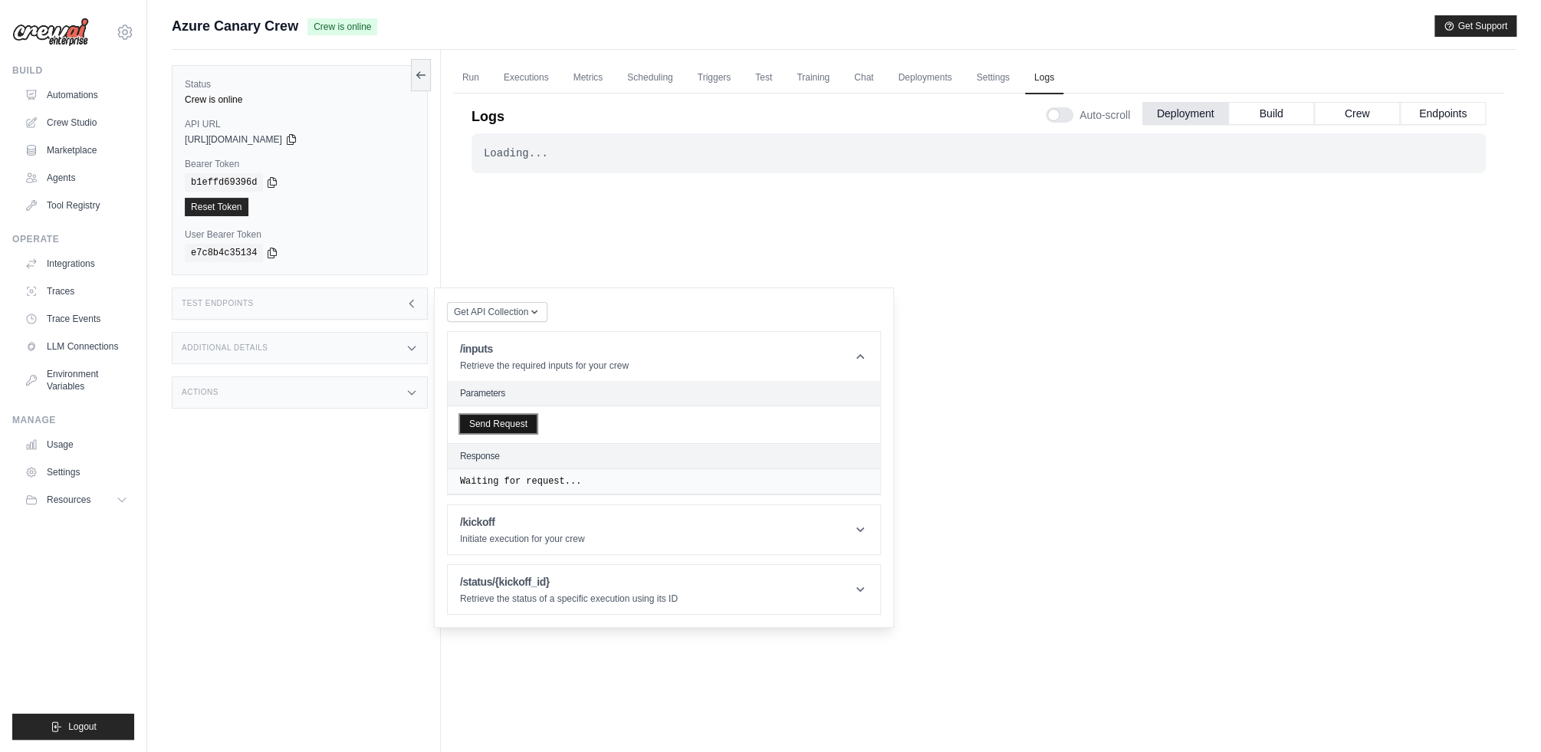
click at [519, 426] on button "Send Request" at bounding box center [498, 424] width 77 height 18
click at [500, 423] on button "Send Request" at bounding box center [498, 424] width 77 height 18
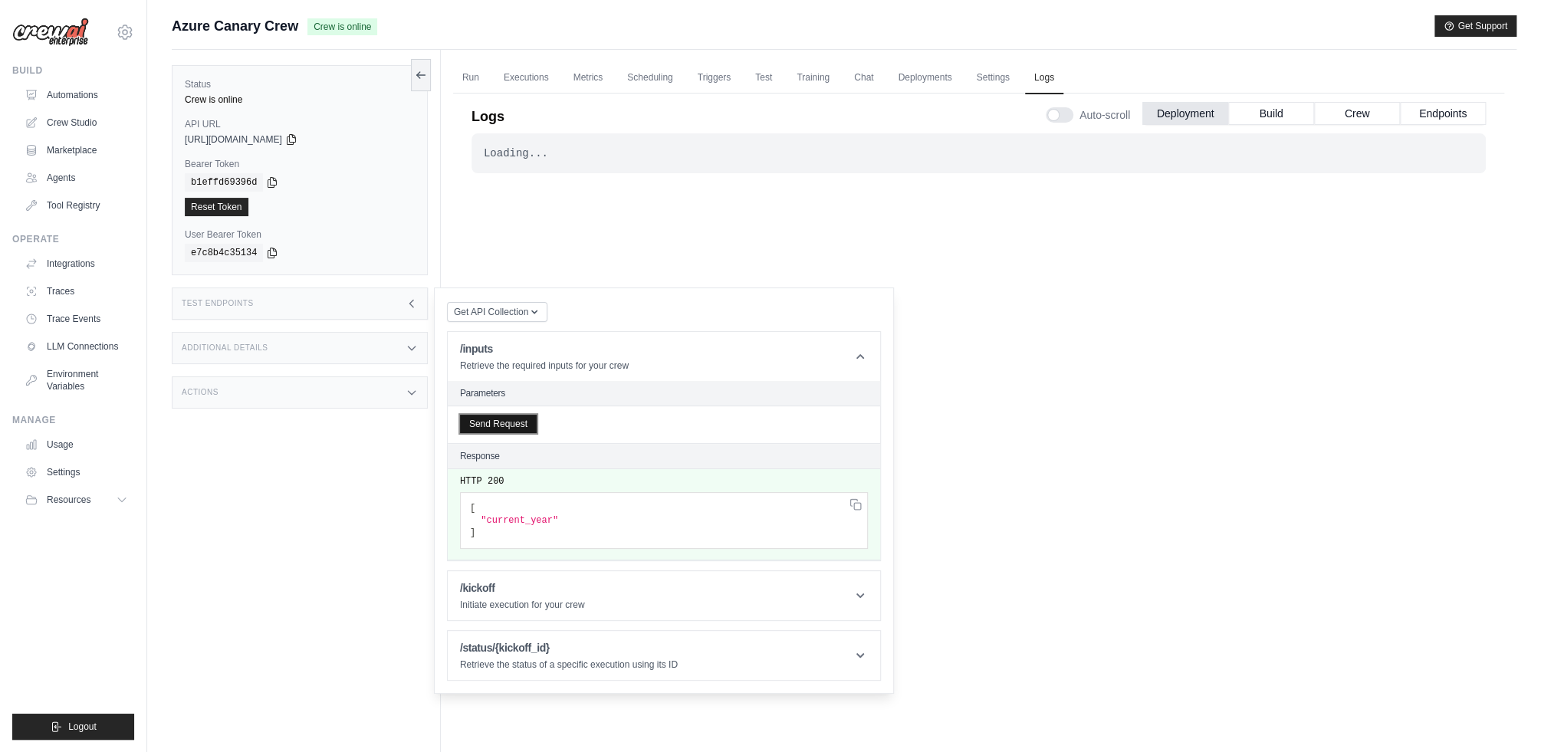
click at [500, 423] on button "Send Request" at bounding box center [498, 424] width 77 height 18
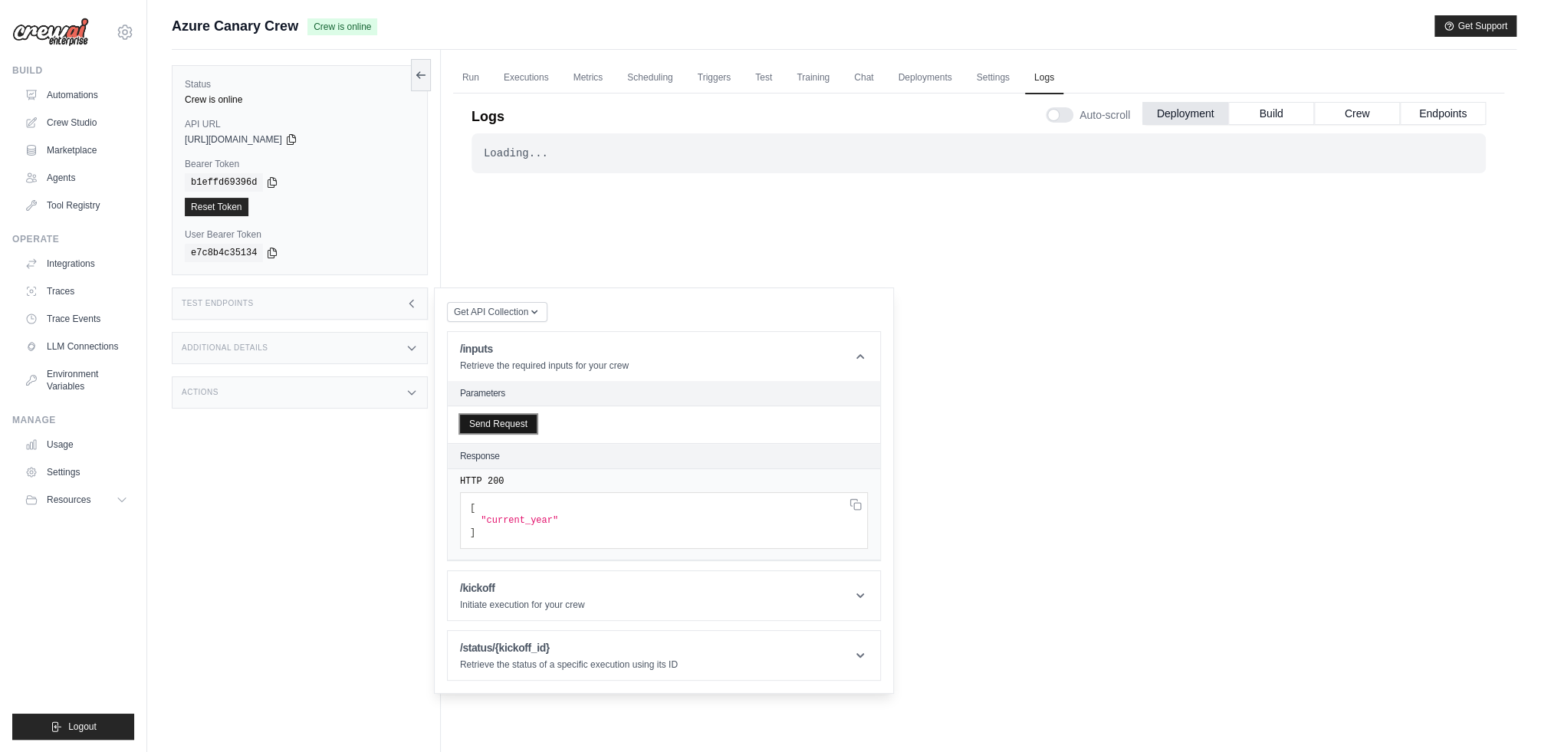
click at [500, 423] on button "Send Request" at bounding box center [498, 424] width 77 height 18
click at [395, 504] on div "Status Crew is online API URL copied https://azure-canary-crew-f7f72771-deb2-40…" at bounding box center [306, 426] width 269 height 752
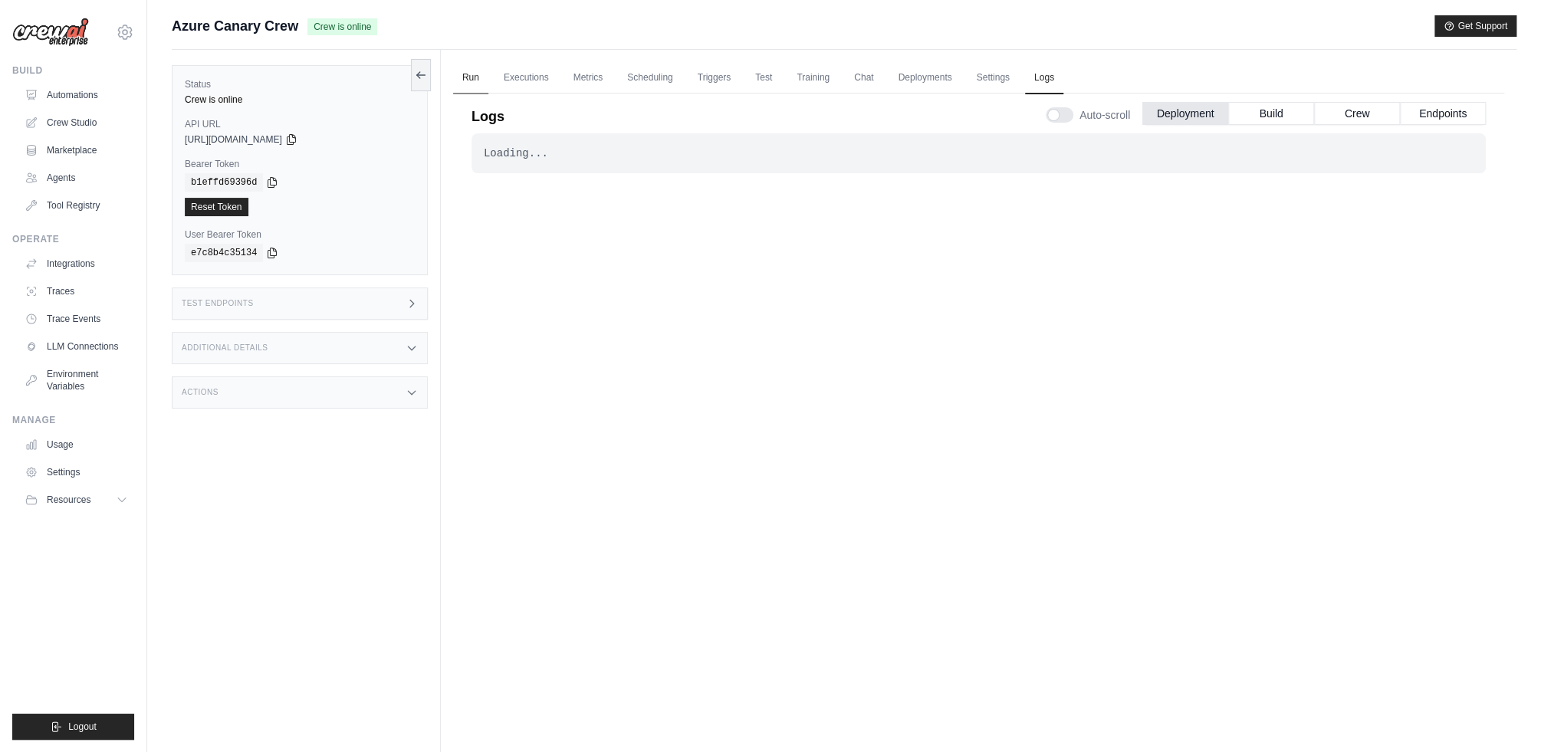
click at [472, 81] on link "Run" at bounding box center [470, 78] width 35 height 32
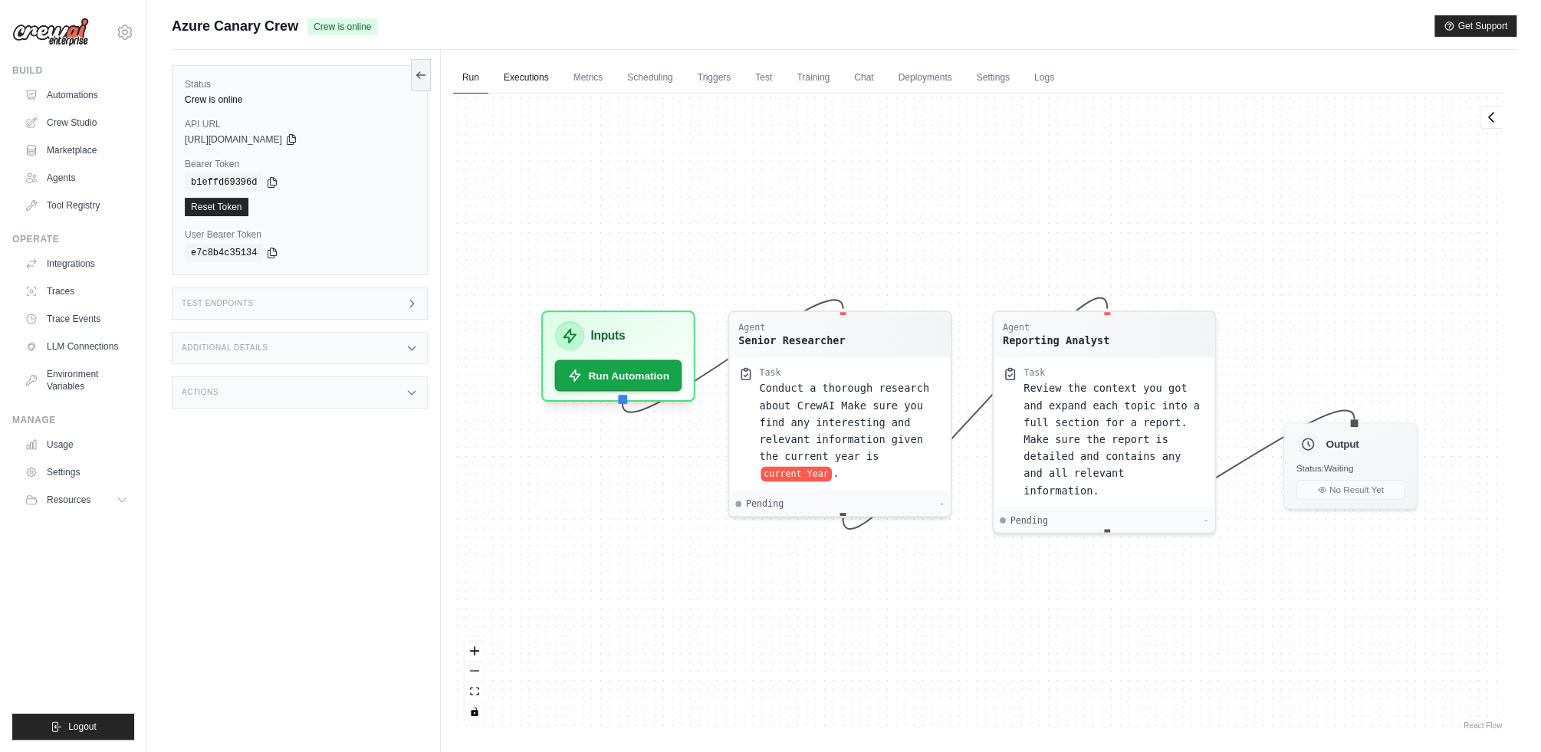
click at [534, 68] on link "Executions" at bounding box center [527, 78] width 64 height 32
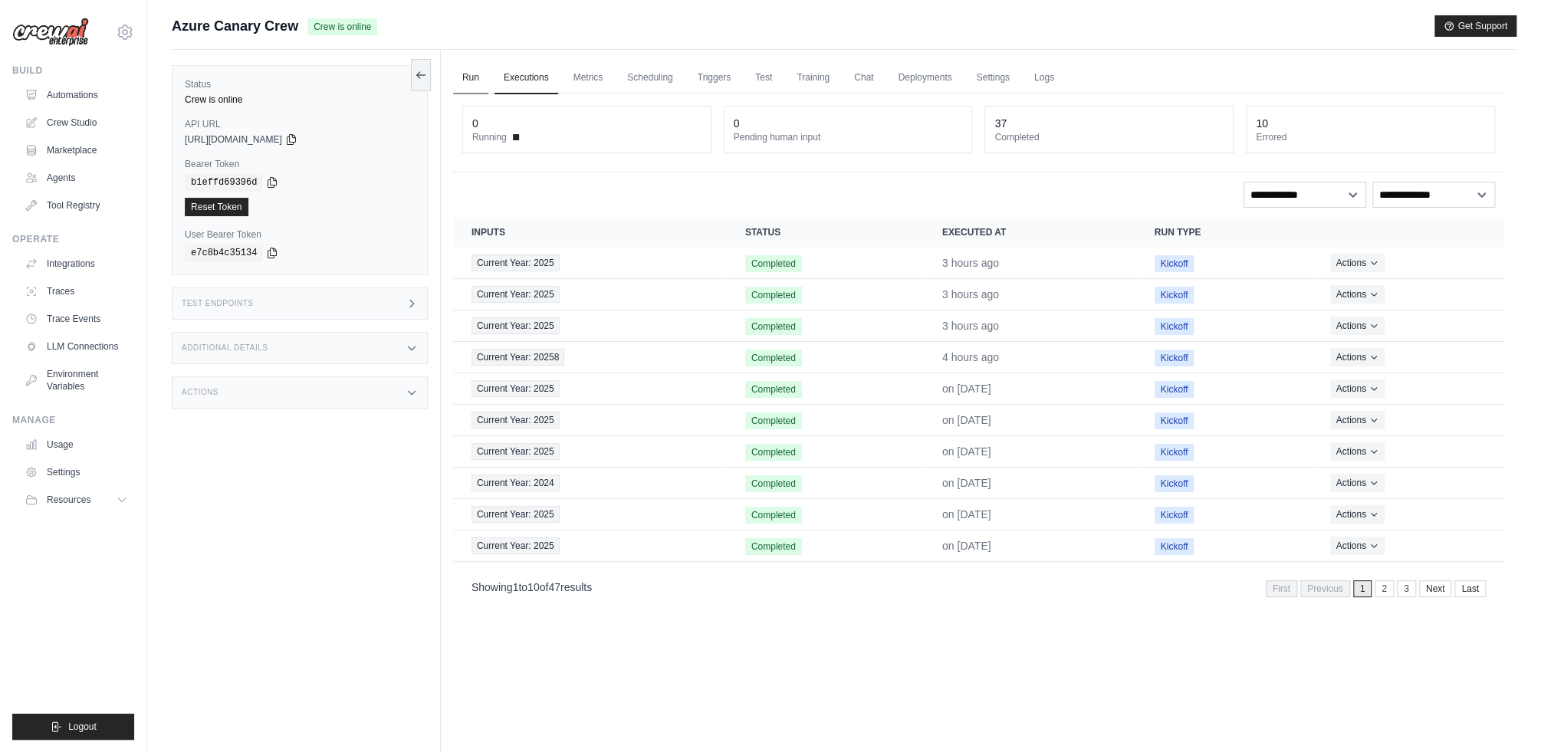
click at [472, 84] on link "Run" at bounding box center [470, 78] width 35 height 32
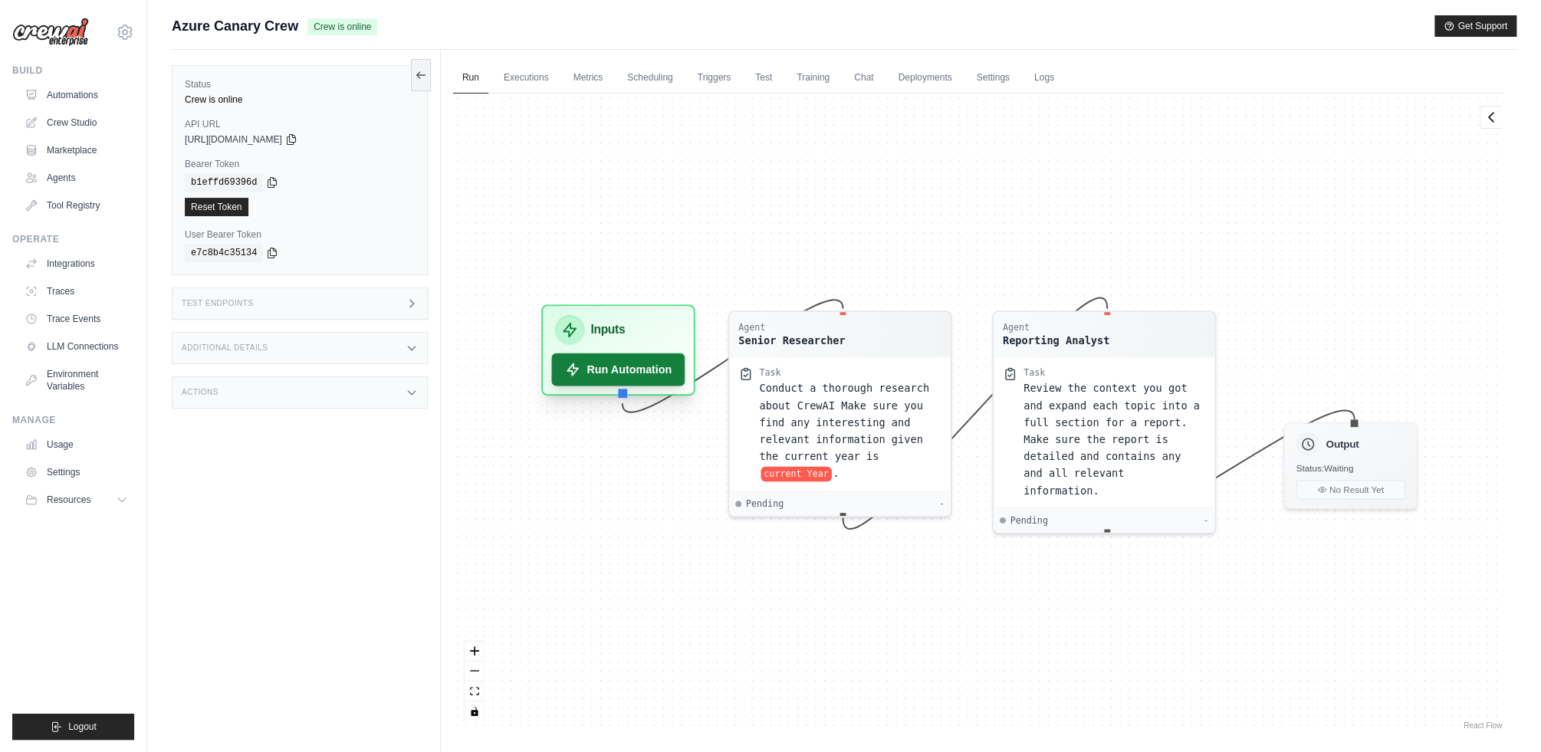
click at [637, 378] on button "Run Automation" at bounding box center [617, 369] width 133 height 33
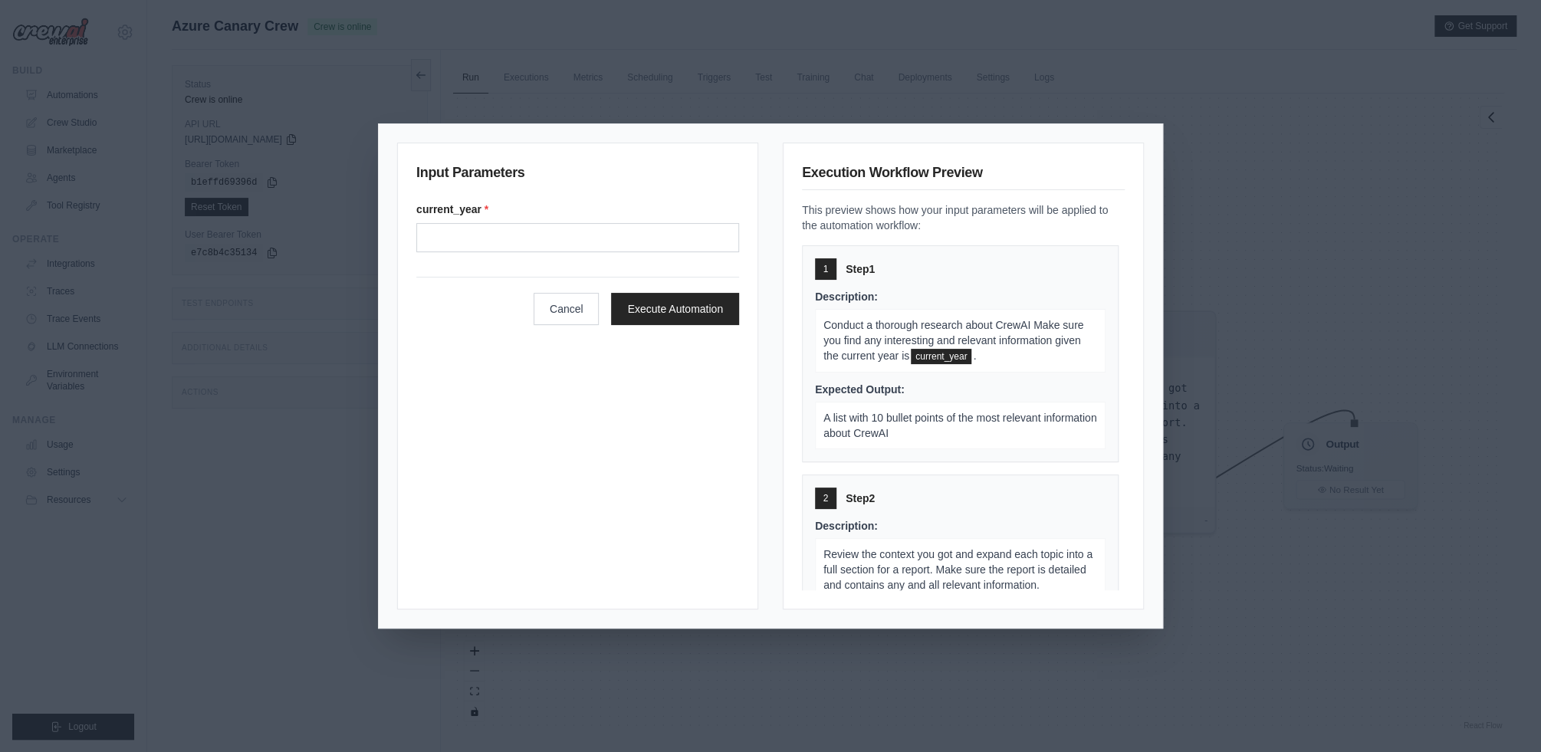
click at [551, 261] on form "current_year * Cancel Execute Automation" at bounding box center [577, 263] width 323 height 123
click at [551, 226] on input "Current year" at bounding box center [577, 237] width 323 height 29
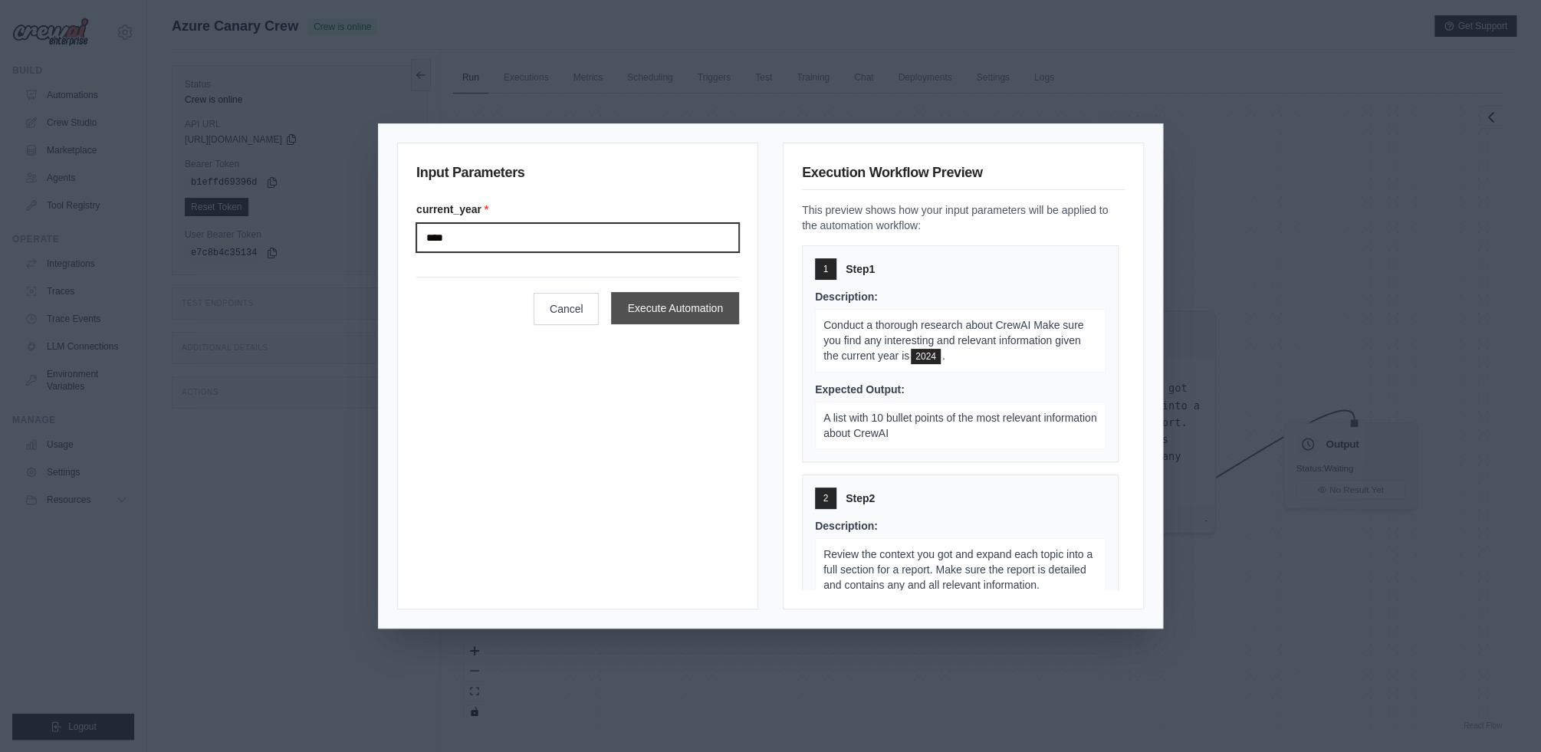
type input "****"
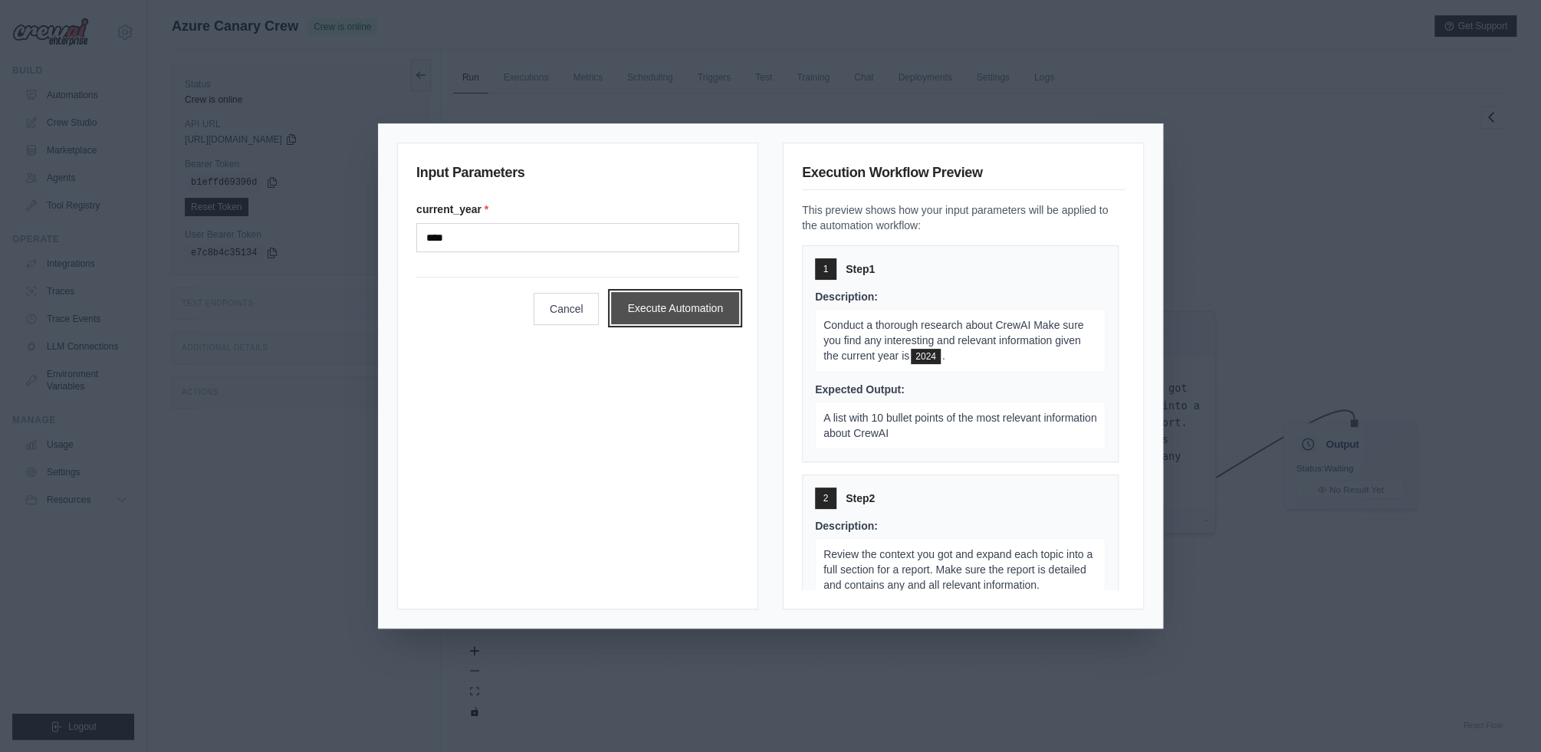
click at [669, 312] on button "Execute Automation" at bounding box center [675, 308] width 128 height 32
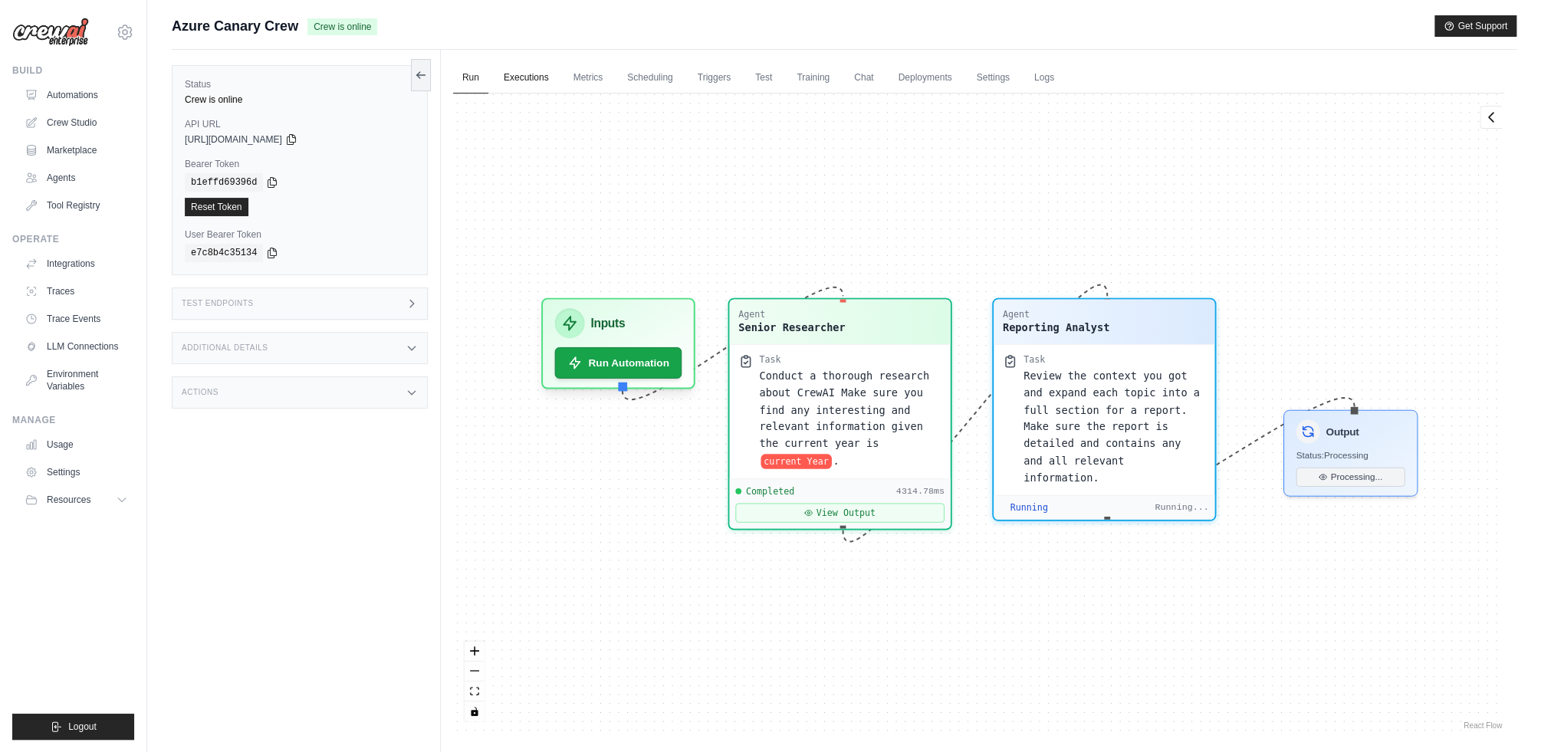
scroll to position [12631, 0]
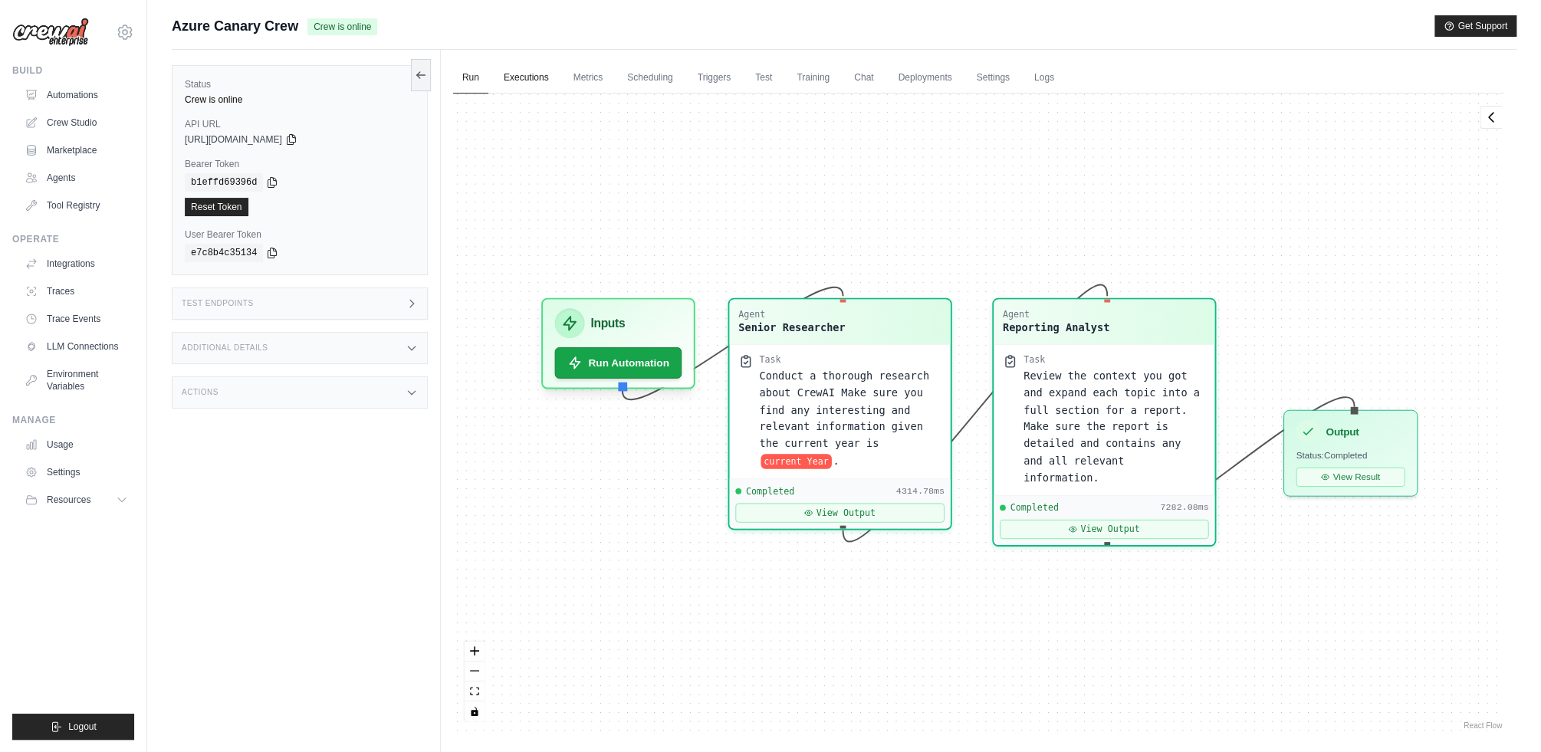
click at [541, 79] on link "Executions" at bounding box center [527, 78] width 64 height 32
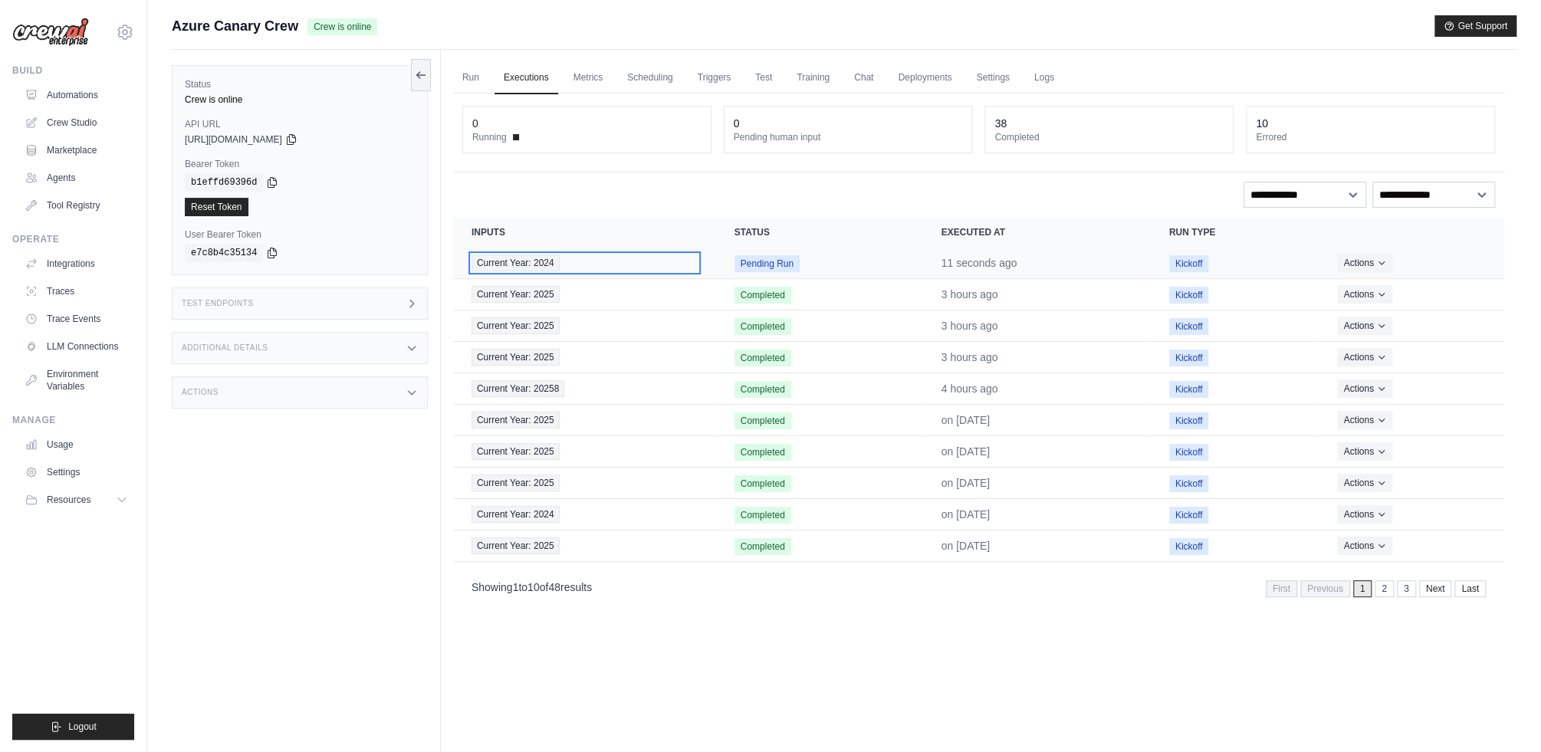
click at [544, 268] on span "Current Year: 2024" at bounding box center [516, 263] width 88 height 17
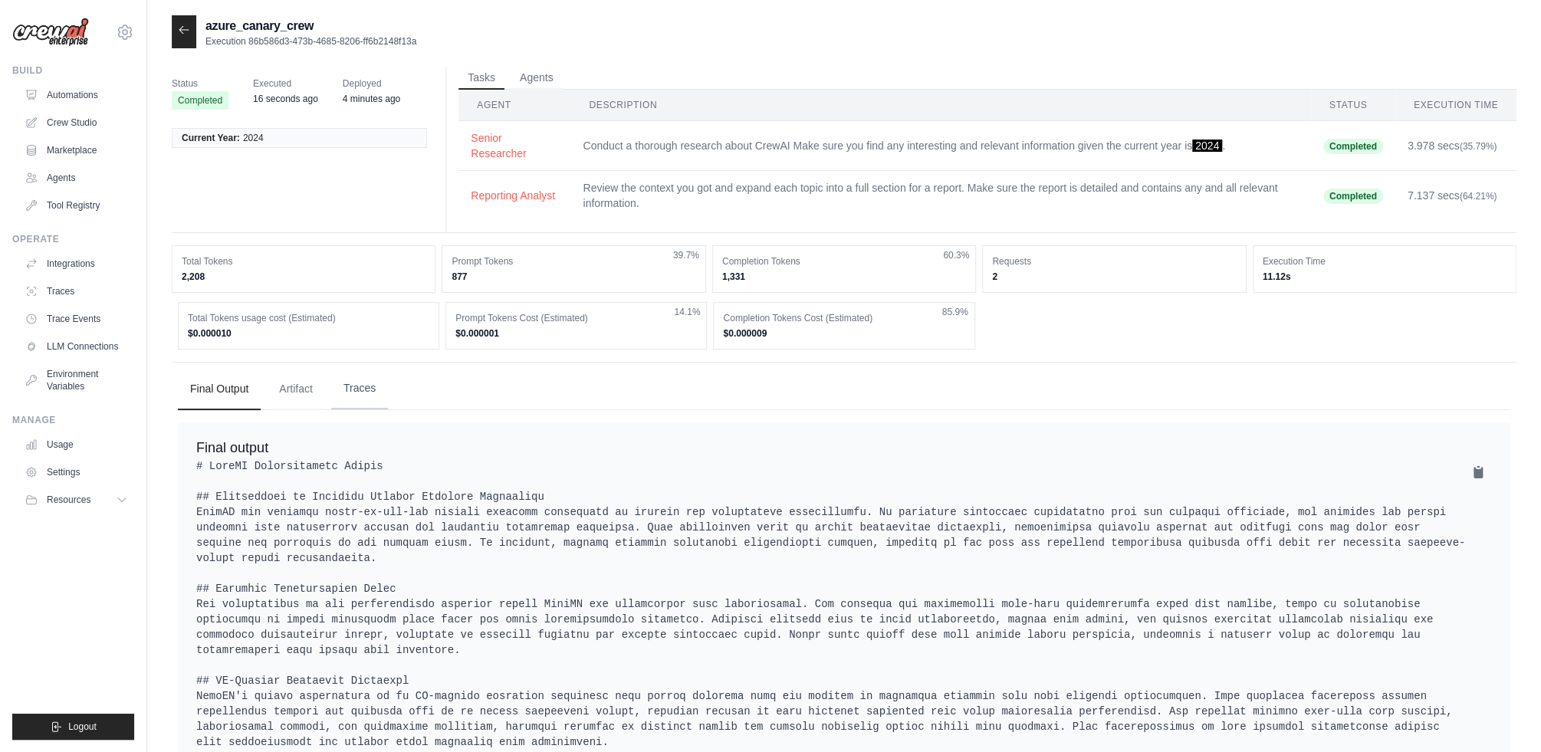
click at [361, 393] on button "Traces" at bounding box center [359, 388] width 57 height 41
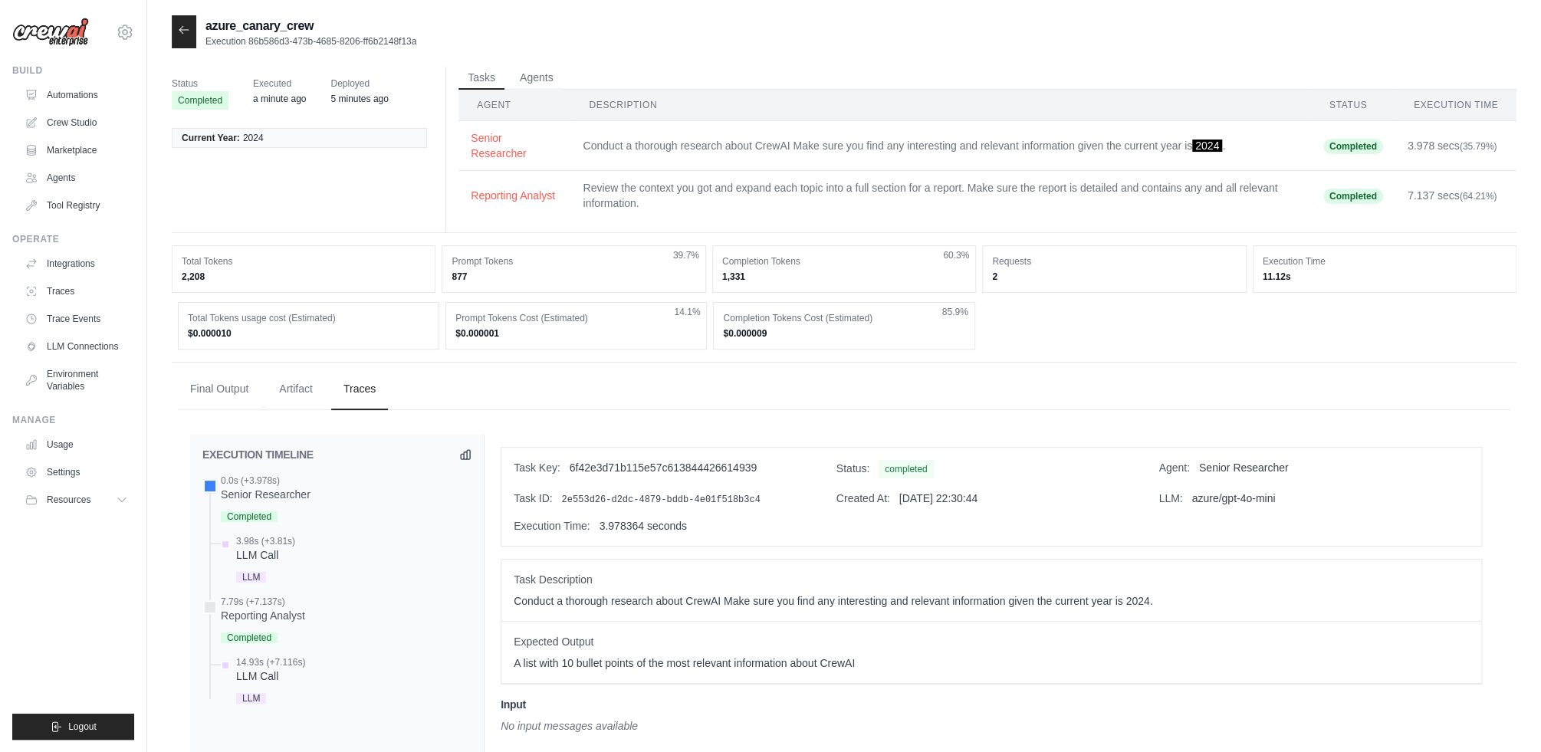
click at [165, 23] on div "azure_canary_crew Execution 86b586d3-473b-4685-8206-ff6b2148f13a Status Complet…" at bounding box center [844, 658] width 1394 height 1287
click at [185, 25] on icon at bounding box center [184, 30] width 12 height 12
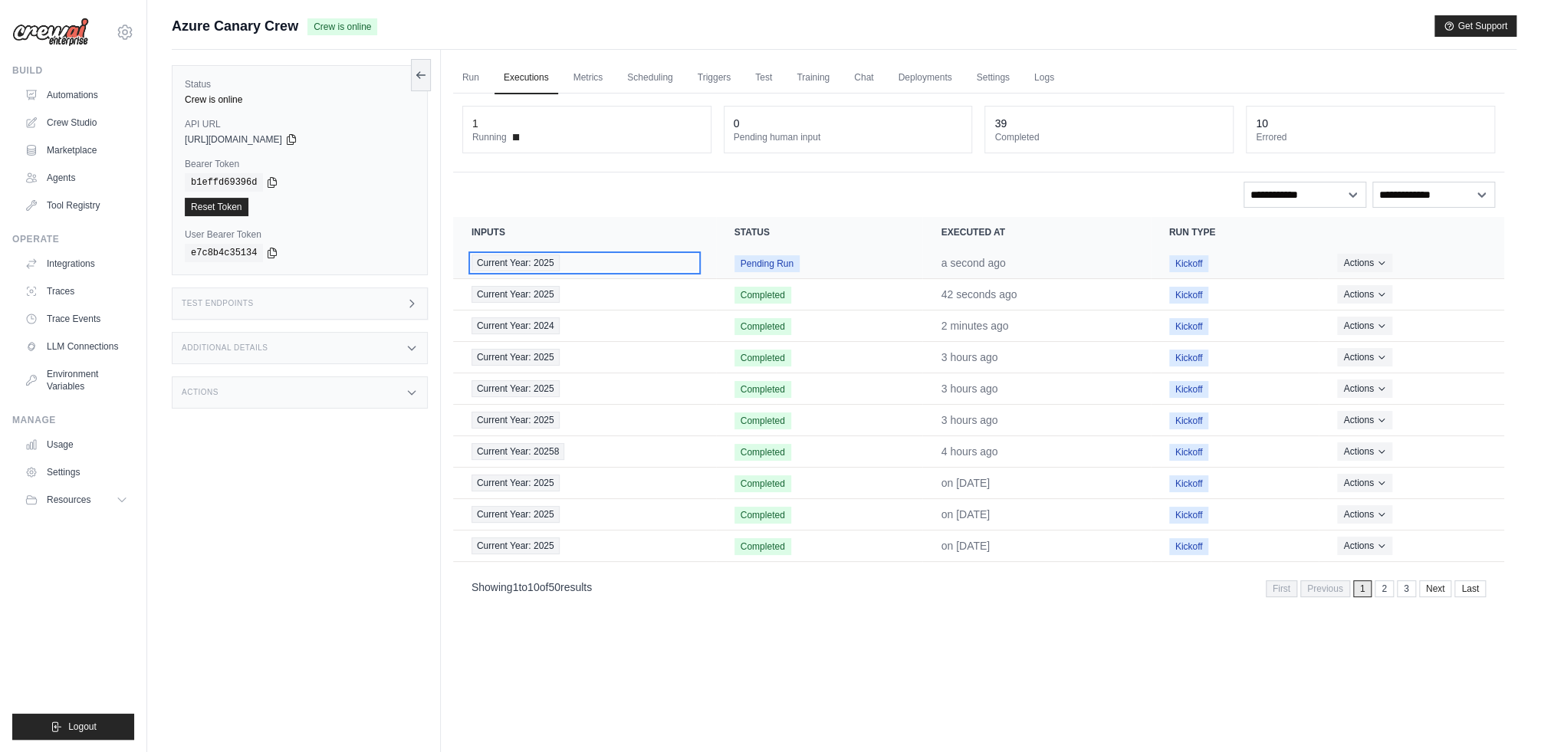
click at [531, 257] on span "Current Year: 2025" at bounding box center [516, 263] width 88 height 17
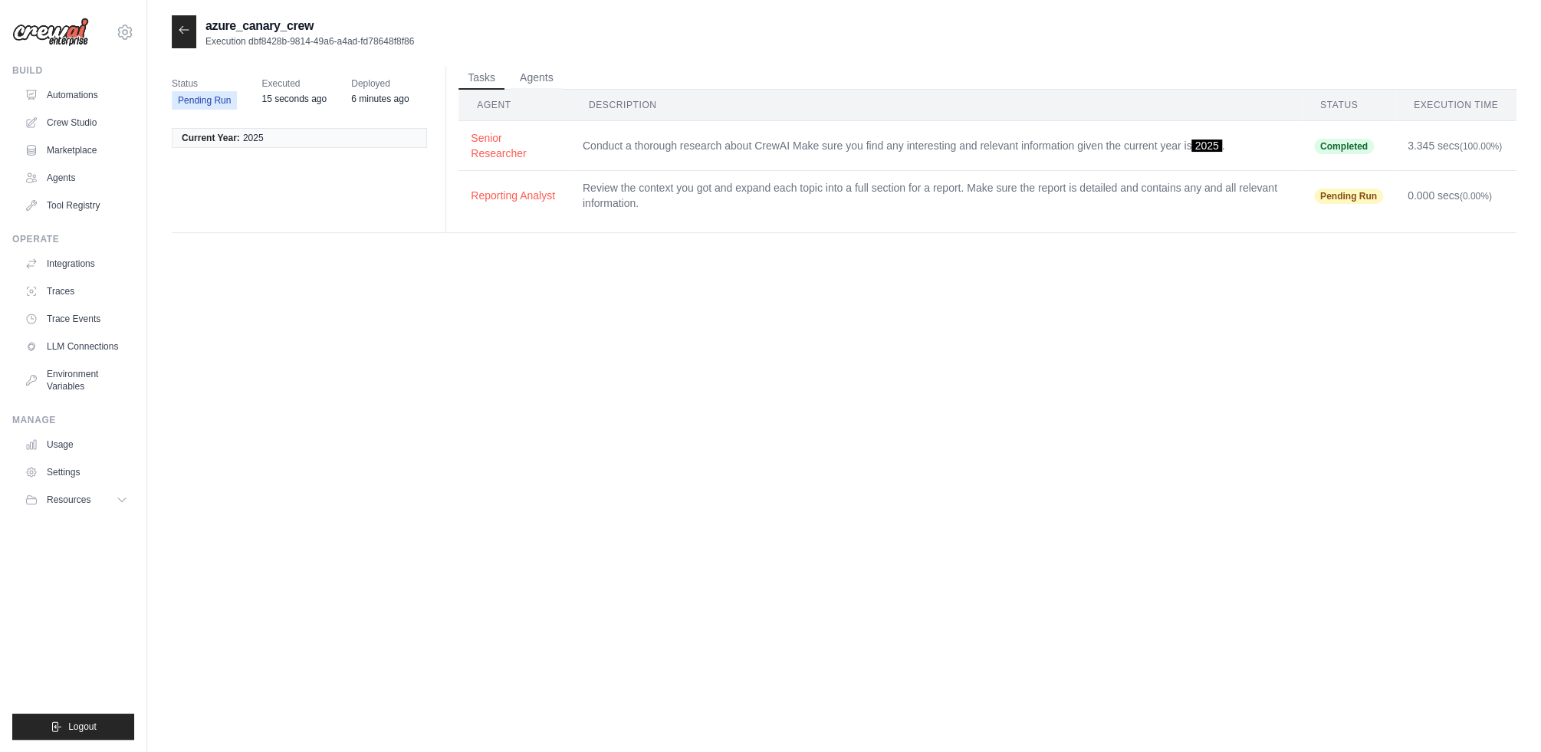
click at [870, 534] on div "azure_canary_crew Execution dbf8428b-9814-49a6-a4ad-fd78648f8f86 Status Pending…" at bounding box center [844, 391] width 1345 height 752
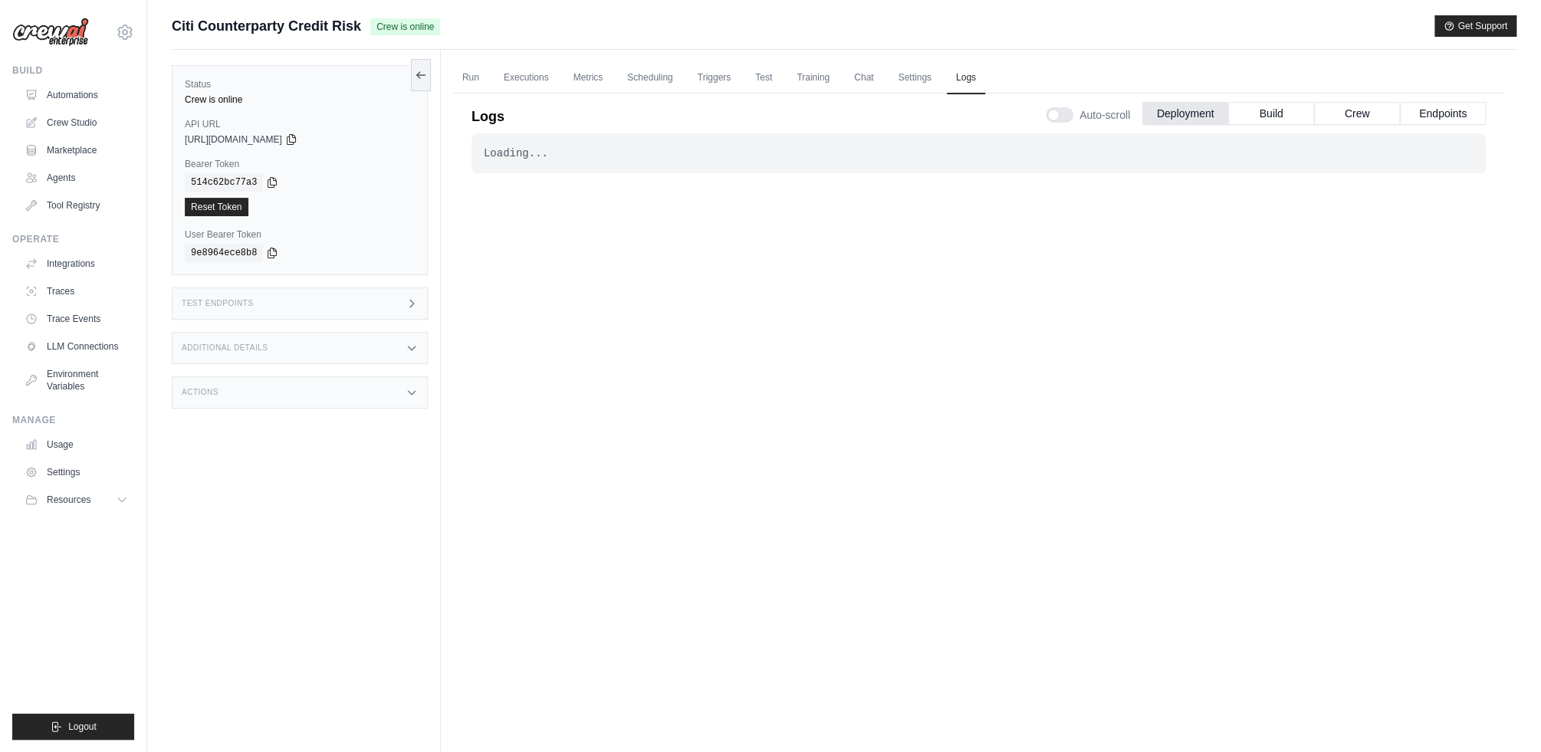
click at [330, 517] on div "Status Crew is online API URL copied https://citi-counterparty-credit-risk-a739…" at bounding box center [306, 426] width 269 height 752
click at [284, 308] on div "Test Endpoints" at bounding box center [300, 304] width 256 height 32
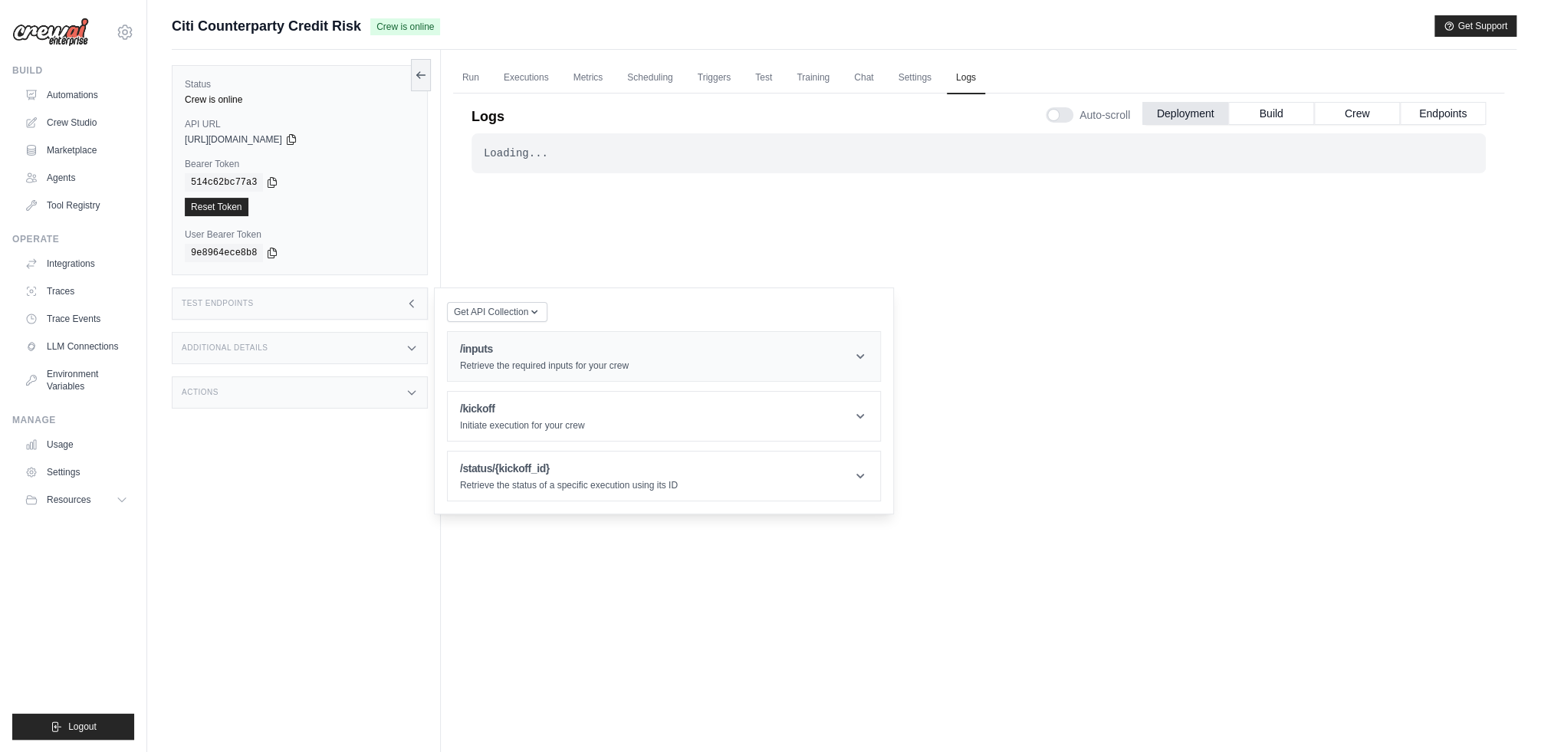
click at [544, 360] on p "Retrieve the required inputs for your crew" at bounding box center [544, 366] width 169 height 12
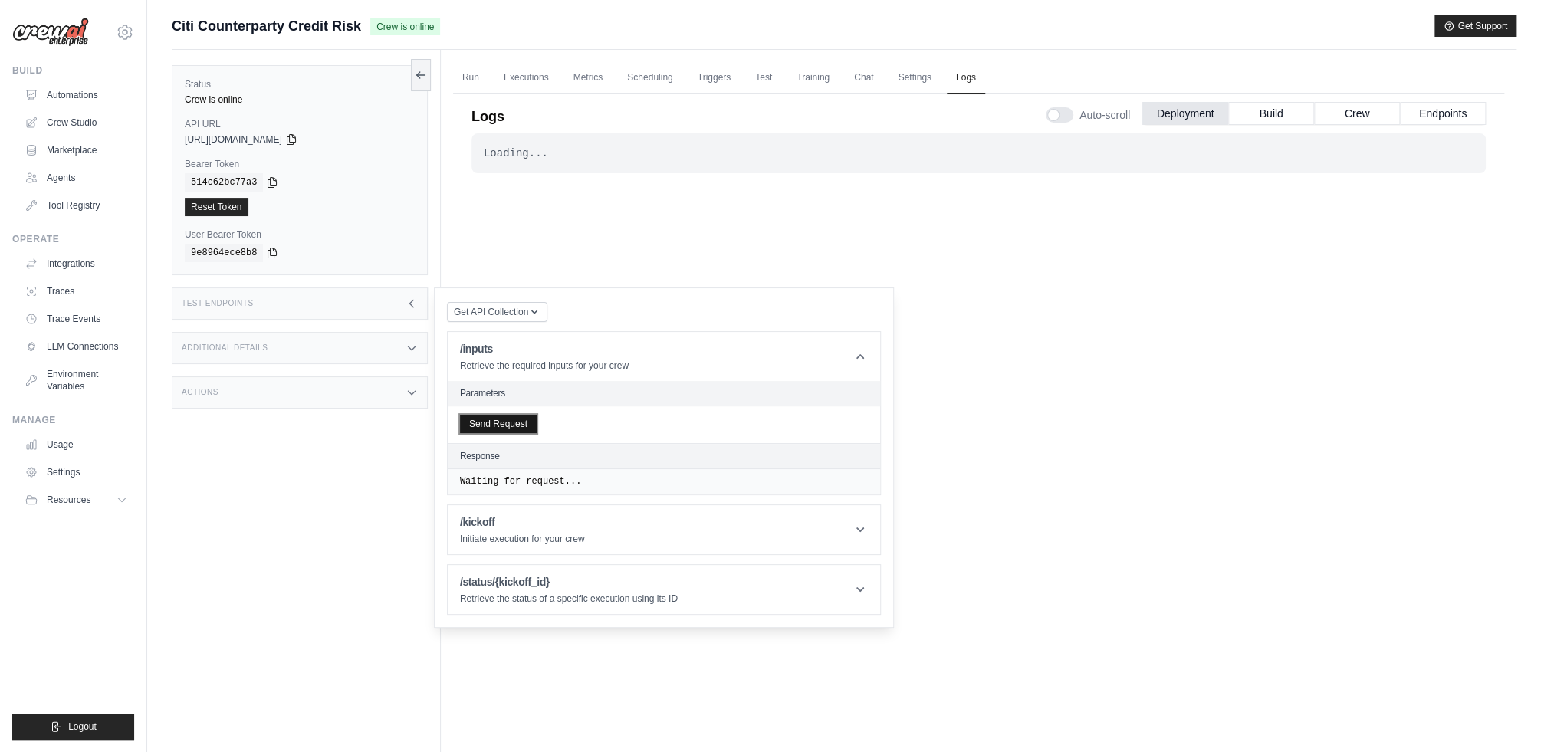
click at [506, 427] on button "Send Request" at bounding box center [498, 424] width 77 height 18
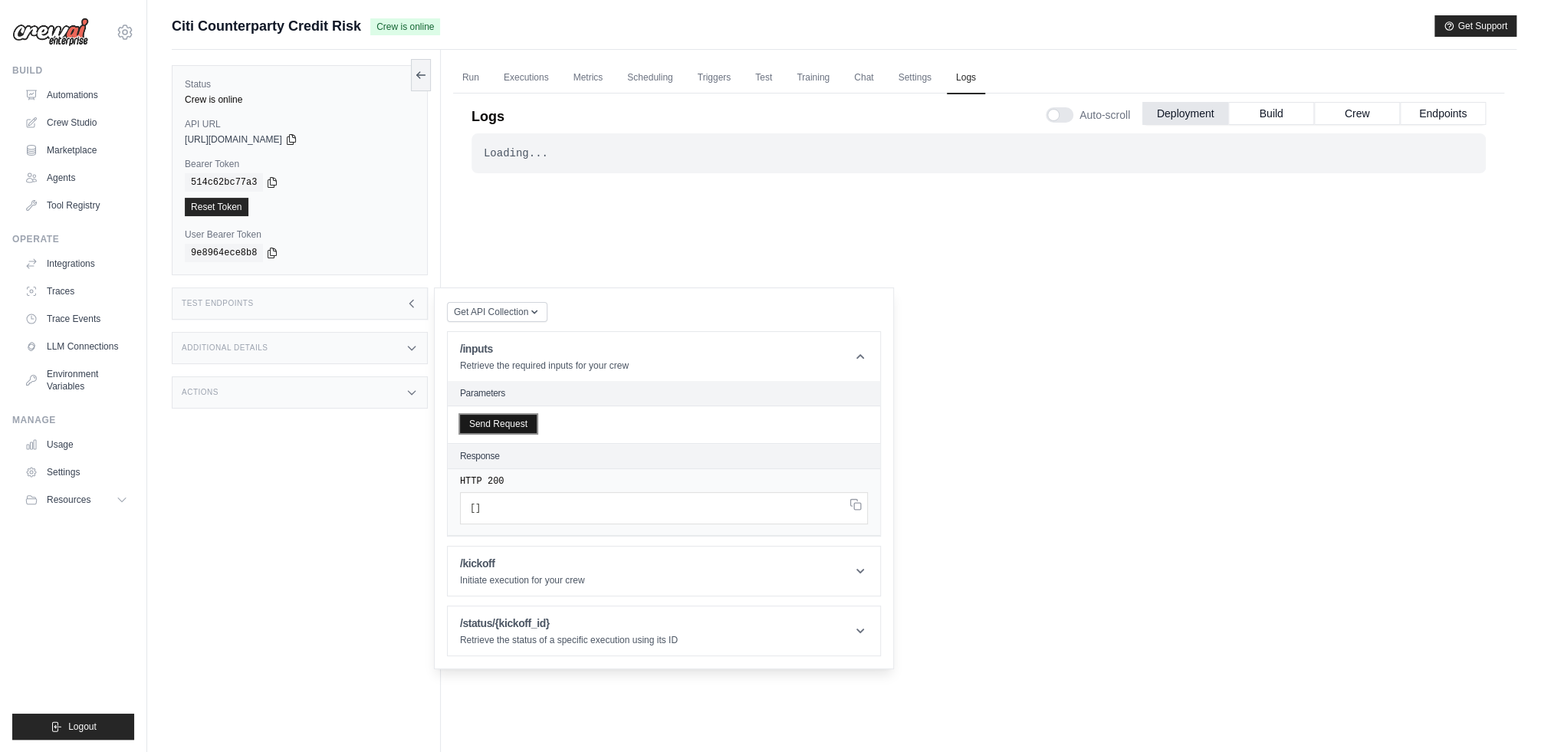
click at [488, 417] on button "Send Request" at bounding box center [498, 424] width 77 height 18
click at [478, 81] on link "Run" at bounding box center [470, 78] width 35 height 32
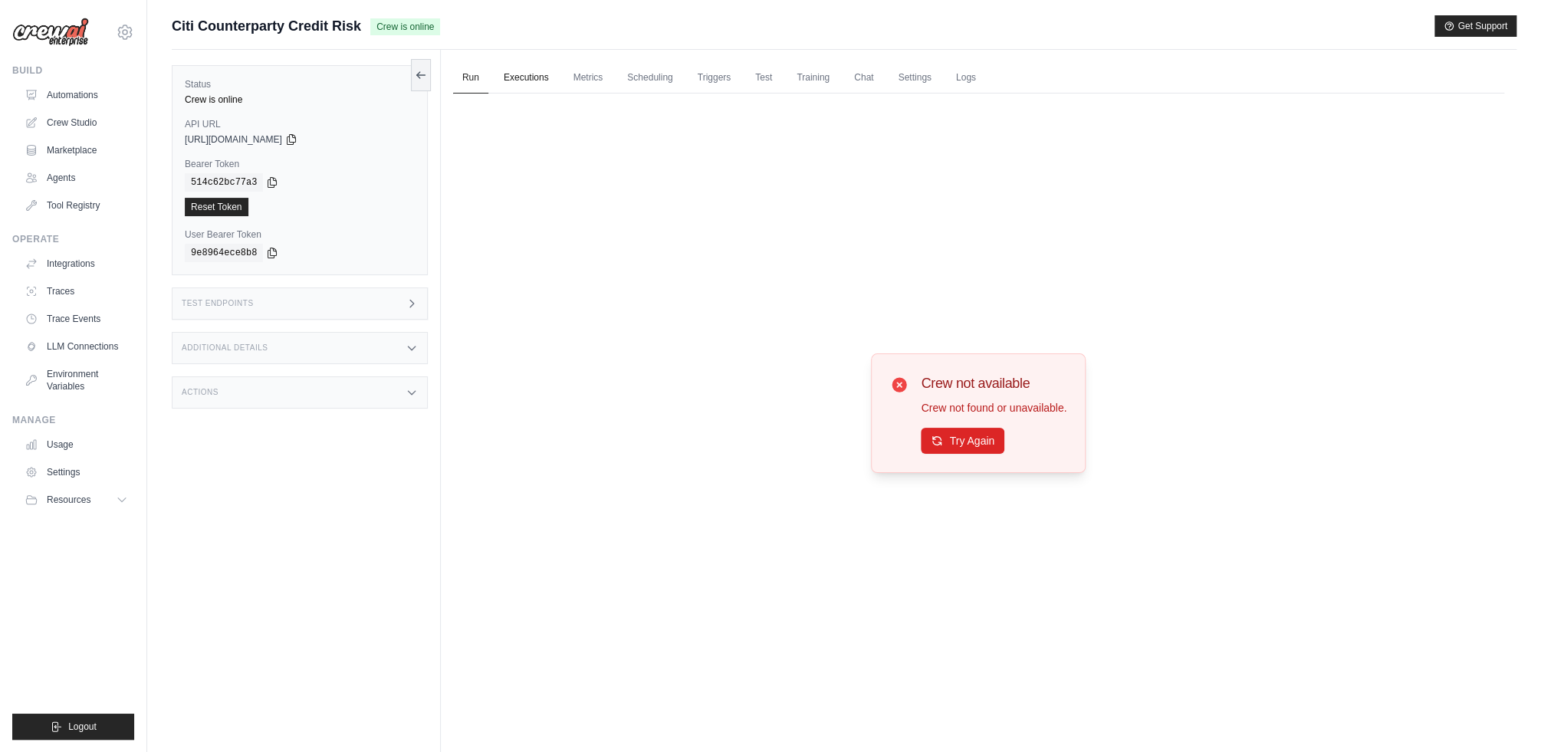
click at [516, 74] on link "Executions" at bounding box center [527, 78] width 64 height 32
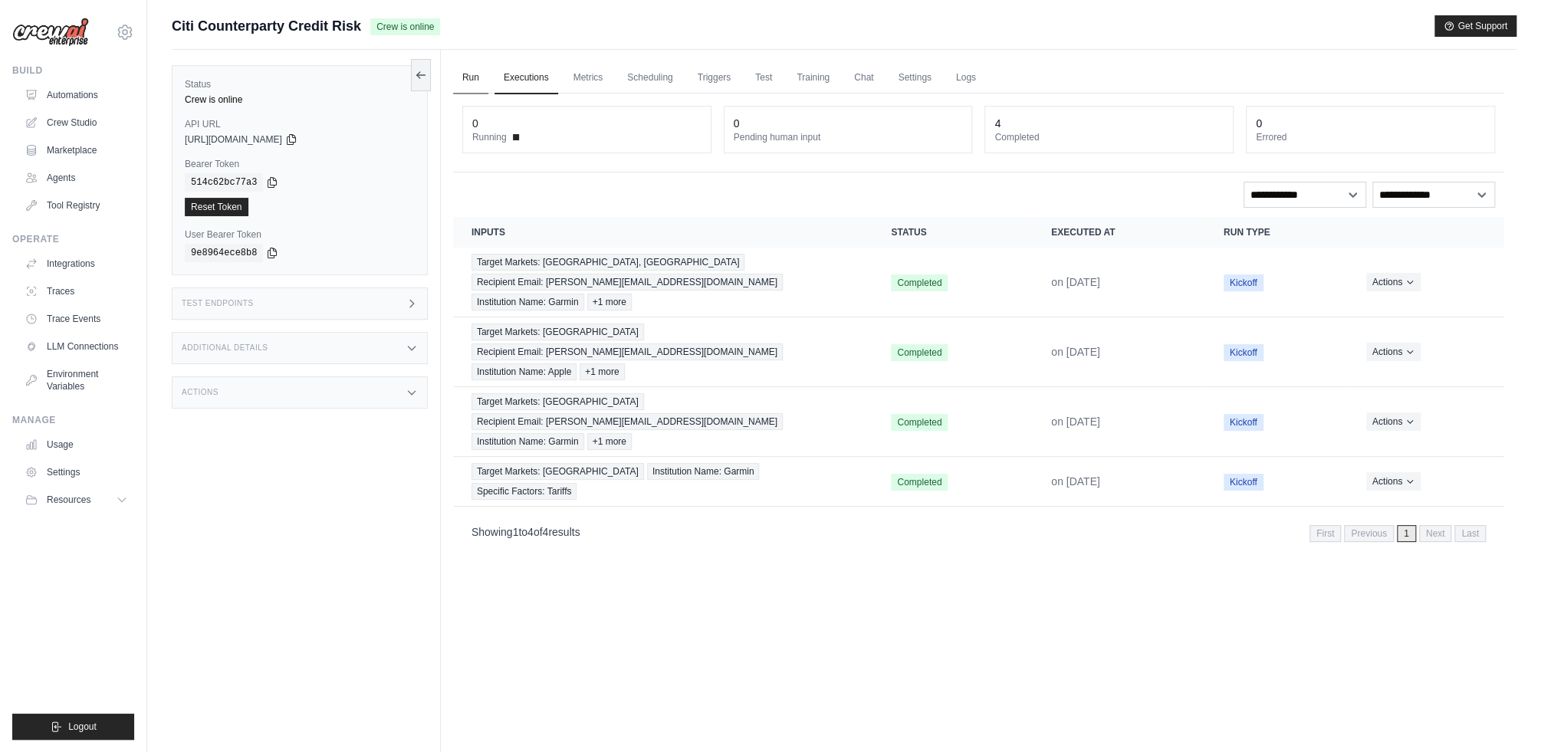
click at [472, 83] on link "Run" at bounding box center [470, 78] width 35 height 32
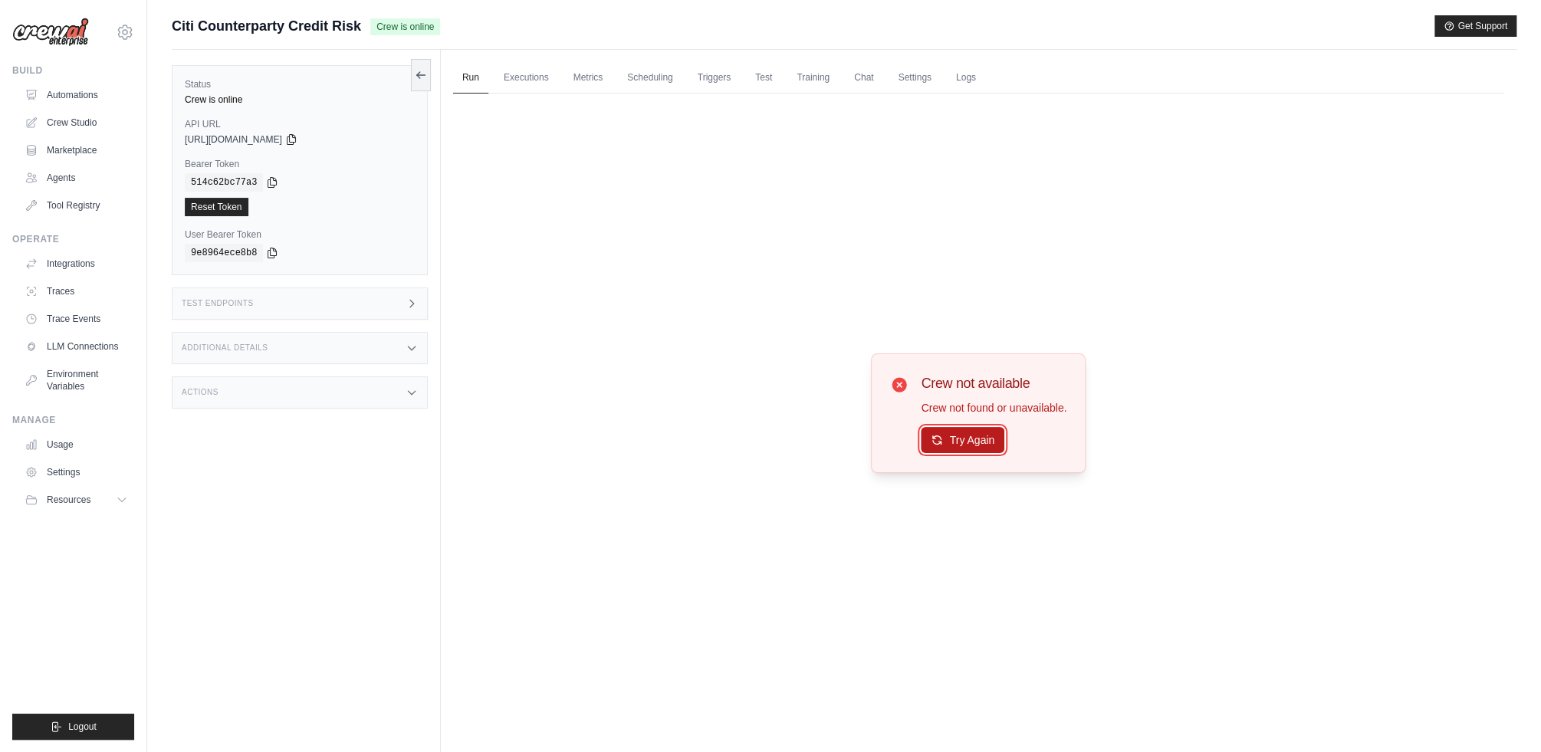
click at [976, 446] on button "Try Again" at bounding box center [963, 440] width 84 height 26
click at [977, 442] on button "Try Again" at bounding box center [963, 440] width 84 height 26
